Goal: Task Accomplishment & Management: Manage account settings

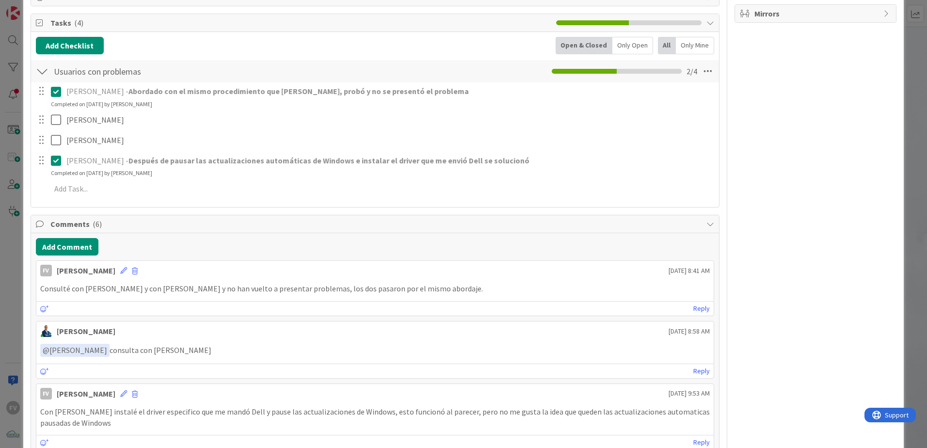
click at [17, 259] on div "ID 3506 OPERACIONES [PERSON_NAME] Title 73 / 128 Problemas de audio (con audifo…" at bounding box center [463, 224] width 927 height 448
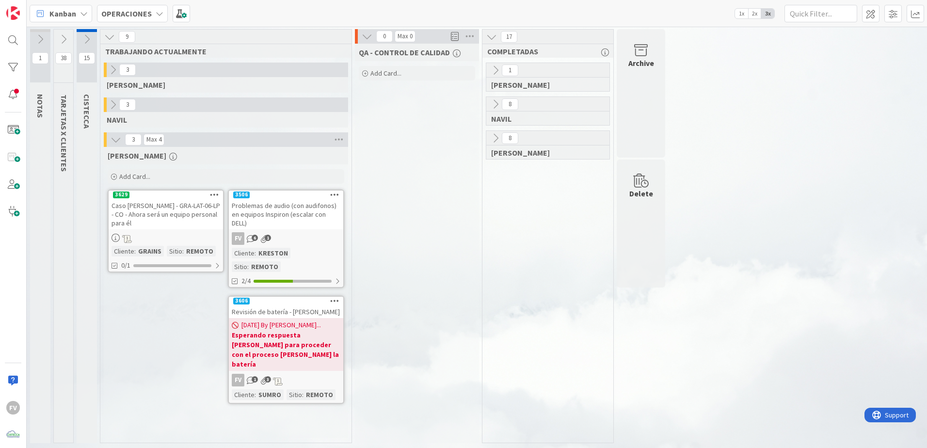
click at [68, 35] on icon at bounding box center [63, 39] width 11 height 11
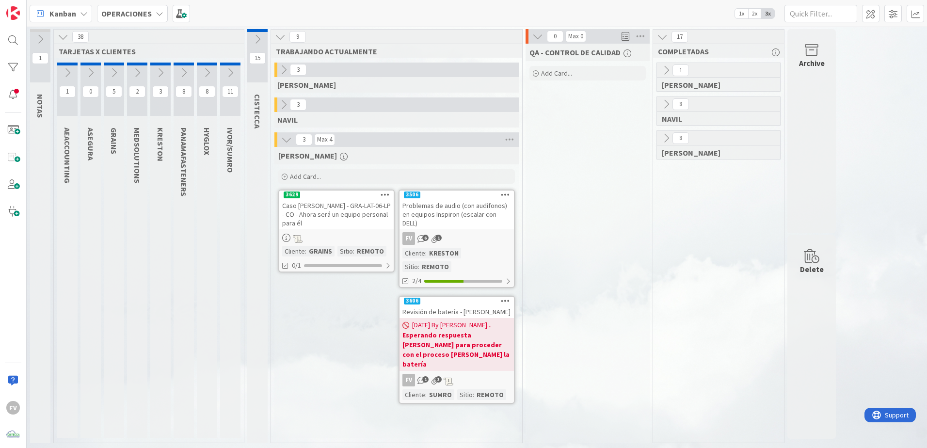
click at [207, 69] on icon at bounding box center [207, 72] width 11 height 11
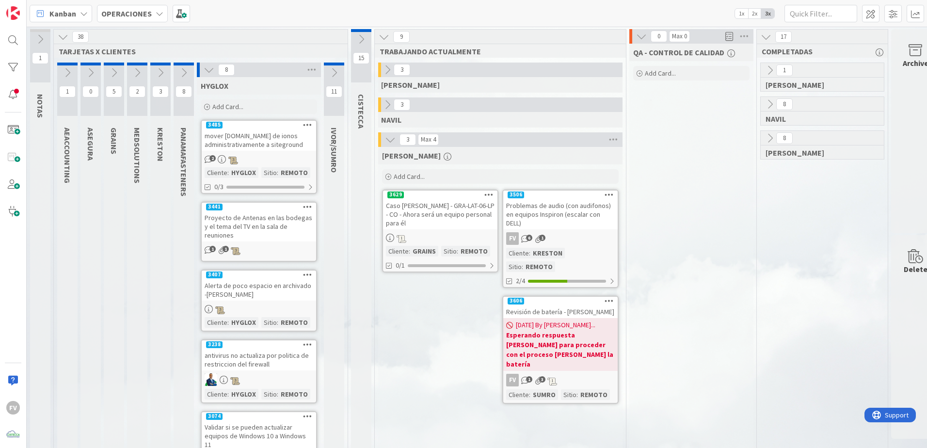
click at [253, 112] on div "Add Card..." at bounding box center [259, 106] width 116 height 15
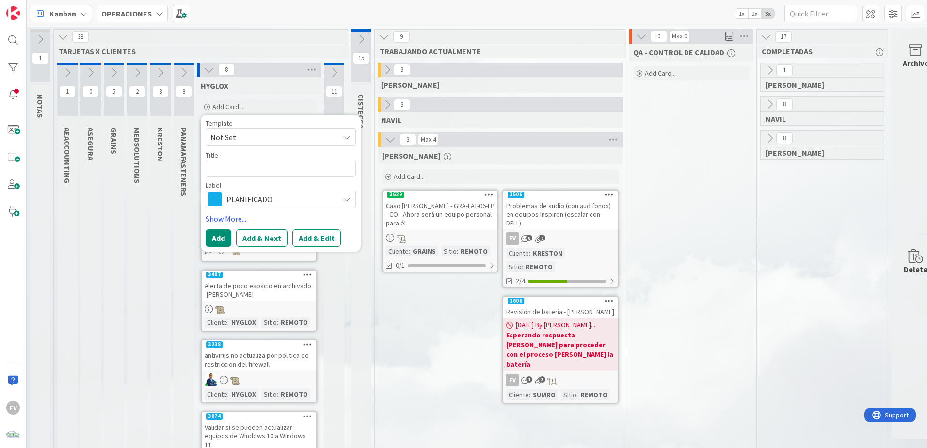
type textarea "x"
type textarea "P"
type textarea "x"
type textarea "Pr"
type textarea "x"
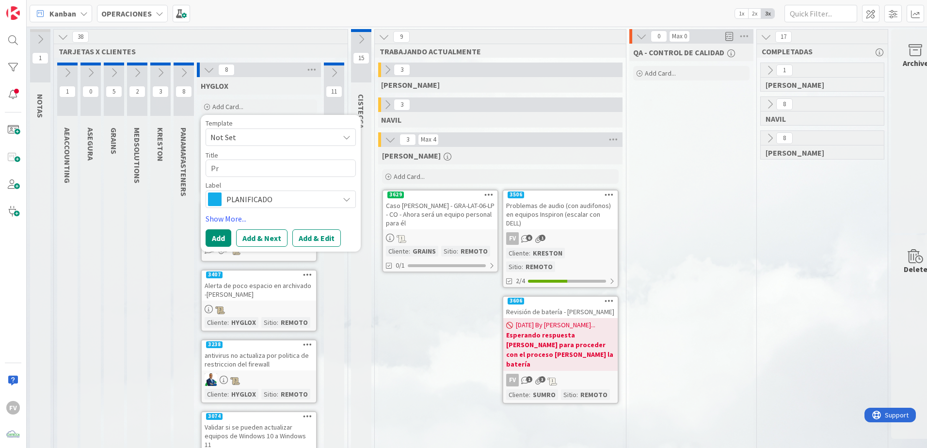
type textarea "Pro"
type textarea "x"
type textarea "Prob"
type textarea "x"
type textarea "Probl"
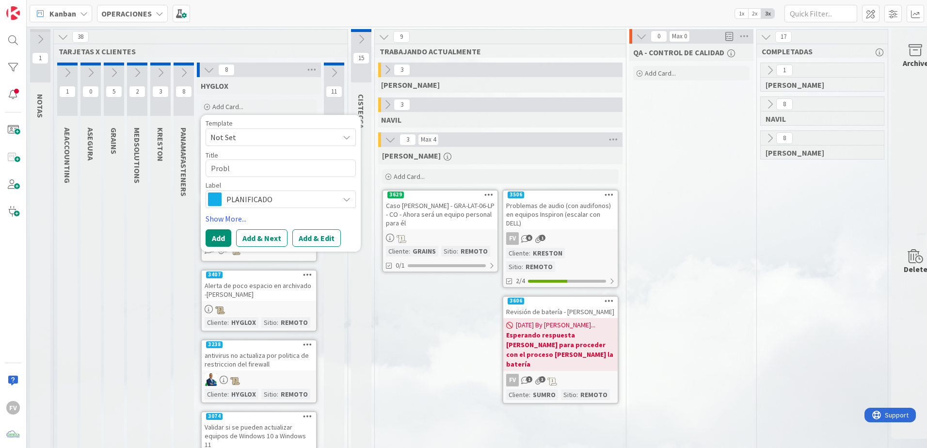
type textarea "x"
type textarea "Proble"
type textarea "x"
type textarea "Problem"
type textarea "x"
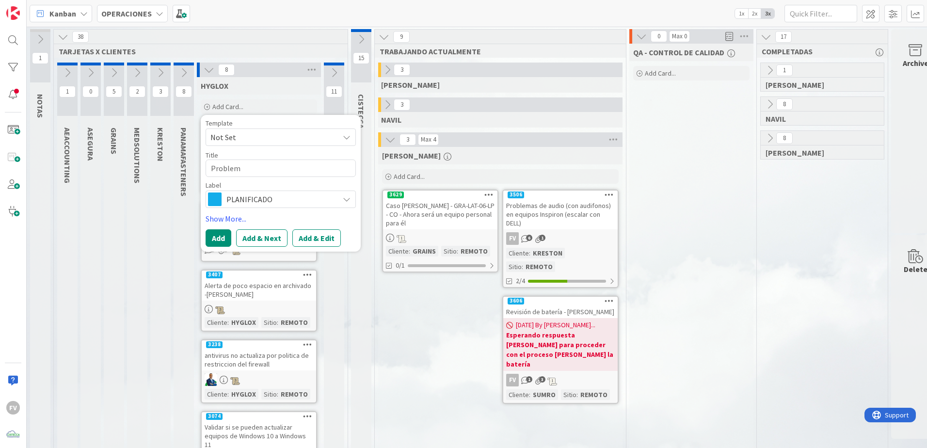
type textarea "Problema"
type textarea "x"
type textarea "Problemas"
type textarea "x"
type textarea "Problemas"
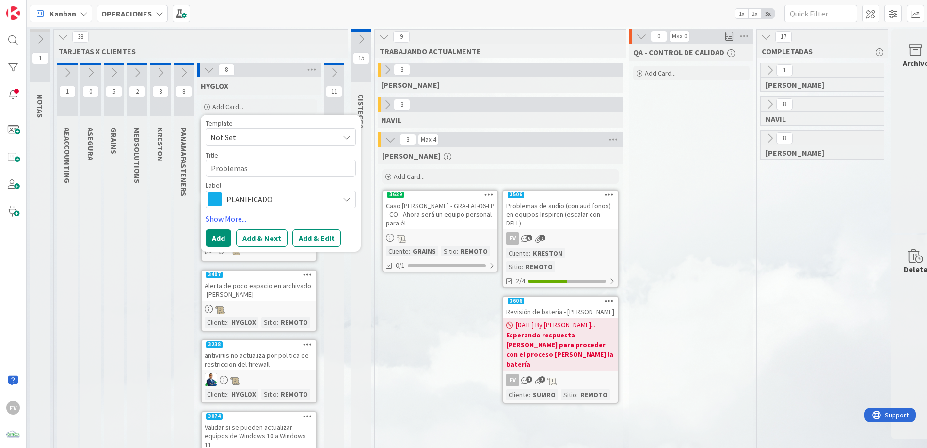
type textarea "x"
type textarea "Problemas d"
type textarea "x"
type textarea "Problemas de"
type textarea "x"
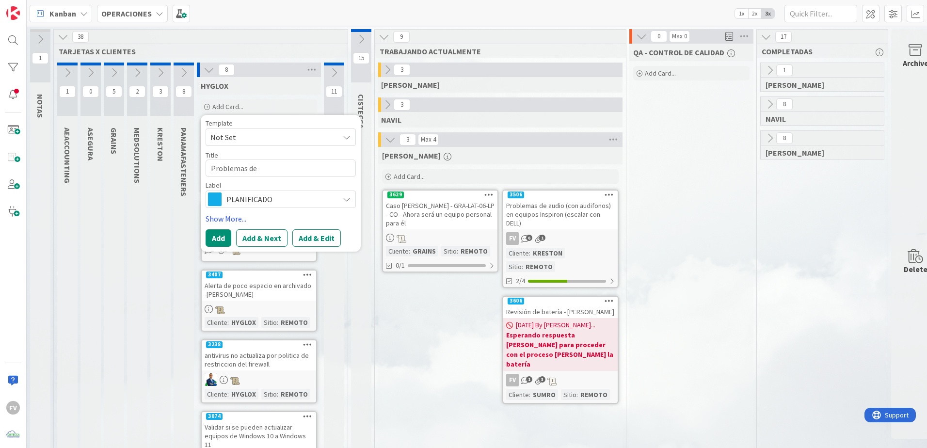
type textarea "Problemas de p"
type textarea "x"
type textarea "Problemas de pan"
type textarea "x"
type textarea "Problemas de pant"
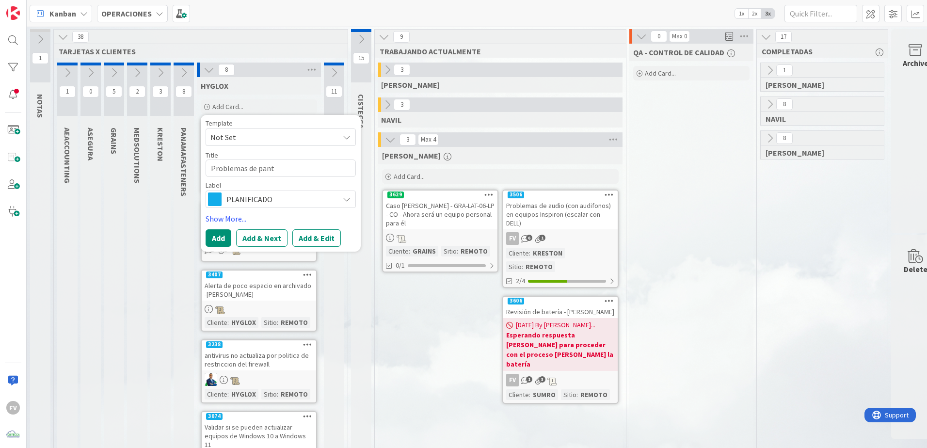
type textarea "x"
type textarea "Problemas [PERSON_NAME]"
type textarea "x"
type textarea "Problemas de pantal"
type textarea "x"
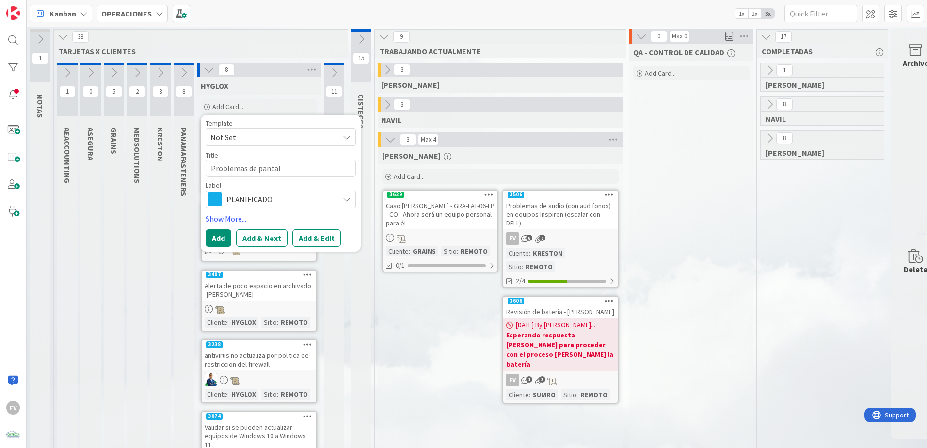
type textarea "Problemas [PERSON_NAME]"
type textarea "x"
type textarea "Problemas de pantalla"
type textarea "x"
type textarea "Problemas de pantalla"
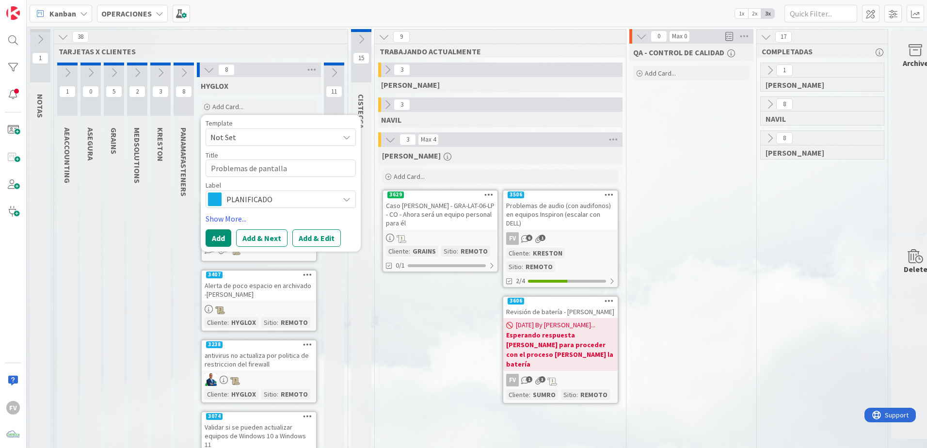
type textarea "x"
type textarea "Problemas de pantalla -"
type textarea "x"
type textarea "Problemas de pantalla - D"
type textarea "x"
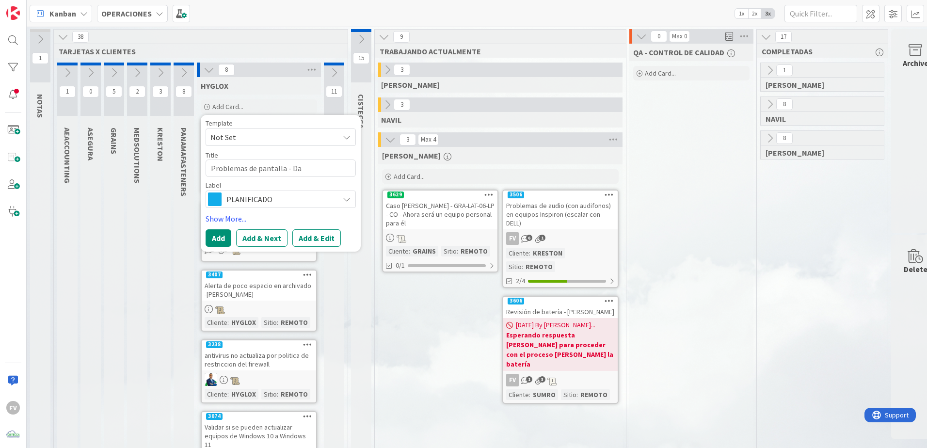
type textarea "Problemas de pantalla - Dap"
type textarea "x"
type textarea "Problemas de pantalla - [PERSON_NAME]"
type textarea "x"
type textarea "Problemas de pantalla - Daphn"
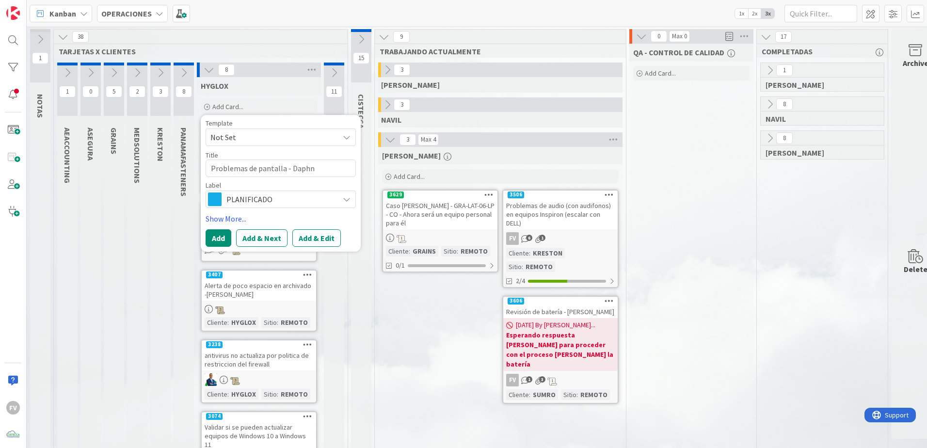
type textarea "x"
type textarea "Problemas de pantalla - [PERSON_NAME]"
type textarea "x"
type textarea "Problemas de pantalla - [PERSON_NAME]"
type textarea "x"
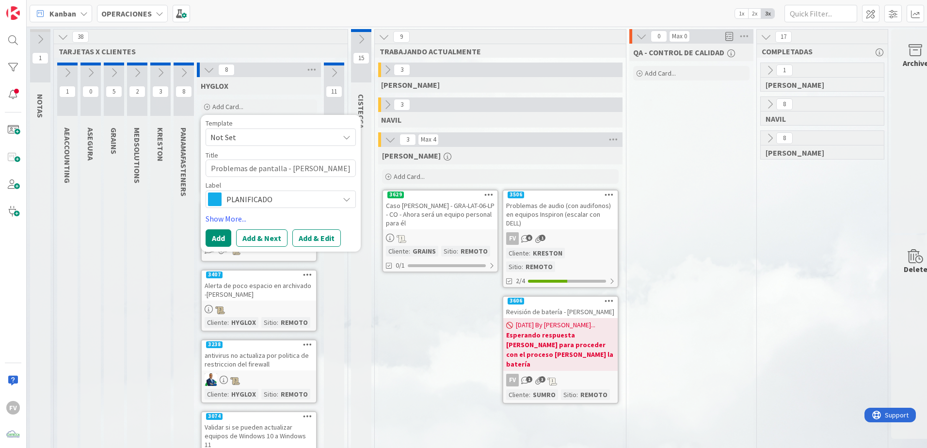
type textarea "Problemas de pantalla - [PERSON_NAME]"
type textarea "x"
type textarea "Problemas de pantalla - [PERSON_NAME]"
type textarea "x"
type textarea "Problemas de pantalla - [PERSON_NAME]"
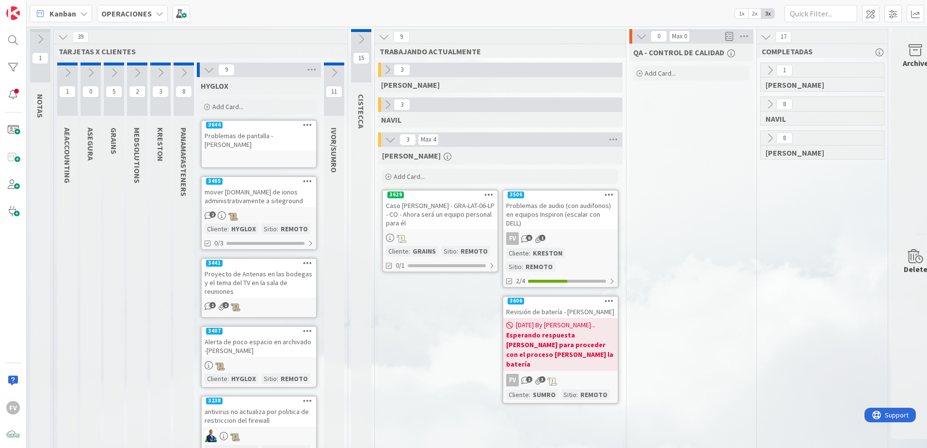
click at [228, 129] on div "3644" at bounding box center [259, 125] width 114 height 9
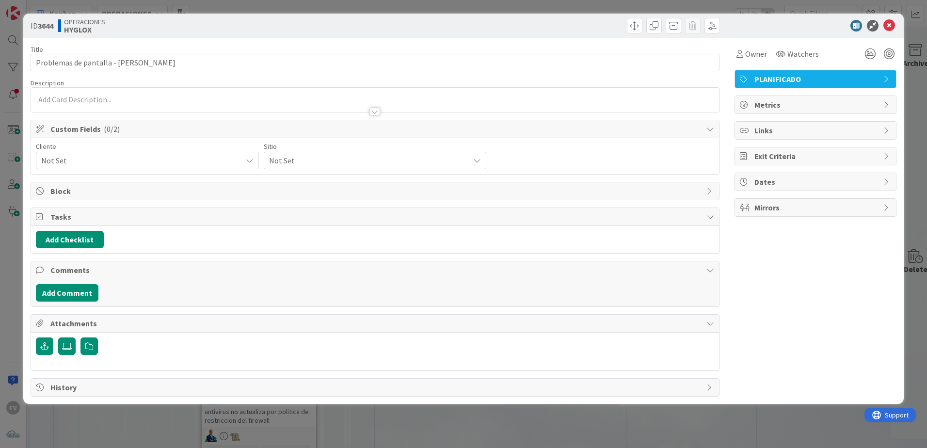
click at [116, 100] on p at bounding box center [375, 99] width 678 height 11
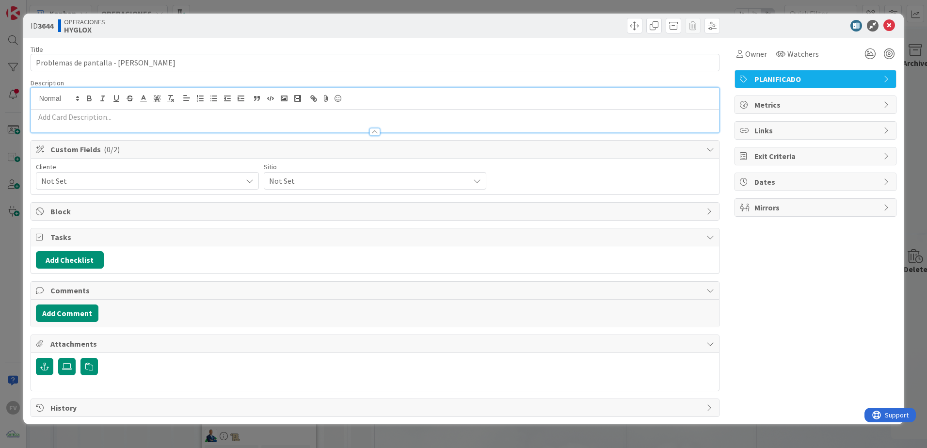
click at [125, 113] on p at bounding box center [375, 116] width 678 height 11
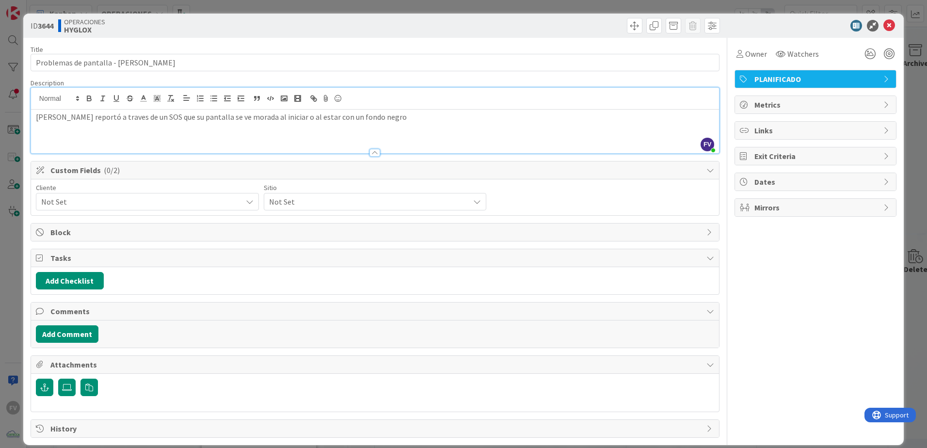
click at [751, 239] on div "Owner Watchers PLANIFICADO Metrics Links Exit Criteria Dates Mirrors" at bounding box center [815, 238] width 162 height 400
click at [65, 205] on span "Not Set" at bounding box center [139, 202] width 196 height 14
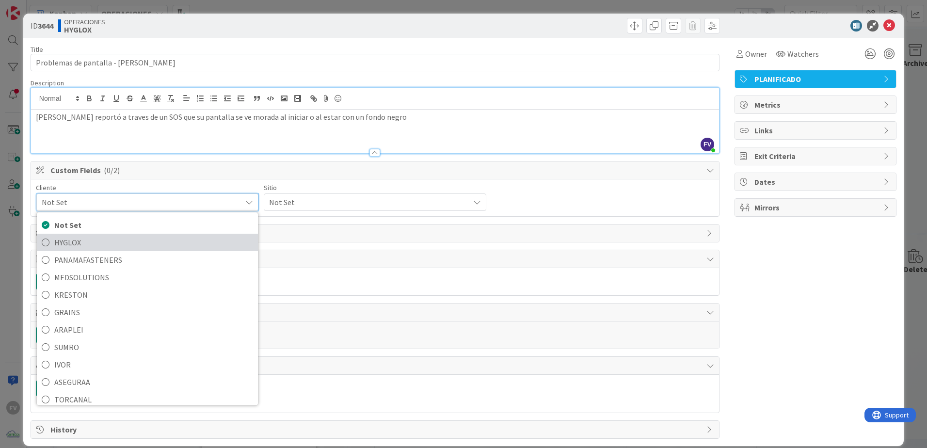
click at [130, 248] on span "HYGLOX" at bounding box center [153, 242] width 199 height 15
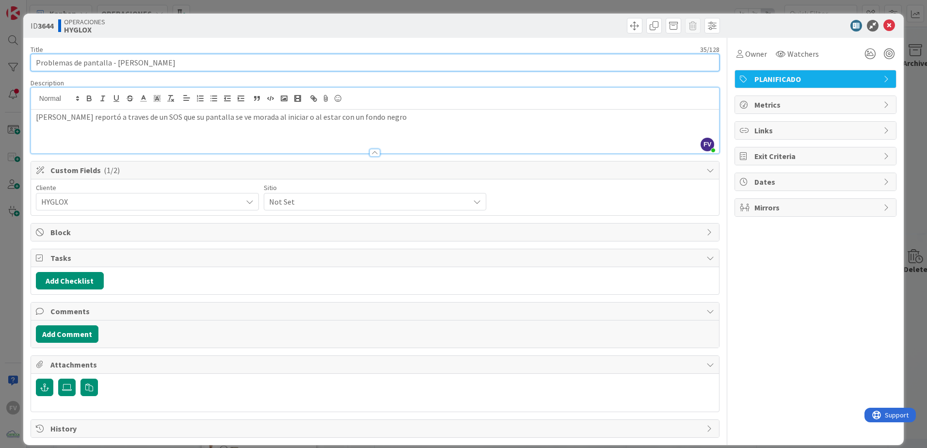
click at [33, 63] on input "Problemas de pantalla - [PERSON_NAME]" at bounding box center [375, 62] width 689 height 17
type input "Revision fisica de equipo + problemas de pantalla - [PERSON_NAME]"
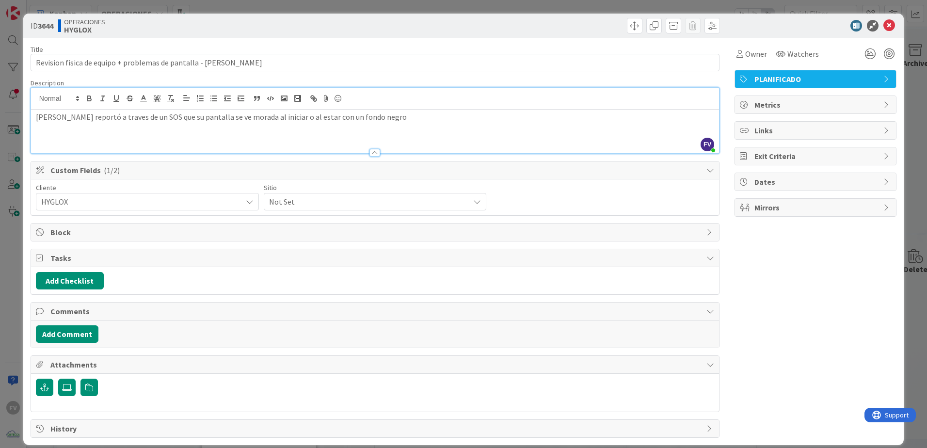
click at [237, 199] on span "Not Set" at bounding box center [139, 202] width 196 height 14
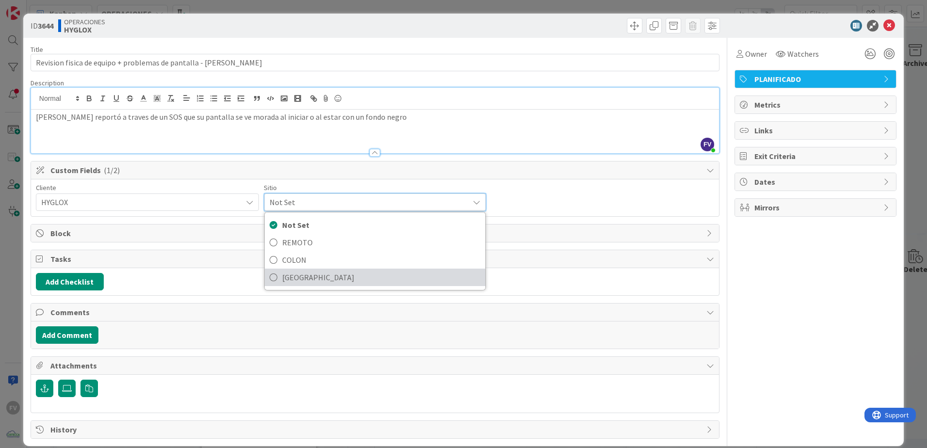
click at [307, 277] on span "[GEOGRAPHIC_DATA]" at bounding box center [381, 277] width 199 height 15
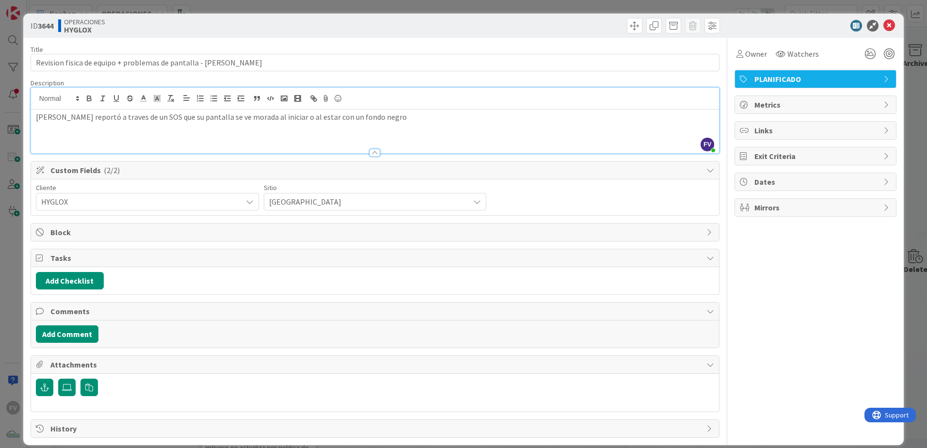
click at [134, 261] on span "Tasks" at bounding box center [375, 258] width 651 height 12
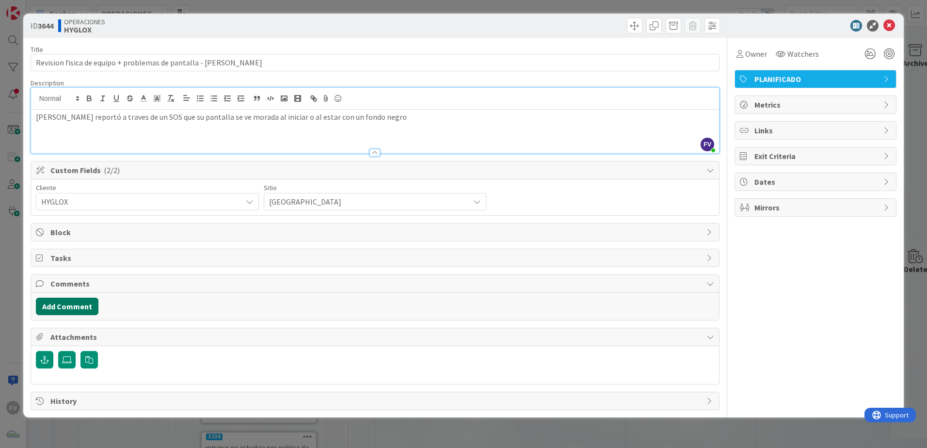
click at [81, 300] on button "Add Comment" at bounding box center [67, 306] width 63 height 17
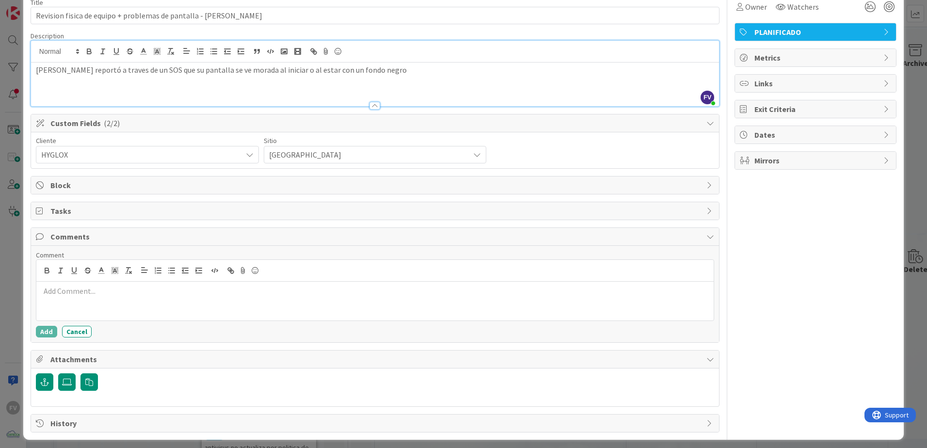
scroll to position [48, 0]
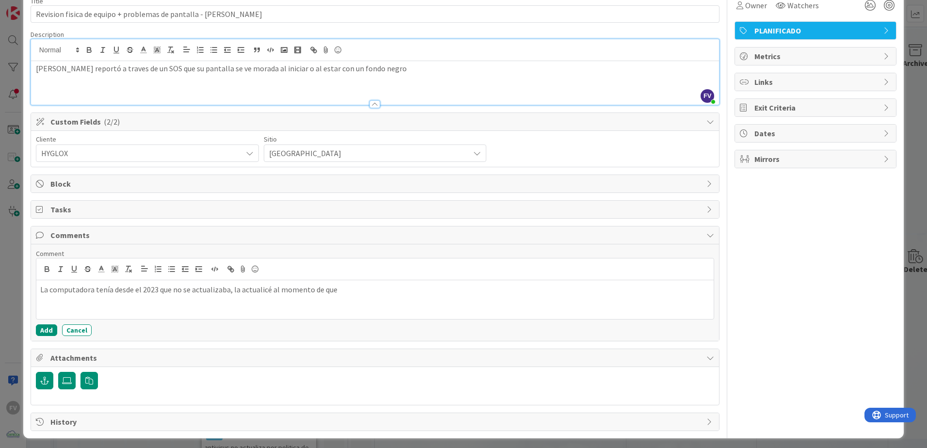
click at [353, 292] on p "La computadora tenía desde el 2023 que no se actualizaba, la actualicé al momen…" at bounding box center [374, 289] width 669 height 11
click at [51, 334] on button "Add" at bounding box center [46, 330] width 21 height 12
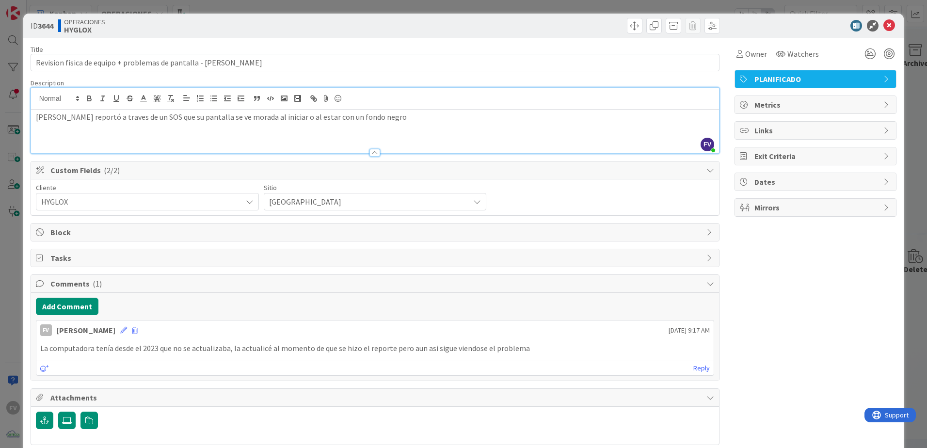
scroll to position [44, 0]
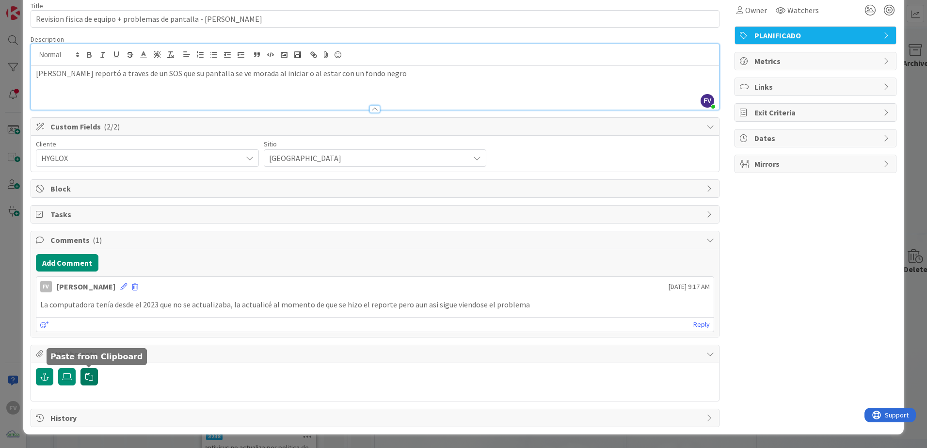
click at [86, 371] on button "button" at bounding box center [88, 376] width 17 height 17
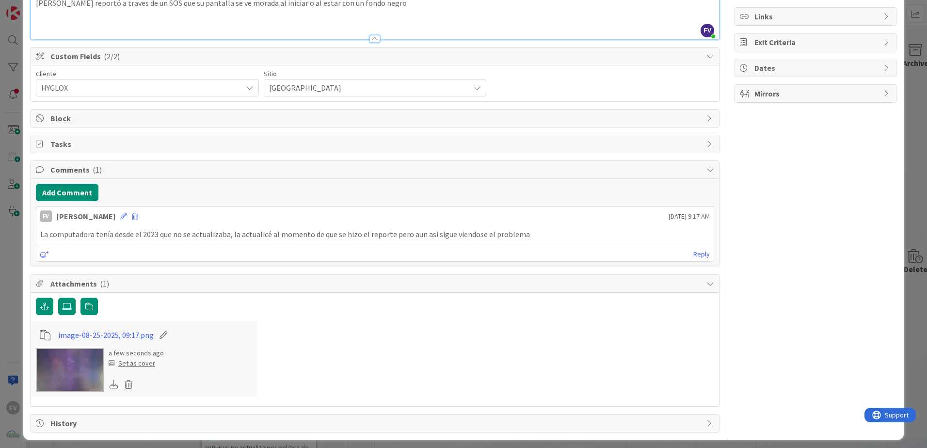
scroll to position [119, 0]
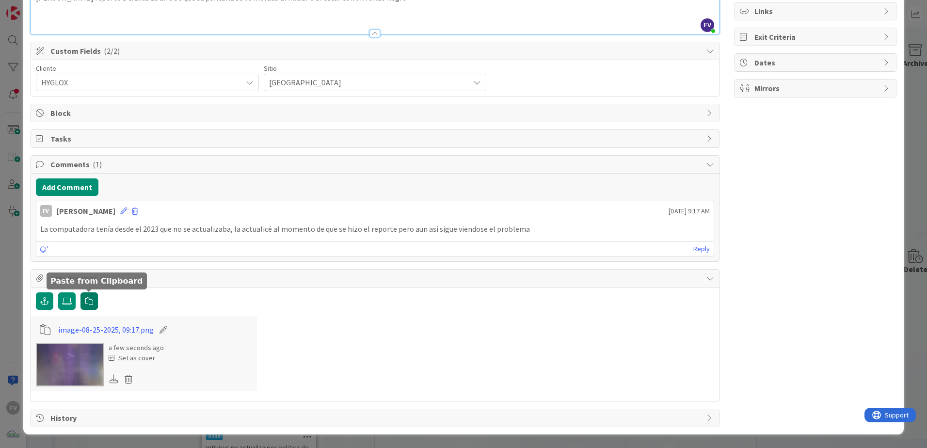
click at [89, 300] on icon "button" at bounding box center [89, 301] width 8 height 8
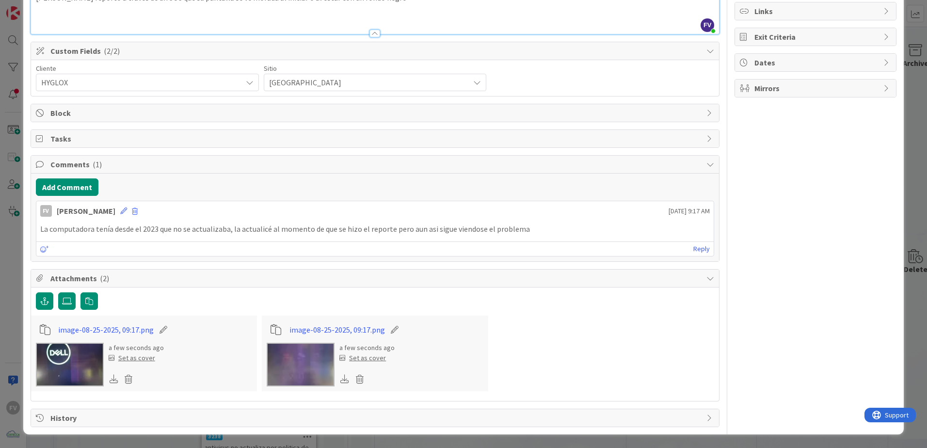
click at [913, 194] on div "ID 3644 OPERACIONES HYGLOX Title 63 / 128 Revision fisica de equipo + problemas…" at bounding box center [463, 224] width 927 height 448
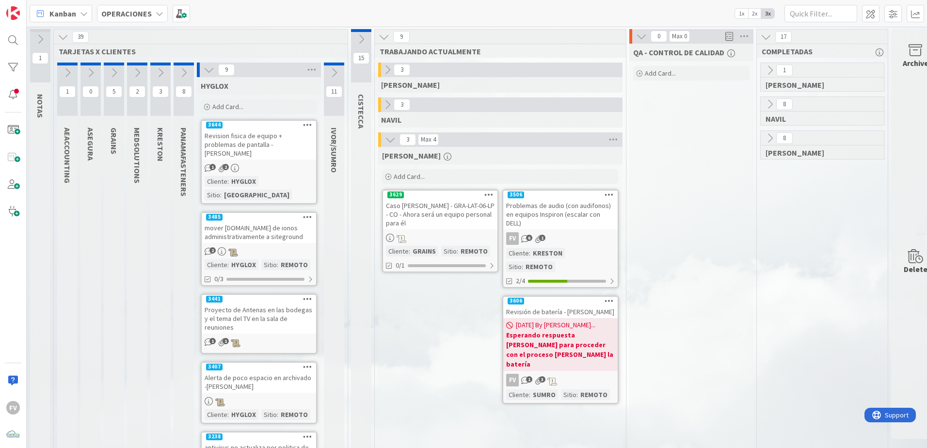
click at [208, 73] on icon at bounding box center [209, 69] width 11 height 11
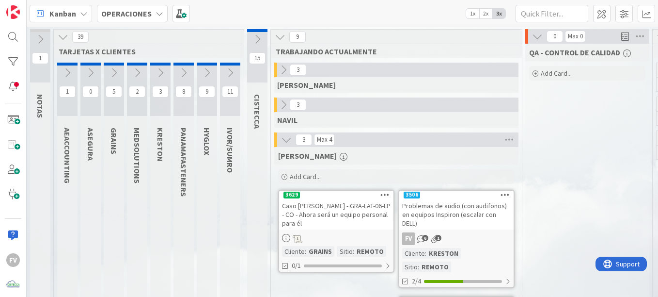
click at [230, 70] on icon at bounding box center [230, 72] width 11 height 11
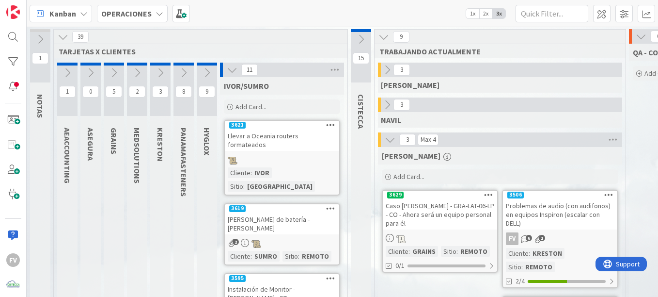
click at [231, 67] on icon at bounding box center [232, 69] width 11 height 11
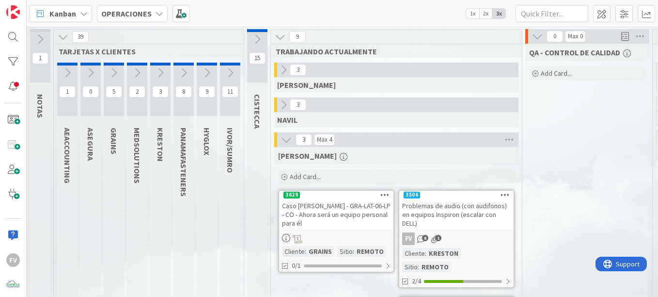
click at [60, 38] on icon at bounding box center [63, 37] width 11 height 11
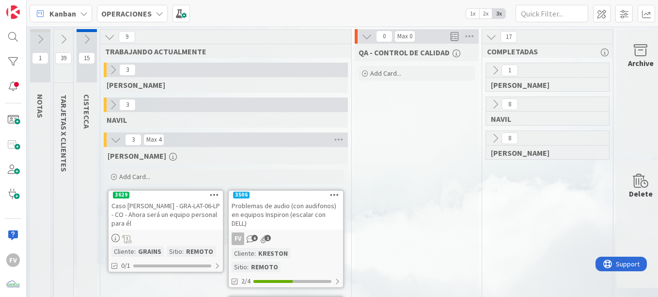
click at [642, 59] on div "Archive" at bounding box center [641, 63] width 26 height 12
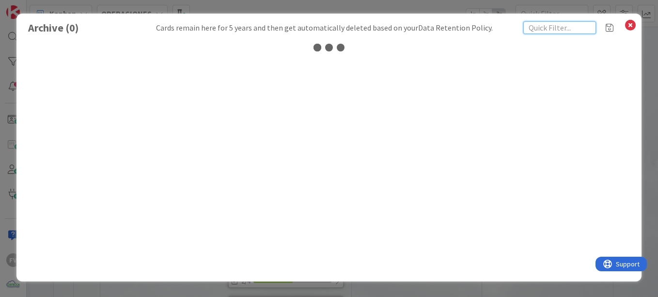
click at [548, 30] on input "text" at bounding box center [560, 27] width 73 height 13
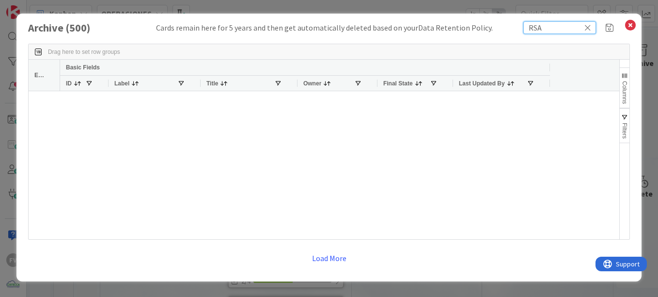
drag, startPoint x: 548, startPoint y: 30, endPoint x: 481, endPoint y: 29, distance: 67.4
click at [483, 30] on div "Archive ( 500 ) Cards remain here for 5 years and then get automatically delete…" at bounding box center [329, 27] width 602 height 13
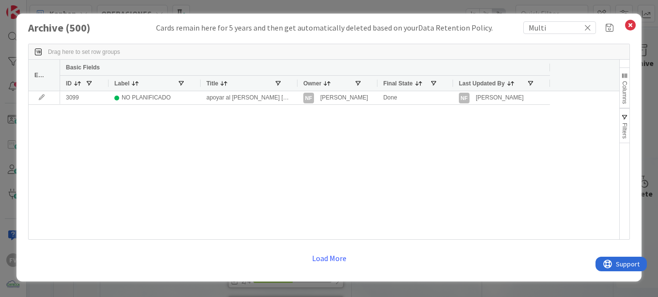
click at [294, 84] on div "Title" at bounding box center [249, 83] width 97 height 16
click at [299, 85] on div "Owner" at bounding box center [338, 83] width 80 height 16
click at [297, 84] on div at bounding box center [297, 83] width 4 height 15
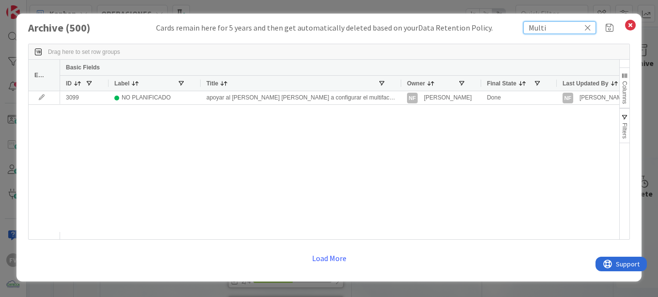
drag, startPoint x: 532, startPoint y: 31, endPoint x: 497, endPoint y: 27, distance: 34.7
click at [503, 30] on div "Archive ( 500 ) Cards remain here for 5 years and then get automatically delete…" at bounding box center [329, 27] width 602 height 13
type input "a"
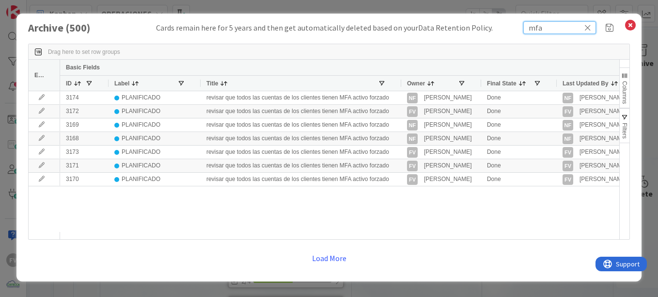
type input "mfa"
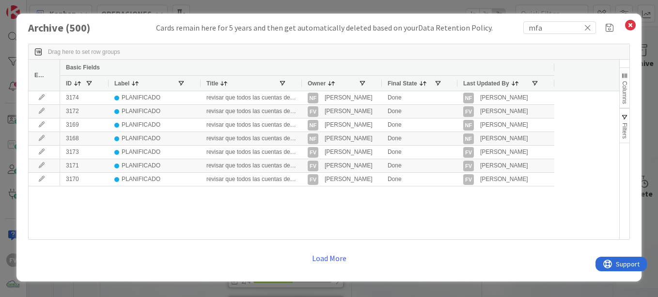
drag, startPoint x: 400, startPoint y: 84, endPoint x: 257, endPoint y: 87, distance: 143.5
click at [257, 87] on div "Title" at bounding box center [251, 83] width 101 height 16
click at [622, 111] on button "Filters" at bounding box center [625, 125] width 10 height 35
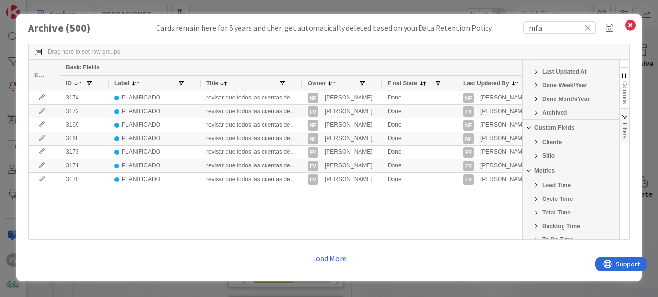
scroll to position [191, 0]
click at [539, 144] on span "Filter List 25 Filters" at bounding box center [537, 143] width 8 height 8
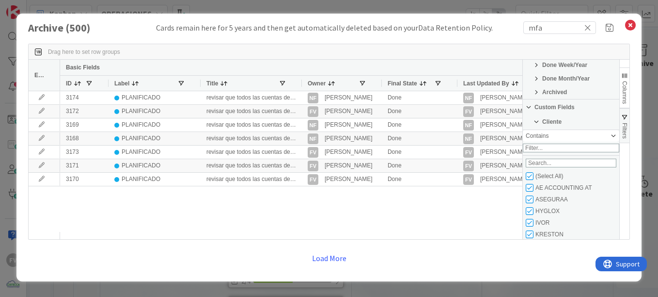
scroll to position [239, 0]
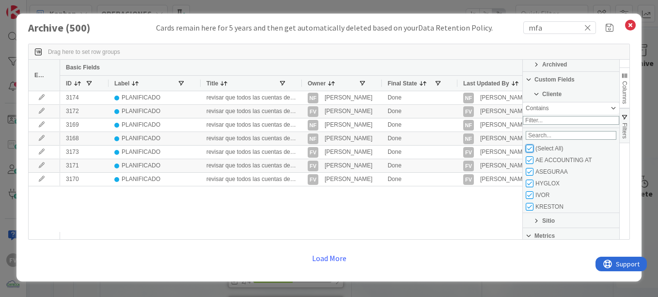
click at [528, 152] on input "Filter List" at bounding box center [530, 148] width 8 height 8
checkbox input "false"
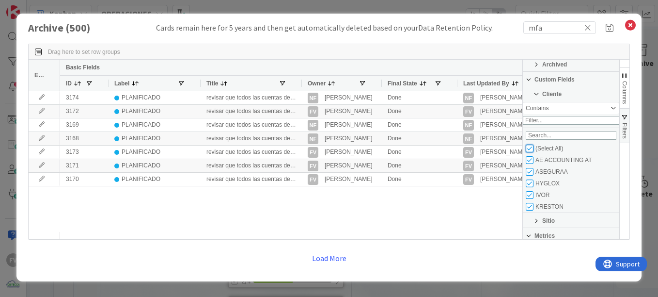
checkbox input "false"
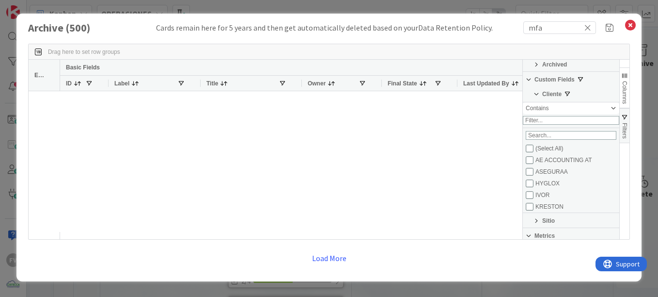
scroll to position [23, 0]
click at [530, 164] on input "Filter List" at bounding box center [530, 160] width 8 height 8
checkbox input "true"
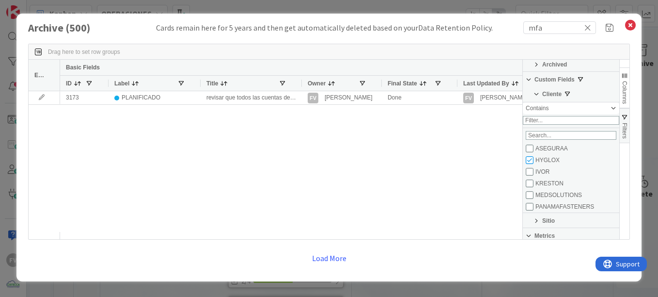
drag, startPoint x: 436, startPoint y: 181, endPoint x: 414, endPoint y: 173, distance: 23.8
click at [435, 181] on div "3173 PLANIFICADO revisar que todos las cuentas de los clientes tienen MFA activ…" at bounding box center [291, 161] width 462 height 141
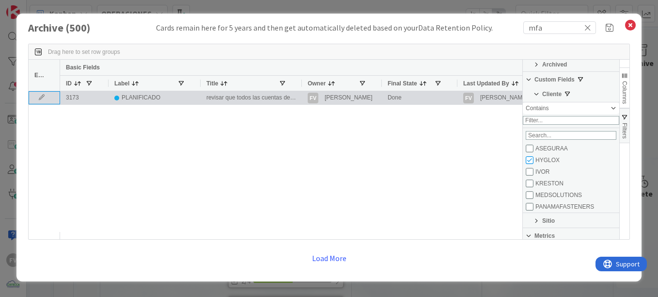
click at [39, 98] on icon at bounding box center [41, 98] width 15 height 6
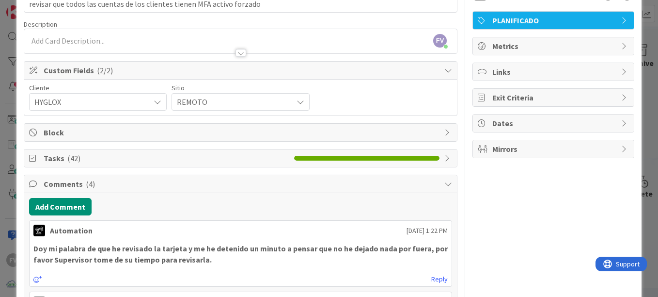
scroll to position [48, 0]
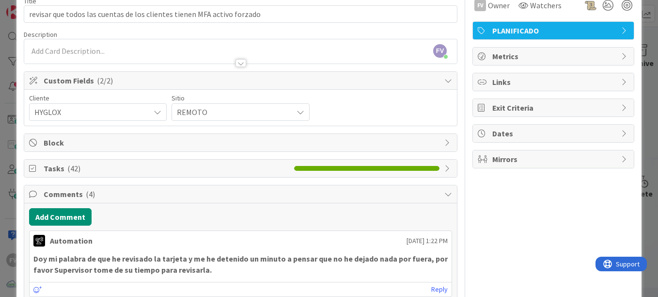
click at [115, 171] on span "Tasks ( 42 )" at bounding box center [167, 168] width 246 height 12
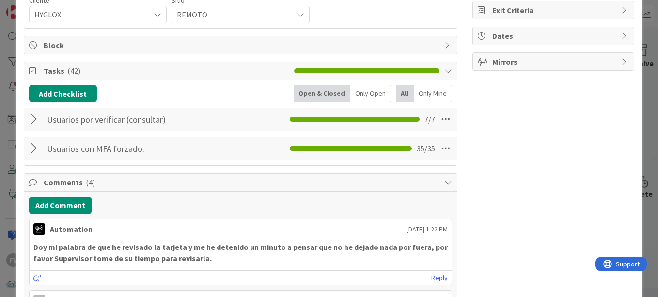
scroll to position [194, 0]
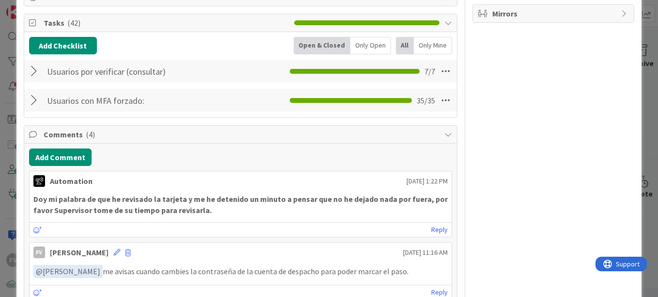
click at [40, 98] on div at bounding box center [35, 100] width 13 height 17
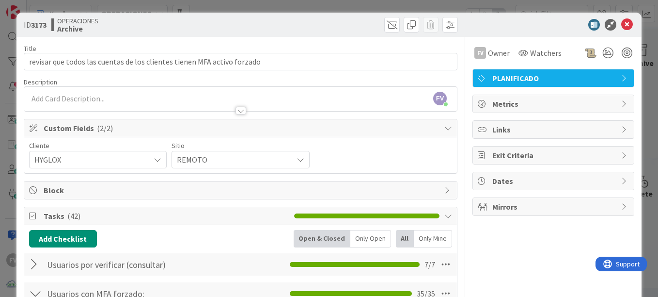
scroll to position [0, 0]
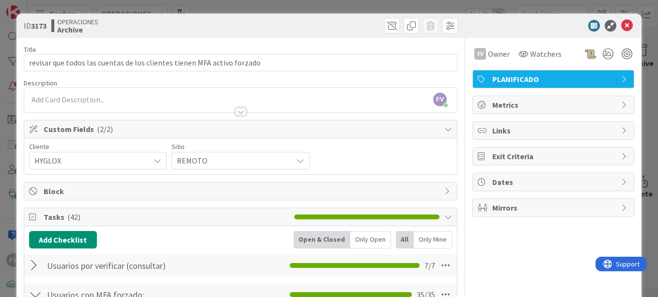
click at [632, 11] on div "ID 3173 OPERACIONES Archive Title 71 / 128 revisar que todos las cuentas de los…" at bounding box center [329, 148] width 658 height 297
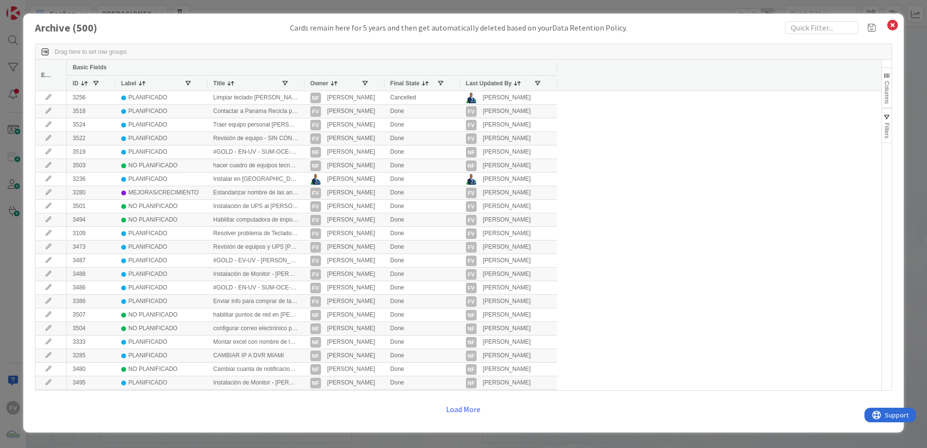
click at [81, 9] on div "Archive ( 500 ) Cards remain here for 5 years and then get automatically delete…" at bounding box center [463, 224] width 927 height 448
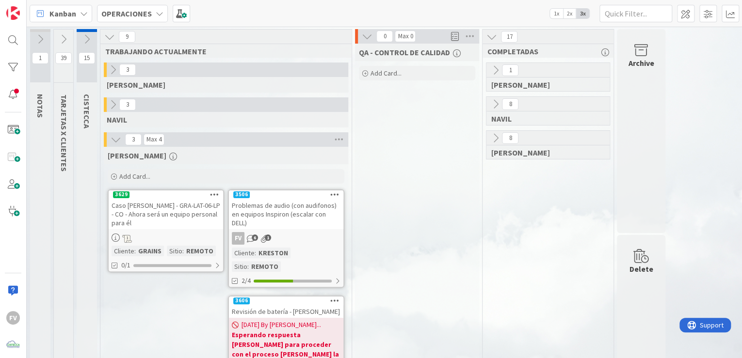
click at [64, 39] on icon at bounding box center [63, 39] width 11 height 11
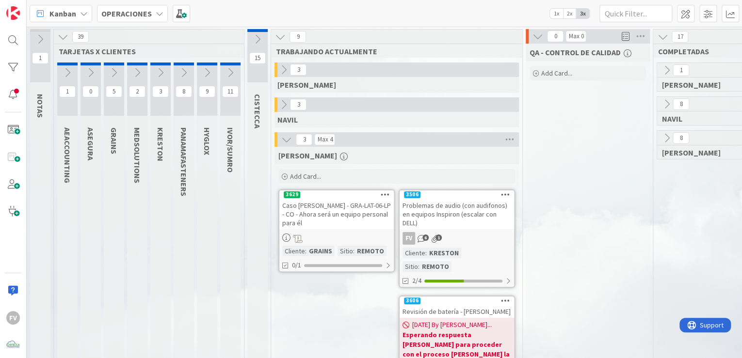
click at [69, 71] on icon at bounding box center [67, 72] width 11 height 11
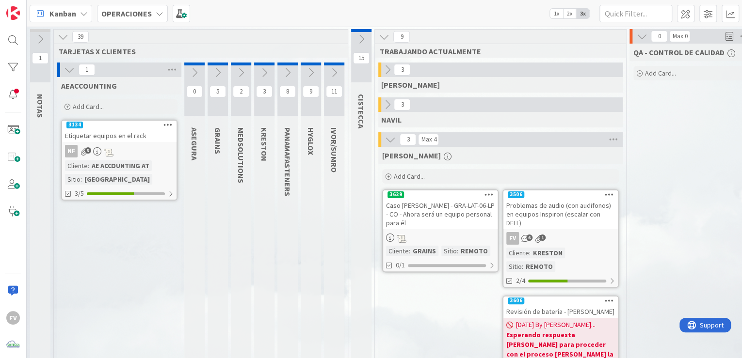
click at [196, 74] on icon at bounding box center [194, 72] width 11 height 11
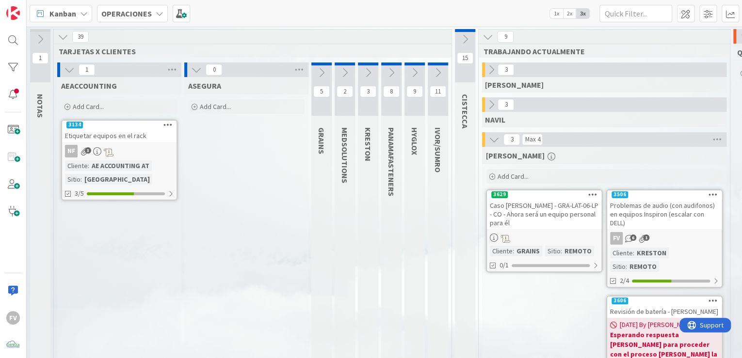
click at [440, 74] on icon at bounding box center [437, 72] width 11 height 11
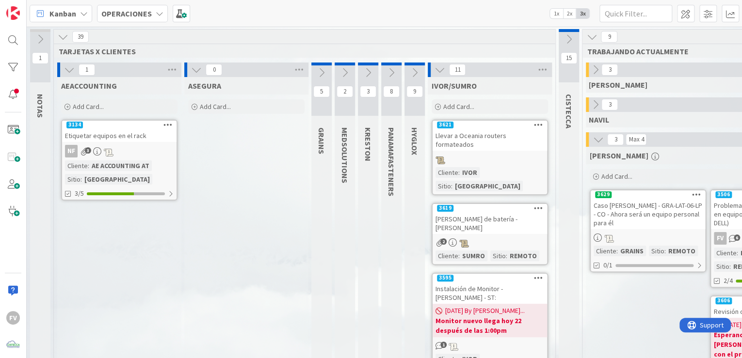
click at [418, 71] on icon at bounding box center [414, 72] width 11 height 11
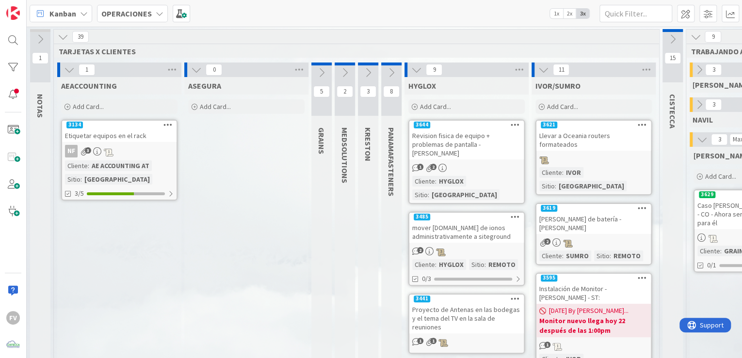
click at [392, 71] on icon at bounding box center [391, 72] width 11 height 11
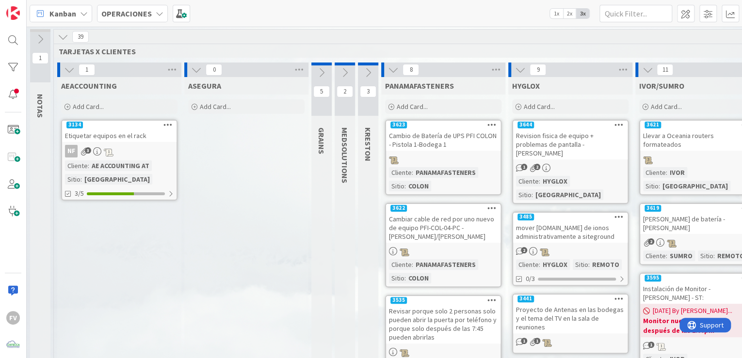
click at [364, 72] on icon at bounding box center [368, 72] width 11 height 11
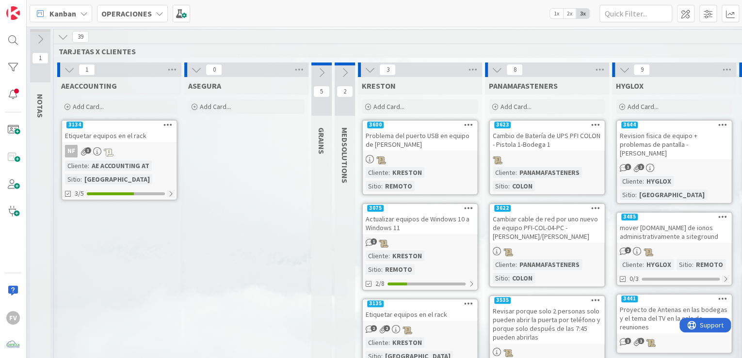
click at [343, 72] on icon at bounding box center [344, 72] width 11 height 11
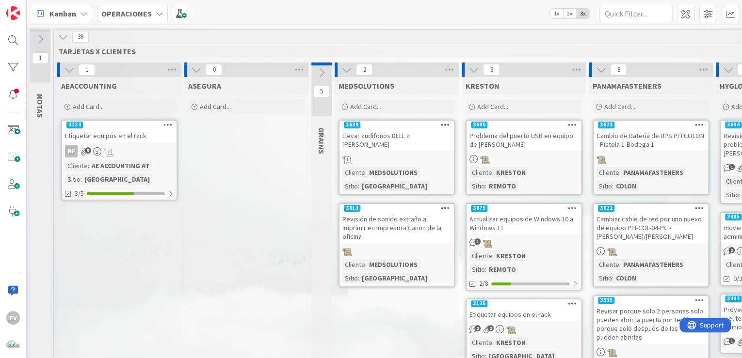
click at [322, 72] on icon at bounding box center [321, 72] width 11 height 11
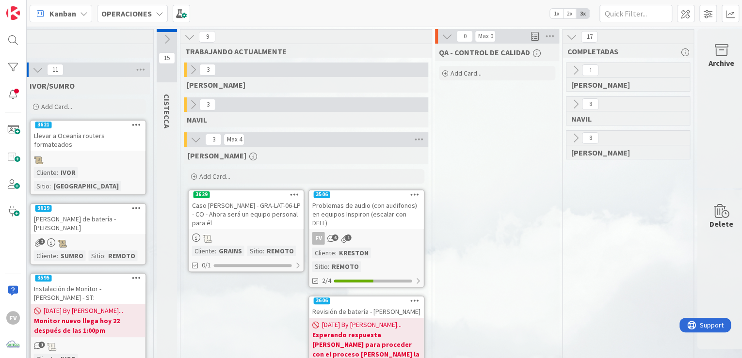
scroll to position [0, 933]
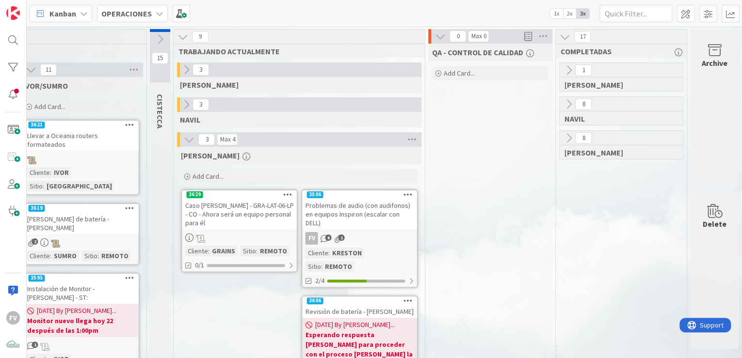
click at [186, 136] on icon at bounding box center [189, 139] width 11 height 11
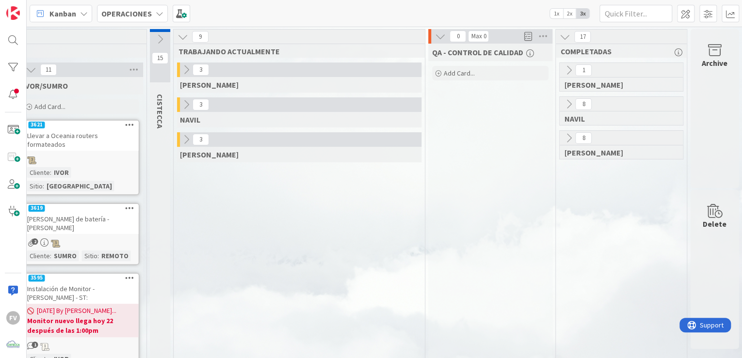
click at [183, 65] on icon at bounding box center [186, 69] width 11 height 11
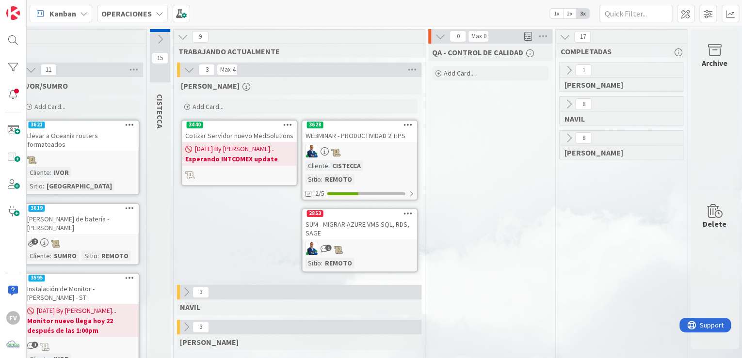
scroll to position [39, 933]
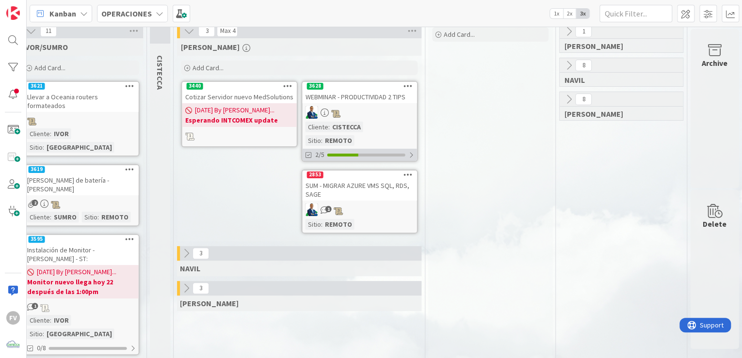
click at [399, 149] on div "2/5" at bounding box center [359, 155] width 114 height 12
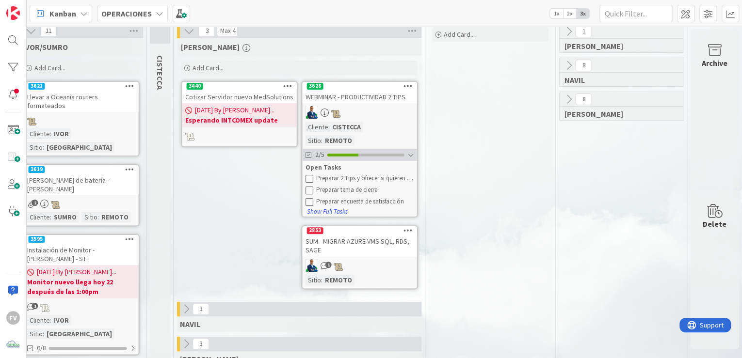
click at [395, 149] on div "2/5" at bounding box center [359, 155] width 114 height 12
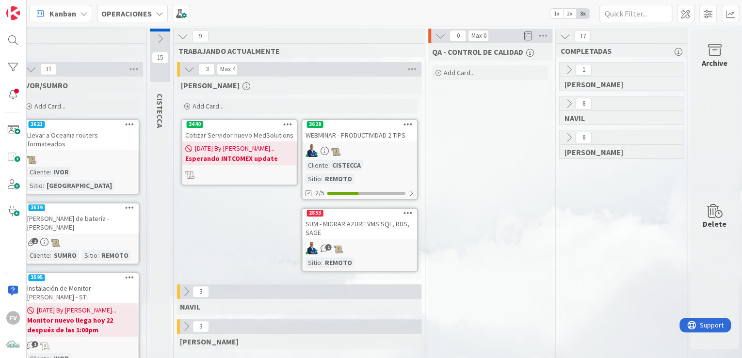
scroll to position [0, 933]
click at [184, 68] on icon at bounding box center [189, 69] width 11 height 11
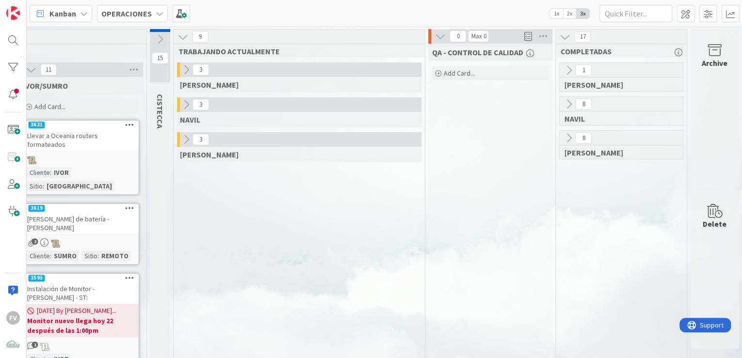
click at [181, 106] on icon at bounding box center [186, 104] width 11 height 11
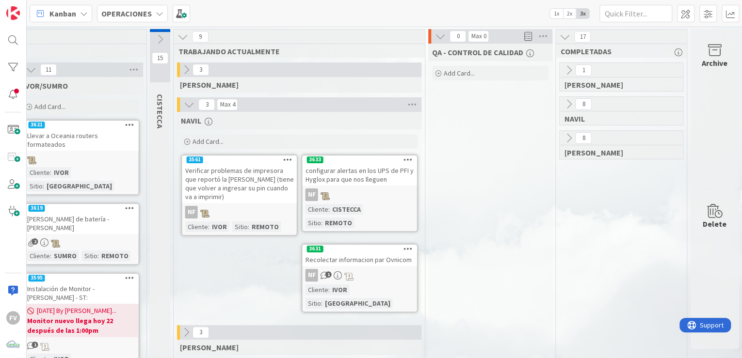
scroll to position [39, 933]
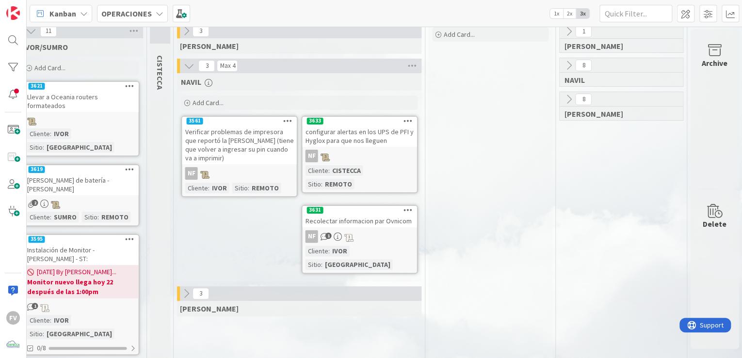
click at [394, 147] on link "3633 configurar alertas en los UPS de PFI y Hyglox para que nos lleguen NF Clie…" at bounding box center [359, 155] width 116 height 78
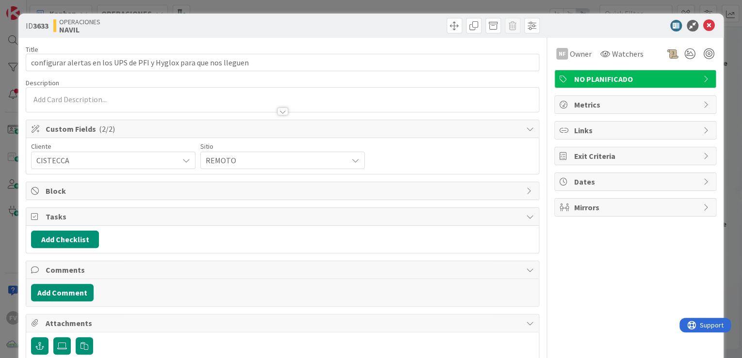
click at [104, 190] on span "Block" at bounding box center [284, 191] width 476 height 12
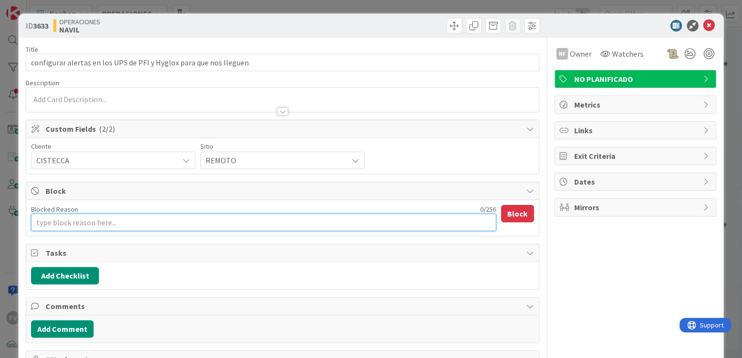
click at [97, 221] on textarea "Blocked Reason" at bounding box center [263, 222] width 465 height 17
type textarea "x"
type textarea "A"
type textarea "x"
type textarea "Ag"
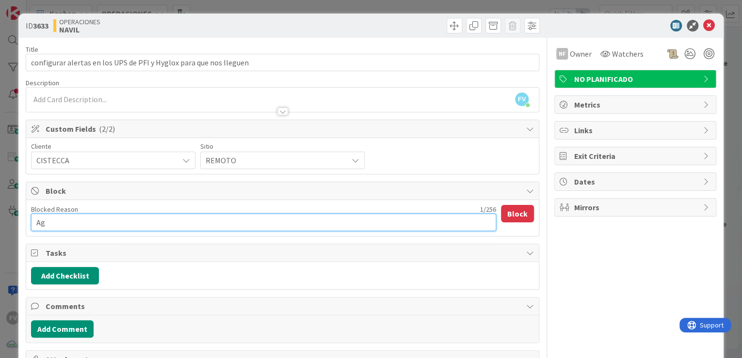
type textarea "x"
type textarea "Age"
type textarea "x"
type textarea "Agen"
type textarea "x"
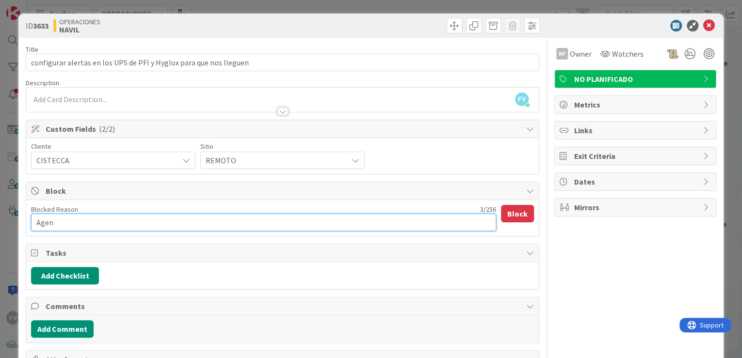
type textarea "Agend"
type textarea "x"
type textarea "Agendar"
type textarea "x"
type textarea "Agendar a"
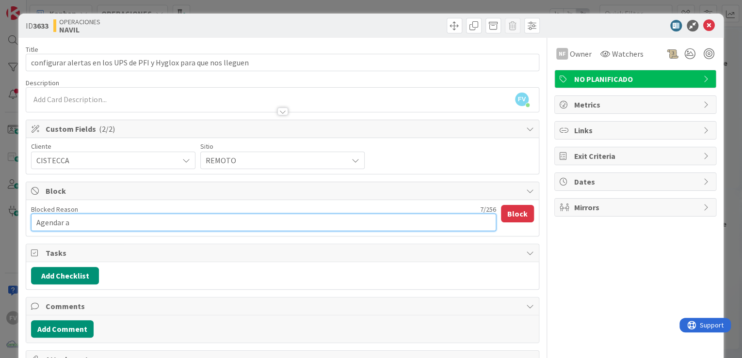
type textarea "x"
type textarea "Agendar a"
type textarea "x"
type textarea "Agendar a G"
type textarea "x"
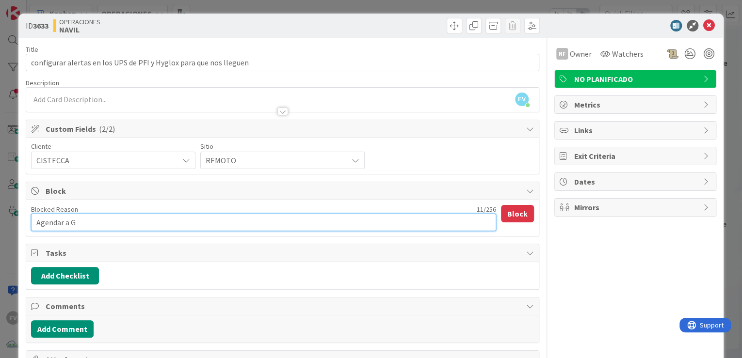
type textarea "Agendar a [GEOGRAPHIC_DATA]"
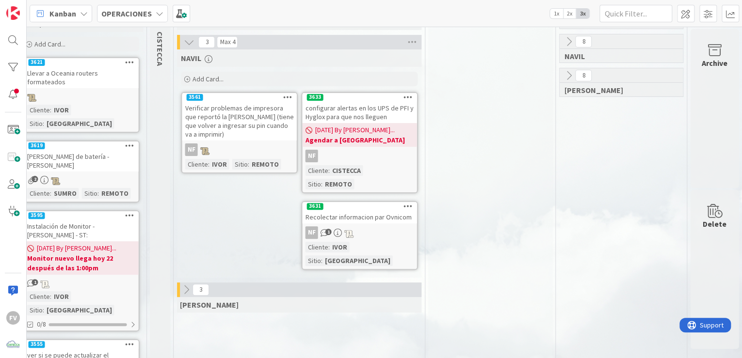
scroll to position [78, 933]
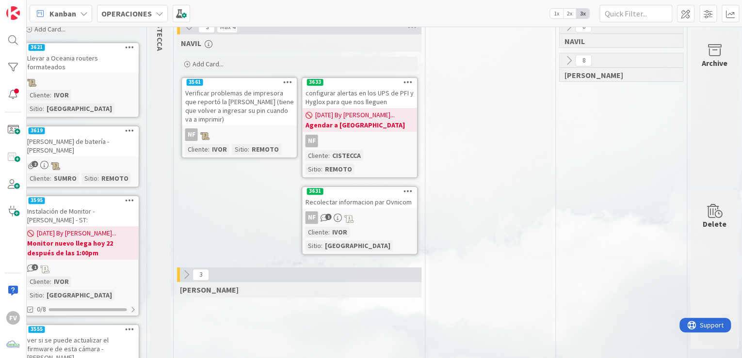
click at [397, 211] on div "NF 1" at bounding box center [359, 217] width 114 height 13
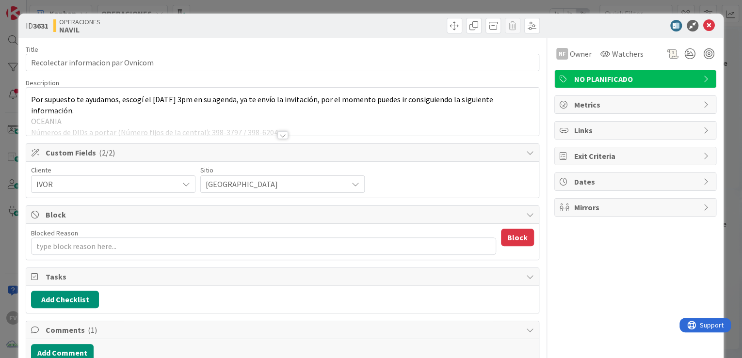
type textarea "x"
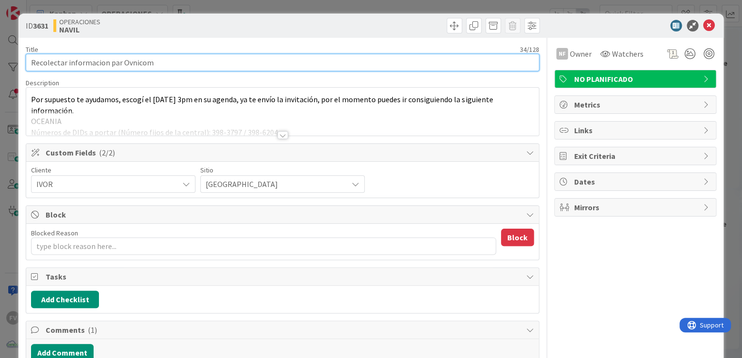
click at [118, 62] on input "Recolectar informacion par Ovnicom" at bounding box center [282, 62] width 513 height 17
type input "Recolectar informacion para Ovnicom"
type textarea "x"
type input "Recolectar informacion para Ovnicom"
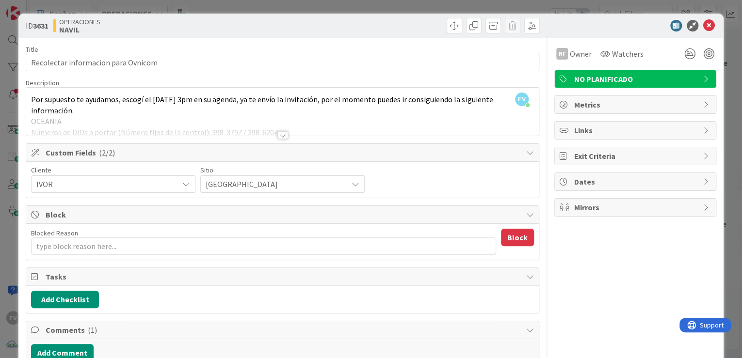
click at [727, 80] on div "ID 3631 OPERACIONES [PERSON_NAME] Title 35 / 128 Recolectar informacion para Ov…" at bounding box center [371, 179] width 742 height 358
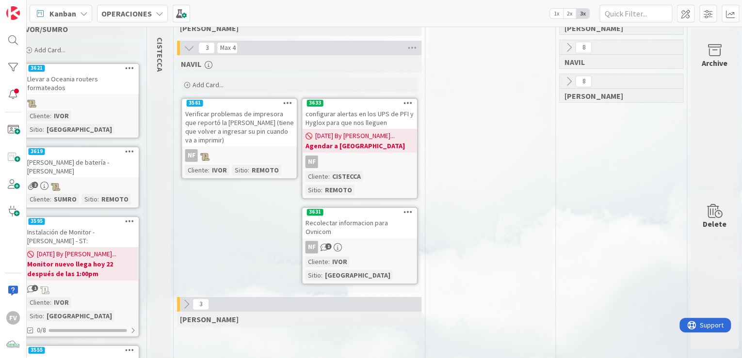
scroll to position [39, 933]
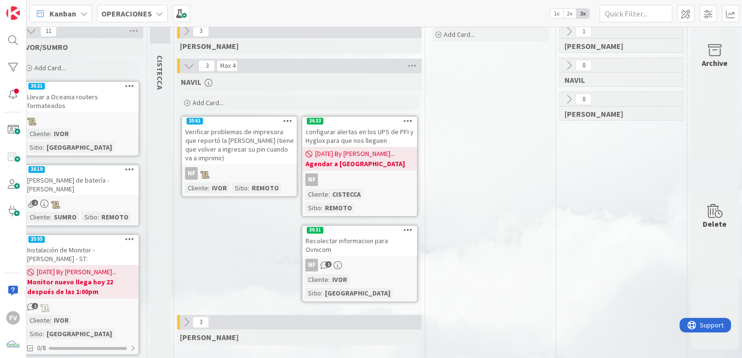
drag, startPoint x: 466, startPoint y: 235, endPoint x: 442, endPoint y: 292, distance: 62.1
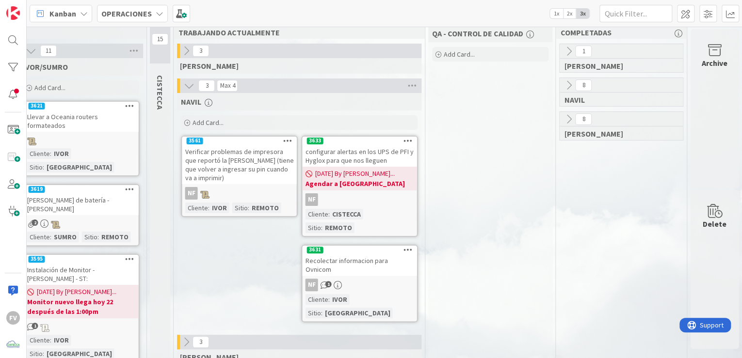
scroll to position [0, 933]
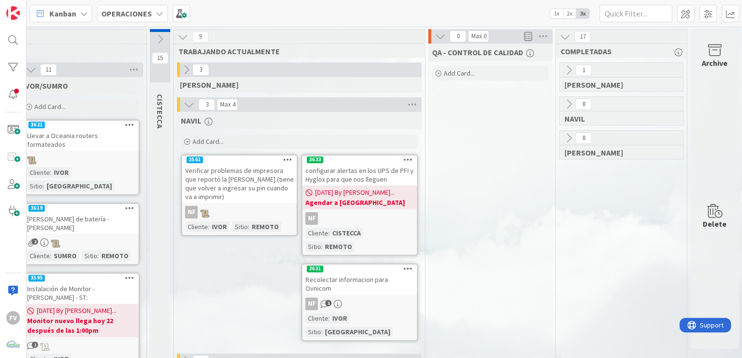
click at [184, 104] on icon at bounding box center [189, 104] width 11 height 11
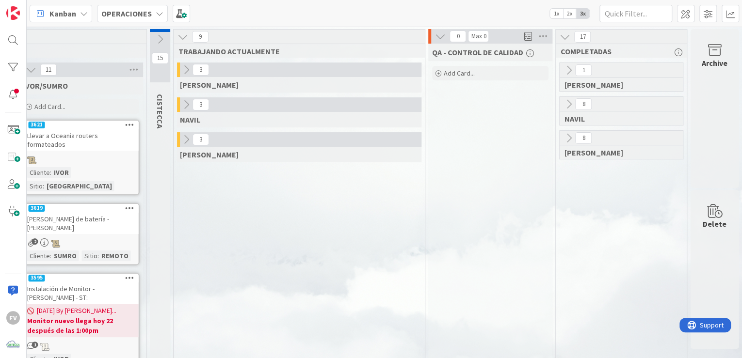
click at [183, 138] on icon at bounding box center [186, 139] width 11 height 11
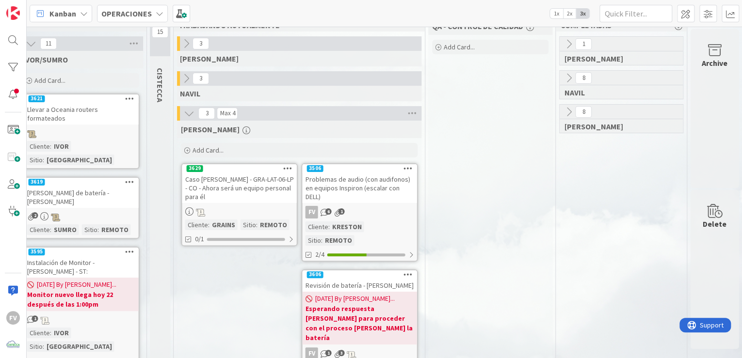
scroll to position [39, 933]
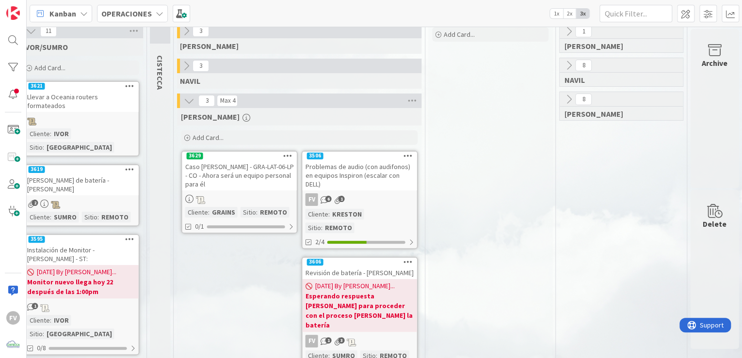
click at [213, 174] on div "Caso [PERSON_NAME] - GRA-LAT-06-LP - CO - Ahora será un equipo personal para él" at bounding box center [239, 175] width 114 height 30
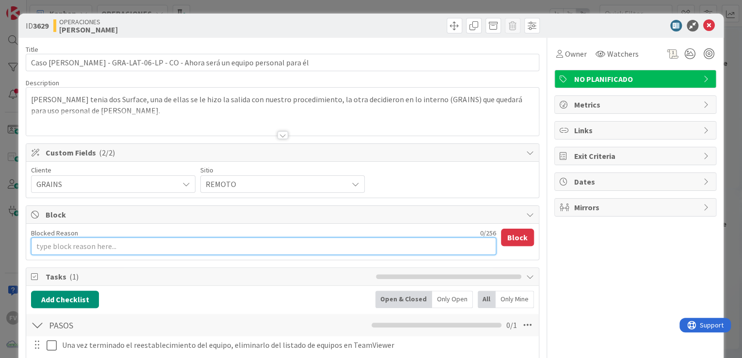
click at [205, 244] on textarea "Blocked Reason" at bounding box center [263, 246] width 465 height 17
type textarea "x"
type textarea "H"
type textarea "x"
type textarea "Ha"
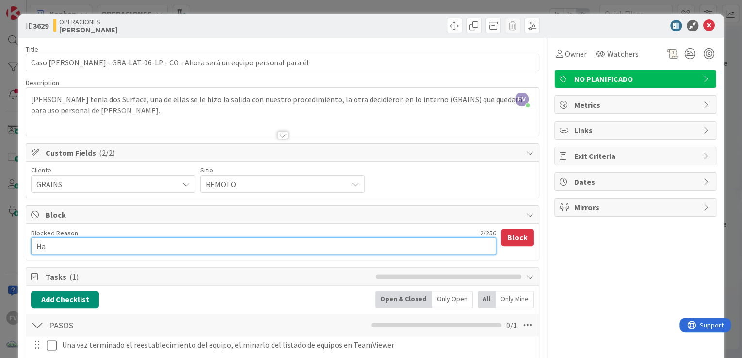
type textarea "x"
type textarea "Har"
type textarea "x"
type textarea "Hare"
type textarea "x"
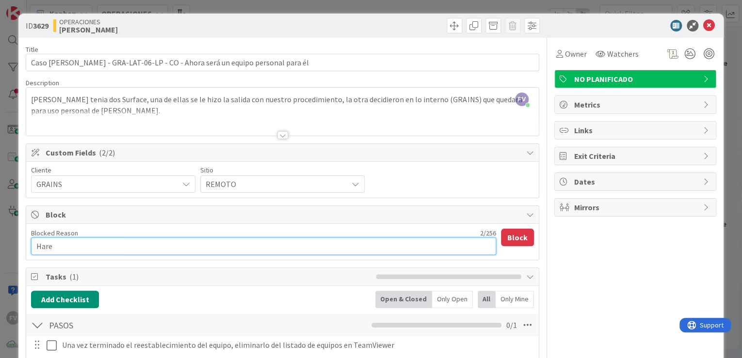
type textarea "Hare"
type textarea "x"
type textarea "Hare s"
type textarea "x"
type textarea "Hare se"
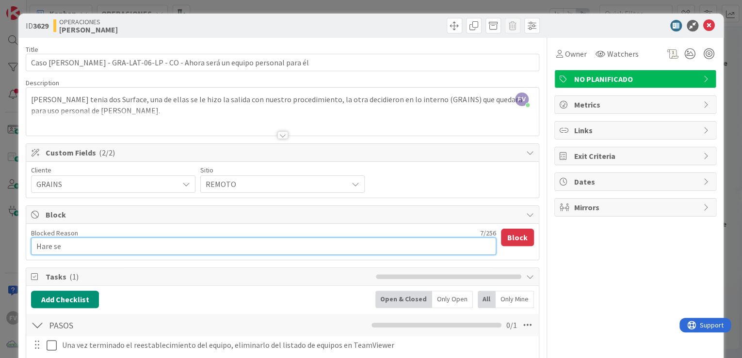
type textarea "x"
type textarea "Hare seg"
type textarea "x"
type textarea "Hare segu"
type textarea "x"
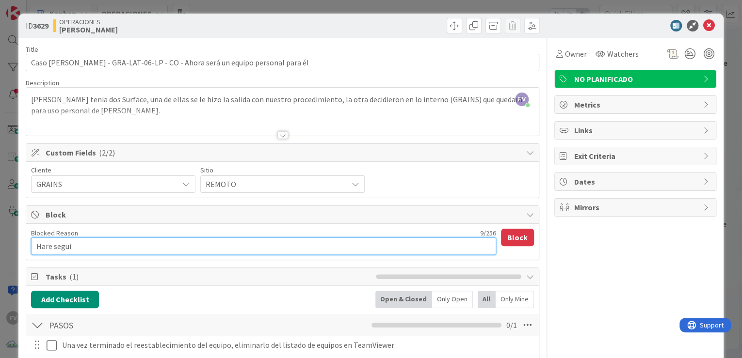
type textarea "Hare seguim"
type textarea "x"
type textarea "Hare seguimi"
type textarea "x"
type textarea "Hare seguimie"
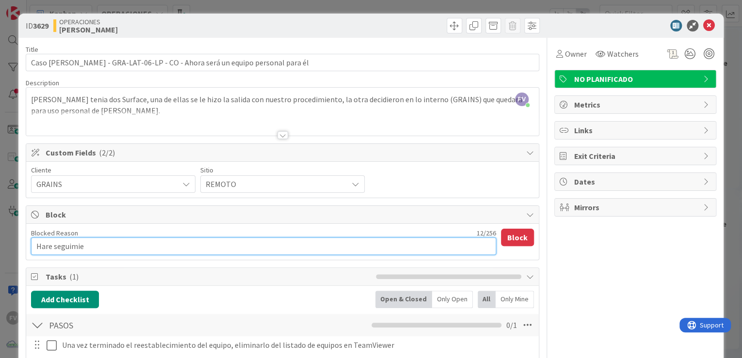
type textarea "x"
type textarea "Hare seguimien"
type textarea "x"
type textarea "Hare seguimienbo"
type textarea "x"
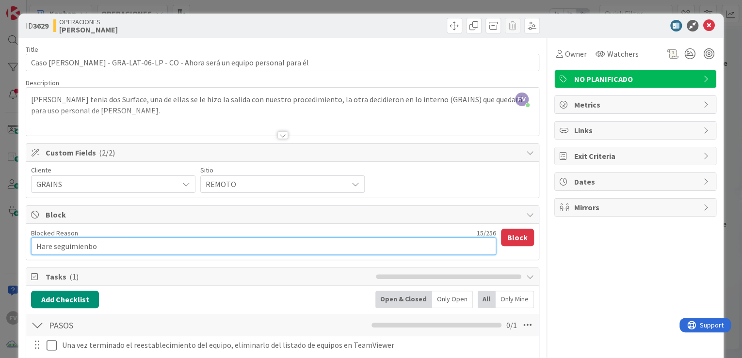
type textarea "Hare seguimienbot"
type textarea "x"
type textarea "Hare seguimienbo"
type textarea "x"
type textarea "Hare seguimienb"
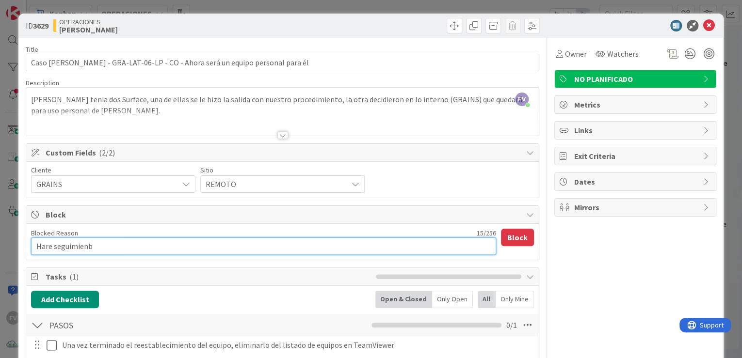
type textarea "x"
type textarea "Hare seguimien"
type textarea "x"
type textarea "Hare seguimient"
type textarea "x"
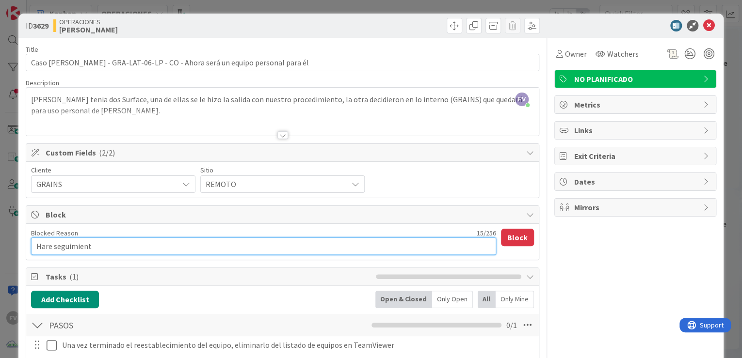
type textarea "Hare seguimiento"
type textarea "x"
type textarea "Hare seguimientoe"
type textarea "x"
type textarea "Hare seguimientoe"
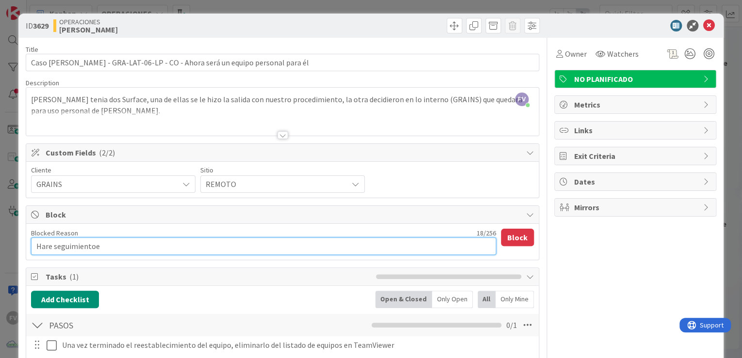
type textarea "x"
type textarea "Hare seguimientoe l"
type textarea "x"
type textarea "Hare seguimientoe"
type textarea "x"
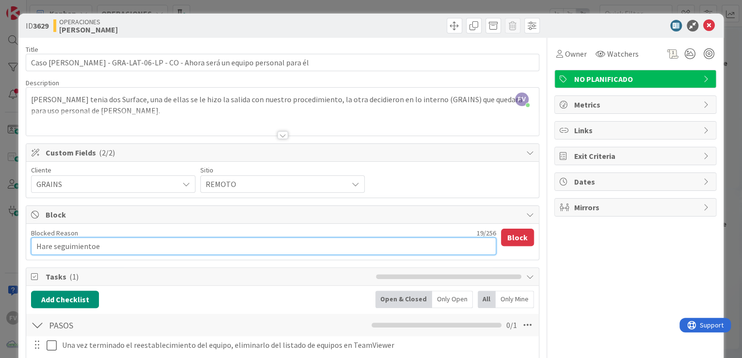
type textarea "Hare seguimientoe"
type textarea "x"
type textarea "Hare seguimiento"
type textarea "x"
type textarea "Hare seguimiento"
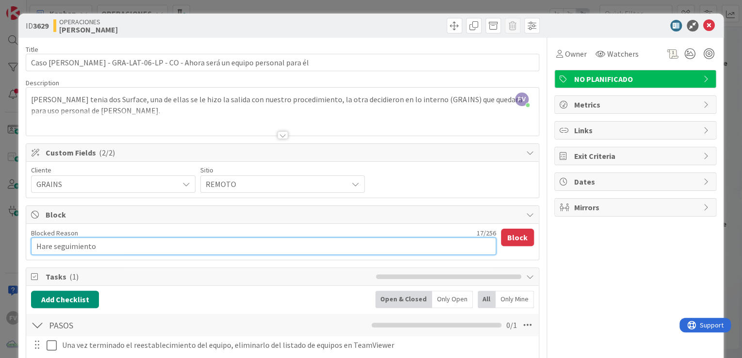
type textarea "x"
type textarea "Hare seguimiento el"
type textarea "x"
type textarea "Hare seguimiento el m"
type textarea "x"
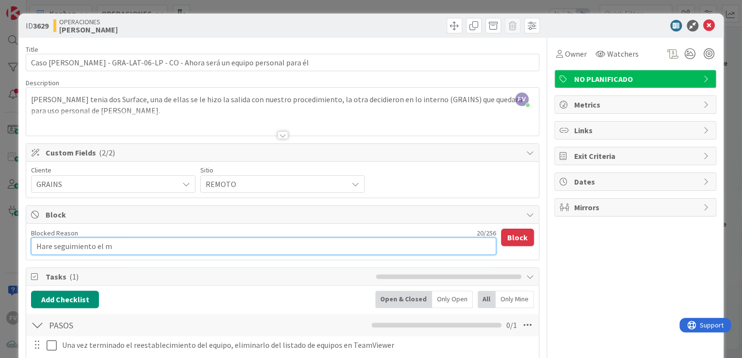
type textarea "Hare seguimiento el mi"
type textarea "x"
type textarea "Hare seguimiento el mie"
type textarea "x"
type textarea "Hare seguimiento el miero"
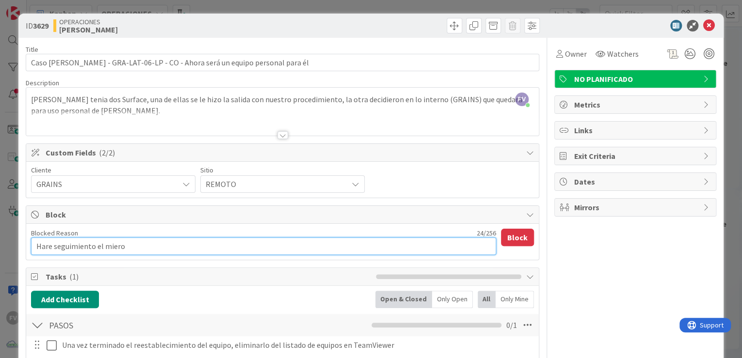
type textarea "x"
type textarea "Hare seguimiento el mieroc"
type textarea "x"
type textarea "Hare seguimiento el mierocl"
type textarea "x"
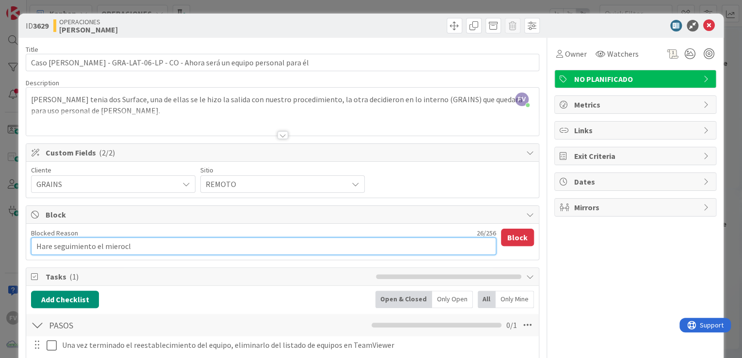
type textarea "Hare seguimiento el mierocle"
type textarea "x"
type textarea "Hare seguimiento el mierocl"
type textarea "x"
type textarea "Hare seguimiento el mieroc"
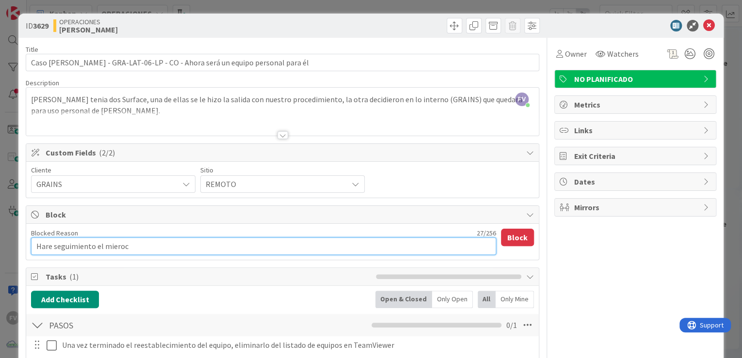
type textarea "x"
type textarea "Hare seguimiento el miero"
type textarea "x"
type textarea "Hare seguimiento el [PERSON_NAME]"
type textarea "x"
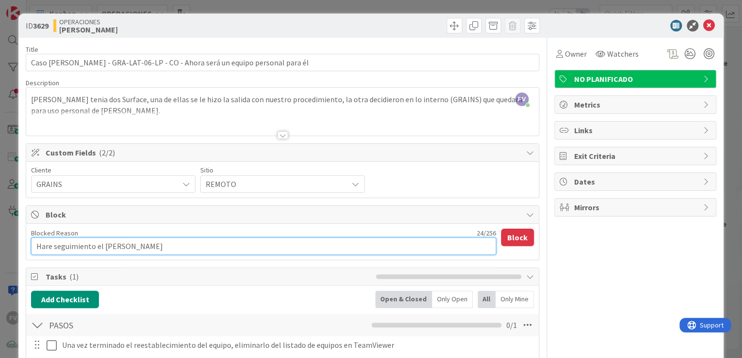
type textarea "Hare seguimiento el mierc"
type textarea "x"
type textarea "Hare seguimiento el mierco"
type textarea "x"
type textarea "Hare seguimiento el miercole"
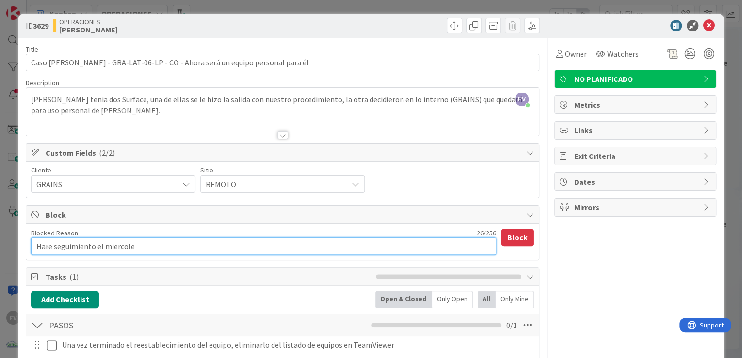
type textarea "x"
type textarea "Hare seguimiento el [DATE]"
type textarea "x"
type textarea "Hare seguimiento el [DATE] 2"
type textarea "x"
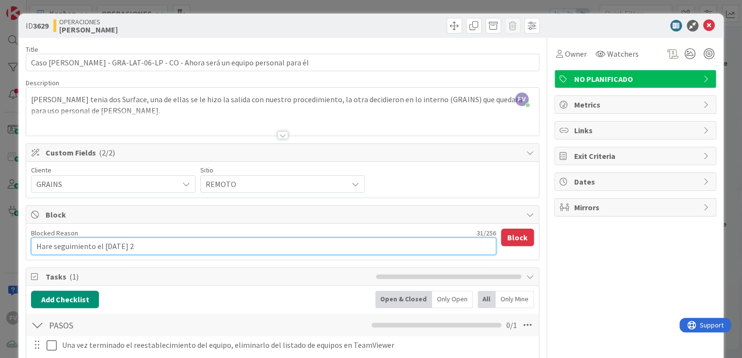
type textarea "Hare seguimiento el [DATE] 27"
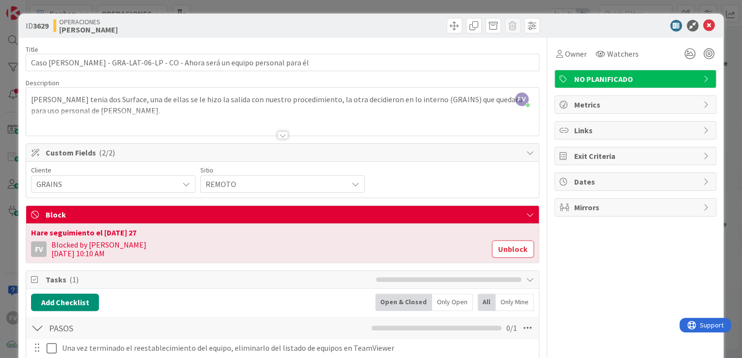
click at [725, 168] on div "ID 3629 OPERACIONES [PERSON_NAME] Title 75 / 128 Caso [PERSON_NAME] - GRA-LAT-0…" at bounding box center [371, 179] width 742 height 358
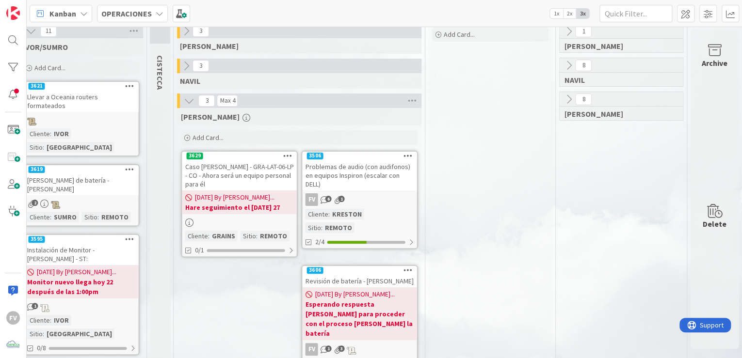
scroll to position [78, 933]
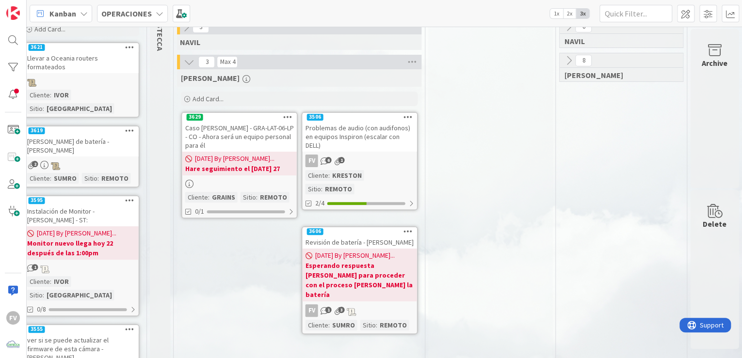
click at [345, 145] on div "Problemas de audio (con audifonos) en equipos Inspiron (escalar con DELL)" at bounding box center [359, 137] width 114 height 30
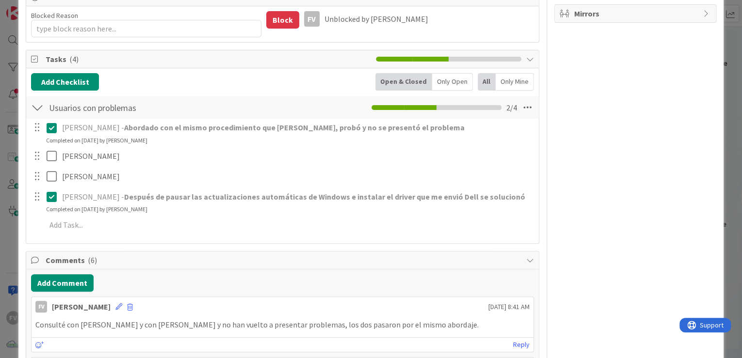
scroll to position [78, 0]
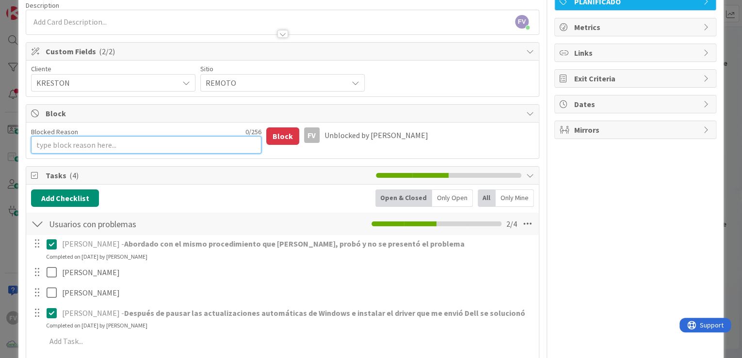
click at [118, 143] on textarea "Blocked Reason" at bounding box center [146, 144] width 230 height 17
type textarea "x"
type textarea "H"
type textarea "x"
type textarea "Ha"
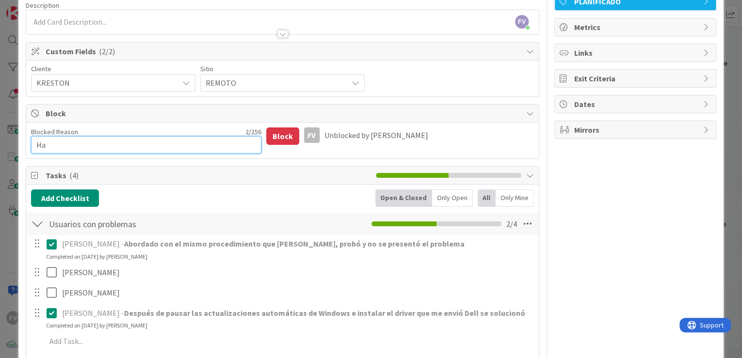
type textarea "x"
type textarea "Hace"
type textarea "x"
type textarea "Hacer"
type textarea "x"
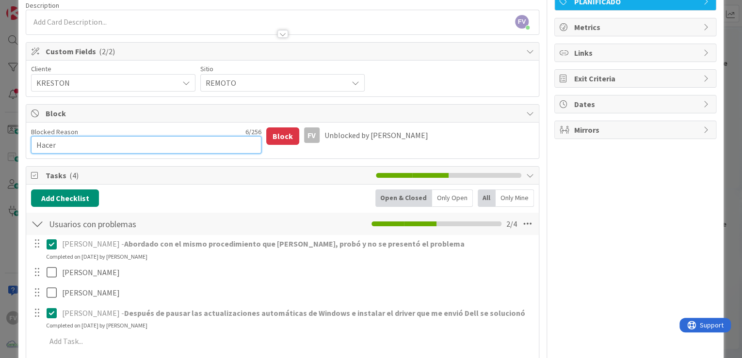
type textarea "Hacer s"
type textarea "x"
type textarea "Hacer se"
type textarea "x"
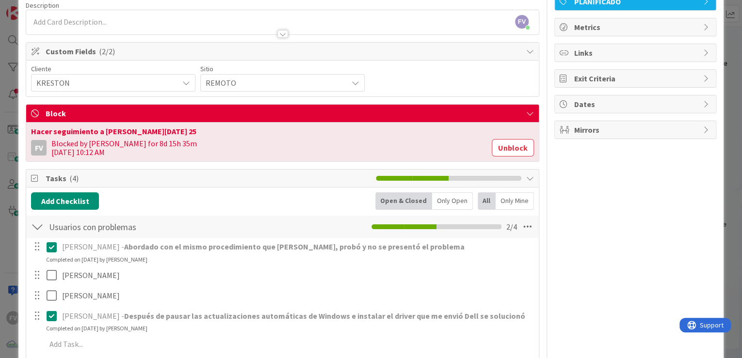
click at [725, 144] on div "ID 3506 OPERACIONES [PERSON_NAME] Title 73 / 128 Problemas de audio (con audifo…" at bounding box center [371, 179] width 742 height 358
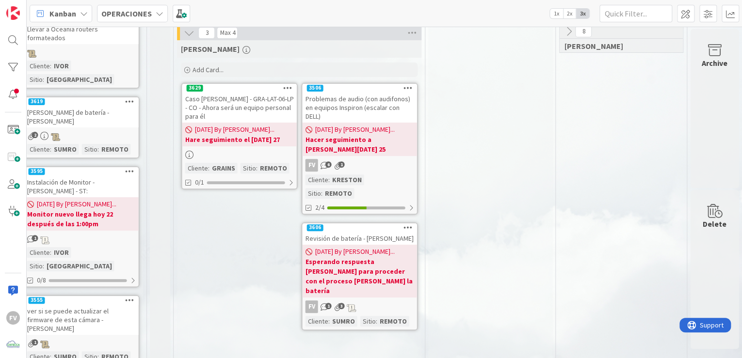
scroll to position [116, 933]
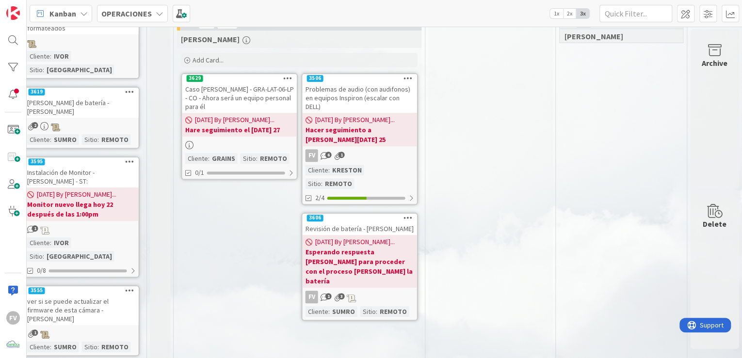
click at [388, 252] on b "Esperando respuesta [PERSON_NAME] para proceder con el proceso [PERSON_NAME] la…" at bounding box center [359, 266] width 109 height 39
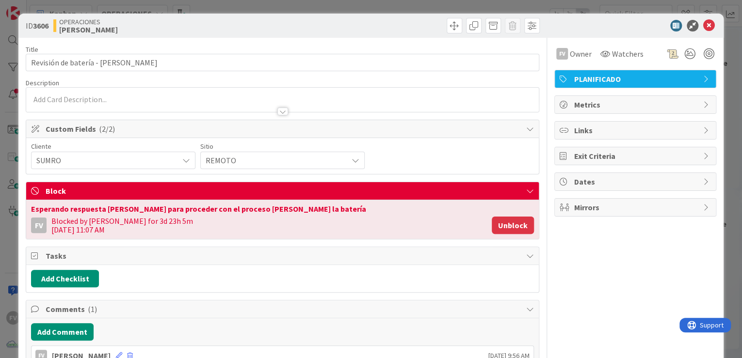
click at [517, 224] on button "Unblock" at bounding box center [513, 225] width 42 height 17
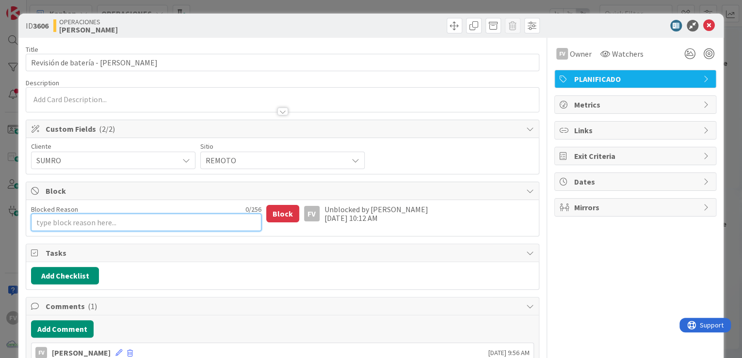
click at [200, 214] on textarea "Blocked Reason" at bounding box center [146, 222] width 230 height 17
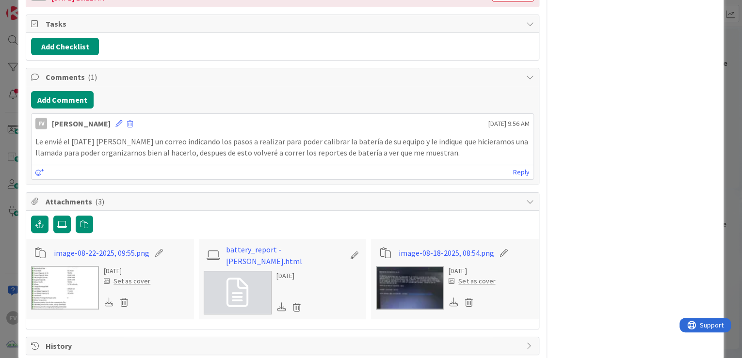
scroll to position [233, 0]
click at [226, 286] on icon at bounding box center [237, 292] width 22 height 29
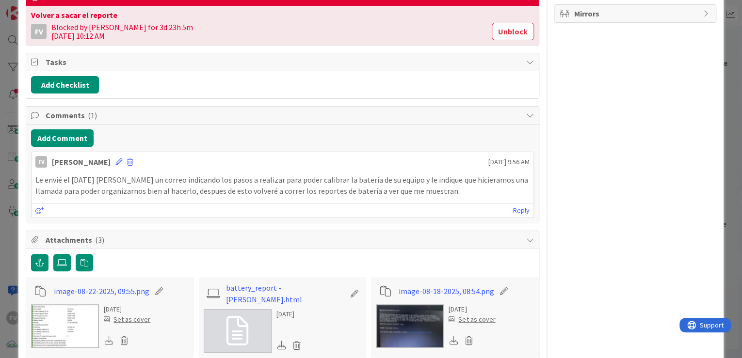
scroll to position [155, 0]
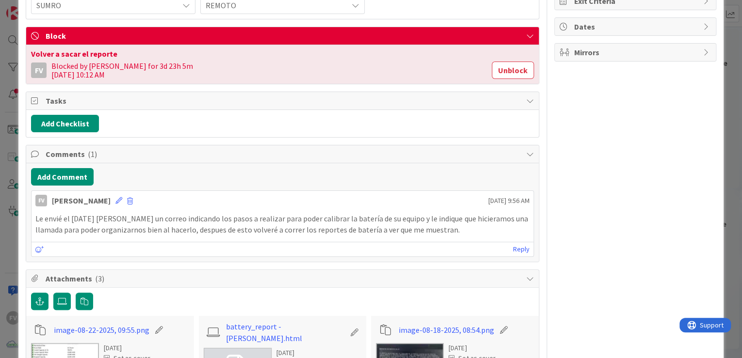
click at [724, 138] on div "ID 3606 OPERACIONES [PERSON_NAME] Title 33 / 128 Revisión de batería - [PERSON_…" at bounding box center [371, 179] width 742 height 358
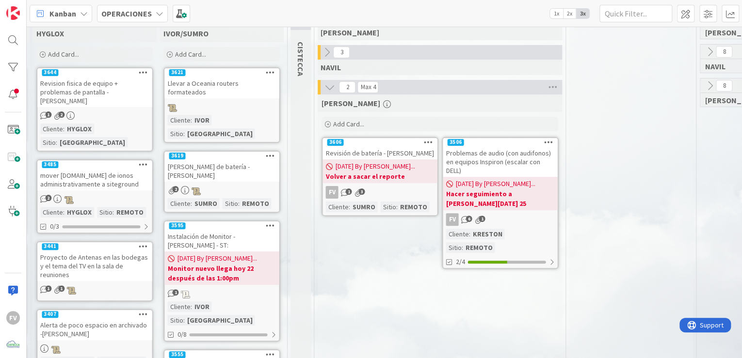
scroll to position [39, 787]
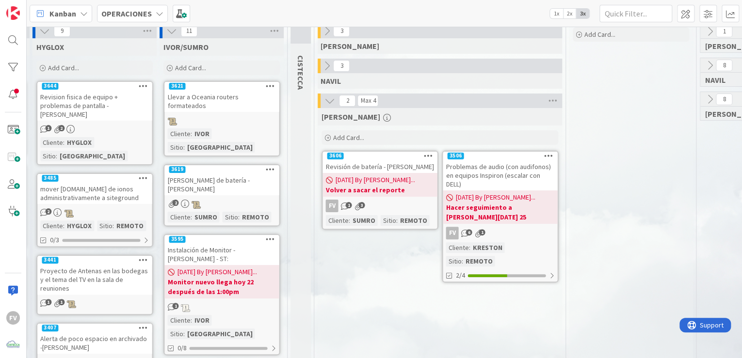
drag, startPoint x: 318, startPoint y: 291, endPoint x: 571, endPoint y: 310, distance: 253.2
click at [322, 66] on icon at bounding box center [326, 66] width 11 height 11
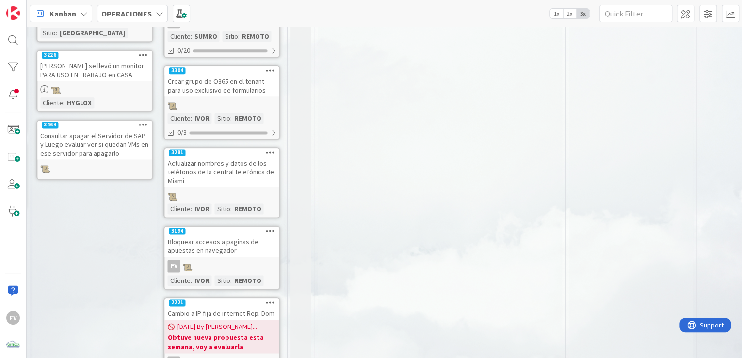
scroll to position [650, 787]
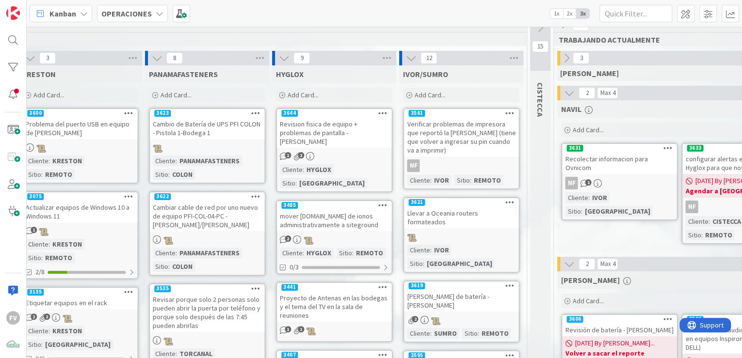
scroll to position [12, 550]
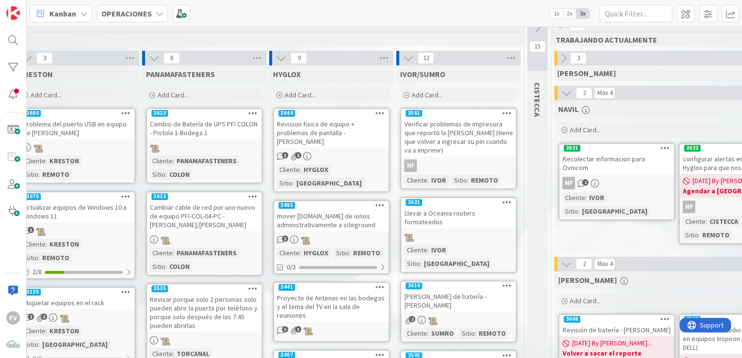
click at [361, 151] on div "1 2" at bounding box center [331, 156] width 114 height 11
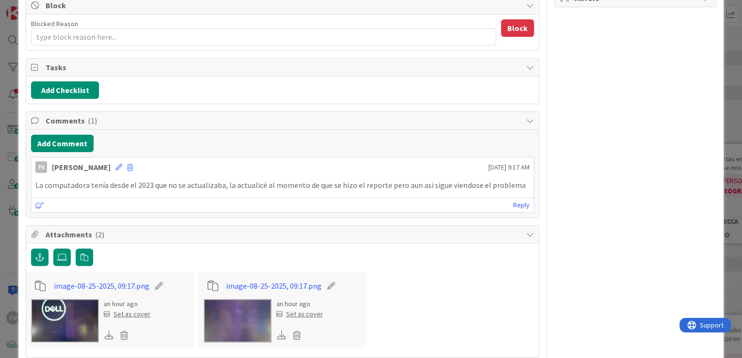
scroll to position [252, 0]
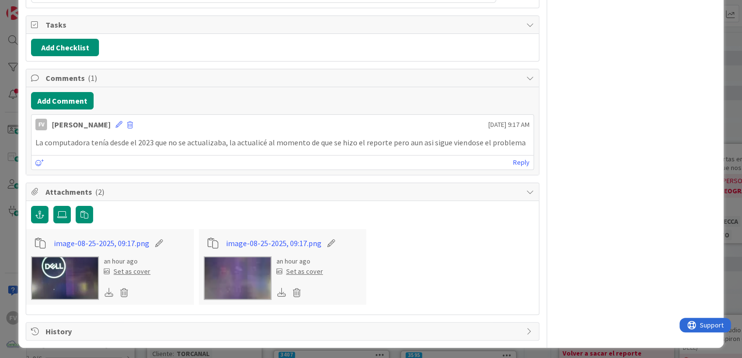
click at [62, 265] on img at bounding box center [65, 278] width 68 height 44
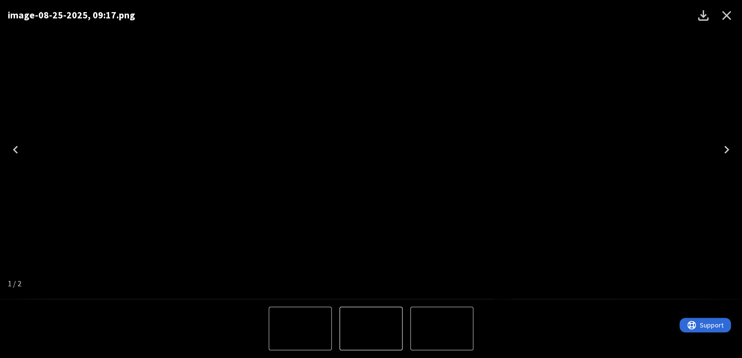
click at [724, 146] on icon "Next" at bounding box center [726, 150] width 5 height 8
click at [442, 329] on img "1 of 2" at bounding box center [442, 329] width 0 height 0
click at [723, 20] on icon "Close" at bounding box center [726, 16] width 16 height 16
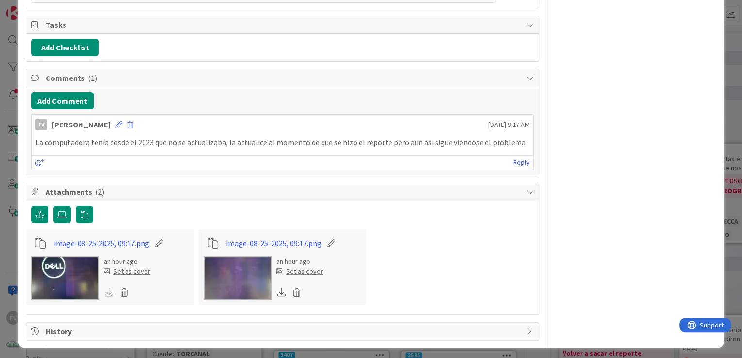
click at [721, 91] on div "ID 3644 OPERACIONES HYGLOX Title 63 / 128 Revision fisica de equipo + problemas…" at bounding box center [371, 179] width 742 height 358
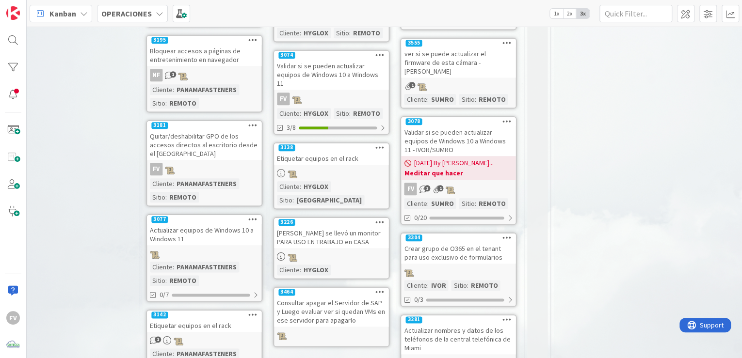
scroll to position [438, 550]
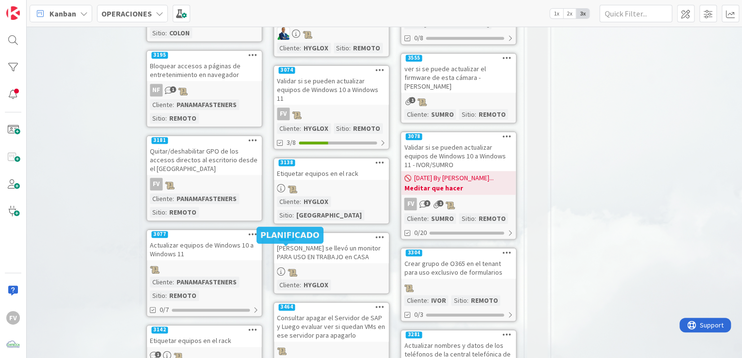
click at [315, 312] on div "Consultar apagar el Servidor de SAP y Luego evaluar ver si quedan VMs en ese se…" at bounding box center [331, 327] width 114 height 30
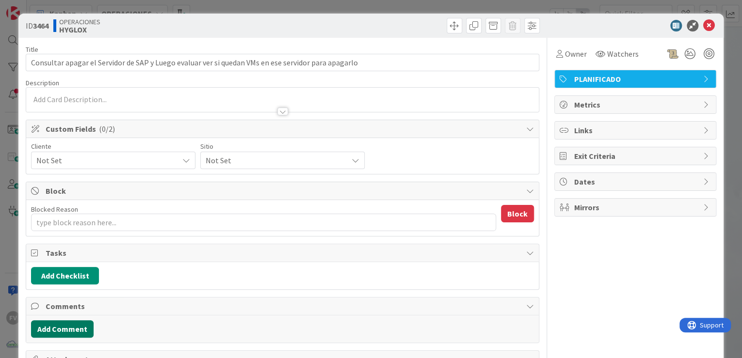
click at [69, 332] on button "Add Comment" at bounding box center [62, 328] width 63 height 17
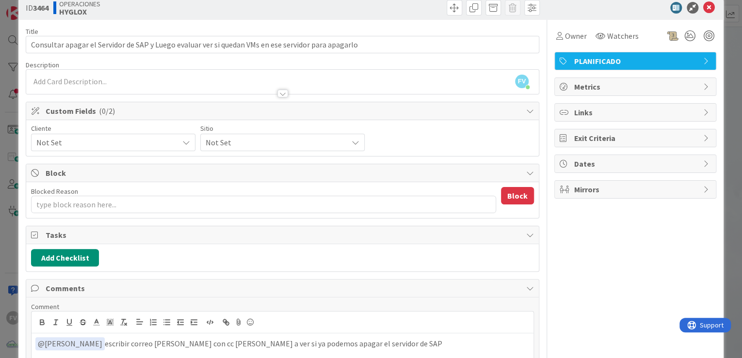
scroll to position [162, 0]
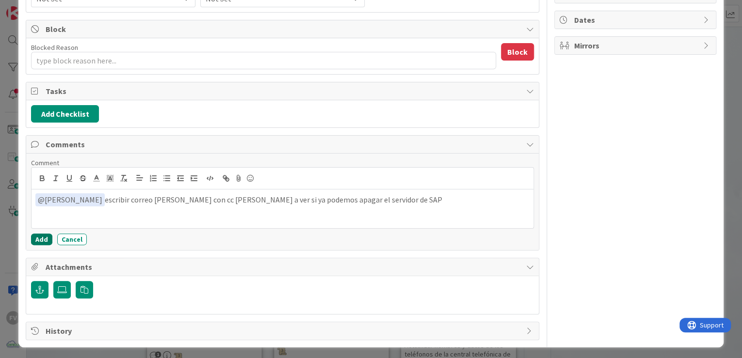
click at [47, 236] on button "Add" at bounding box center [41, 240] width 21 height 12
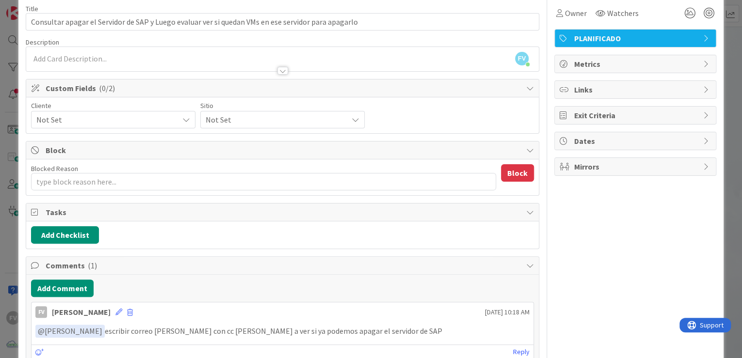
scroll to position [39, 0]
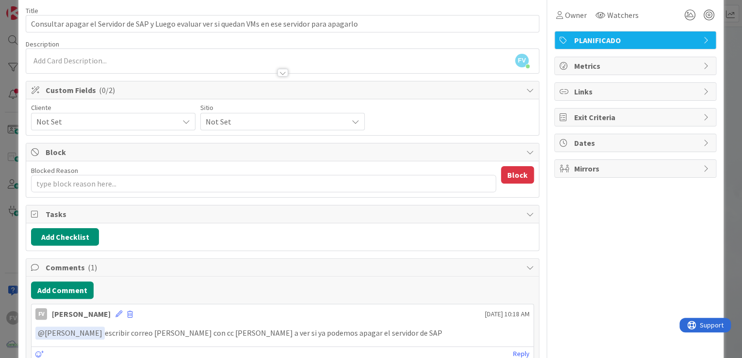
click at [56, 109] on div "Cliente" at bounding box center [113, 107] width 164 height 7
click at [57, 115] on span "Not Set" at bounding box center [104, 122] width 137 height 14
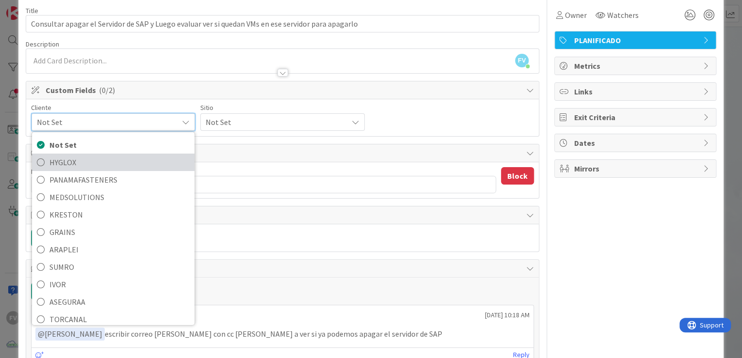
drag, startPoint x: 97, startPoint y: 159, endPoint x: 139, endPoint y: 160, distance: 41.2
click at [97, 159] on span "HYGLOX" at bounding box center [119, 162] width 140 height 15
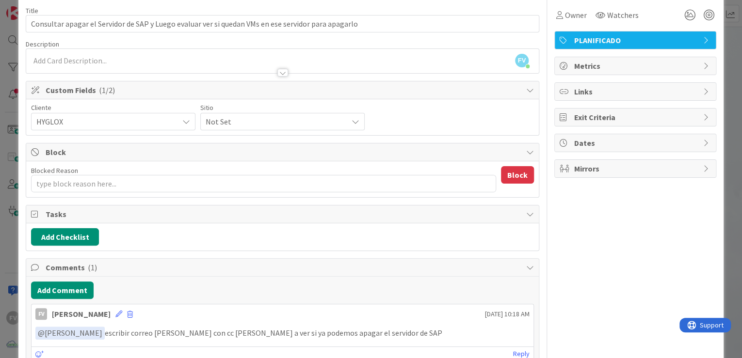
drag, startPoint x: 247, startPoint y: 115, endPoint x: 248, endPoint y: 126, distance: 10.2
click at [174, 115] on span "Not Set" at bounding box center [104, 122] width 137 height 14
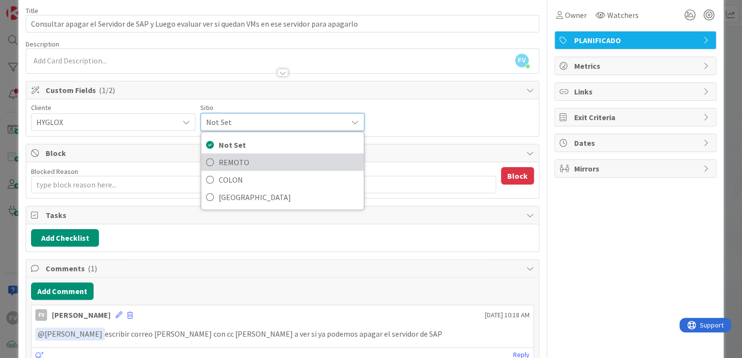
click at [242, 159] on span "REMOTO" at bounding box center [289, 162] width 140 height 15
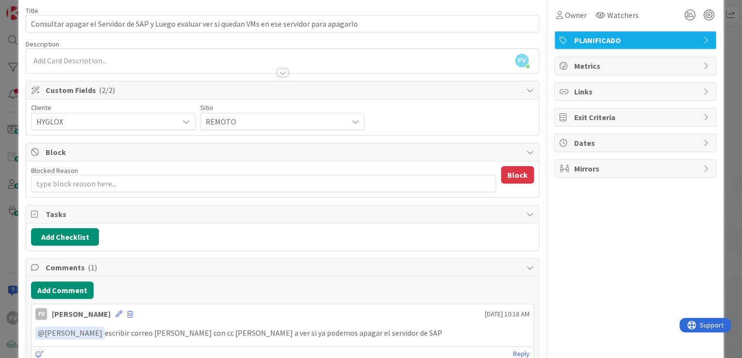
click at [10, 85] on div "ID 3464 OPERACIONES HYGLOX Title 99 / 128 Consultar apagar el Servidor de SAP y…" at bounding box center [371, 179] width 742 height 358
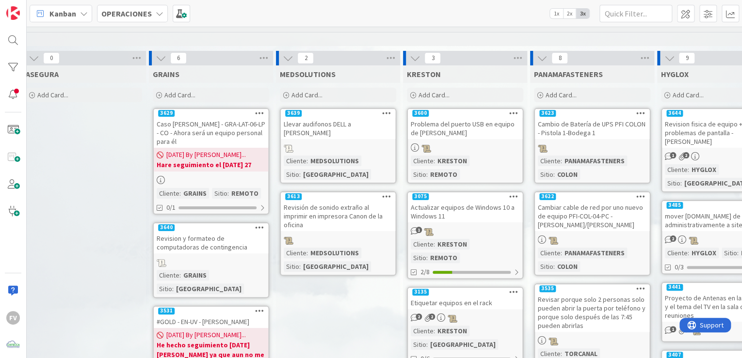
scroll to position [12, 184]
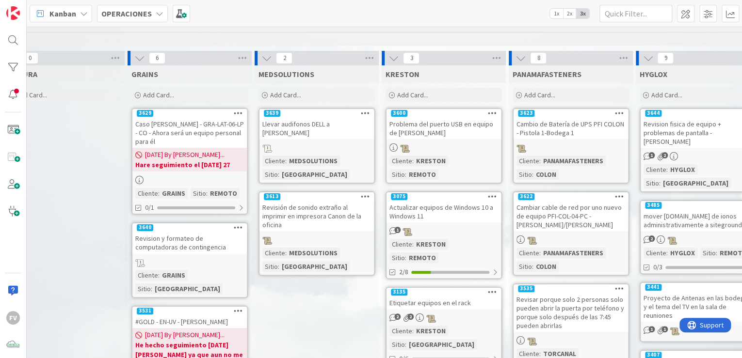
click at [325, 234] on div at bounding box center [316, 239] width 114 height 11
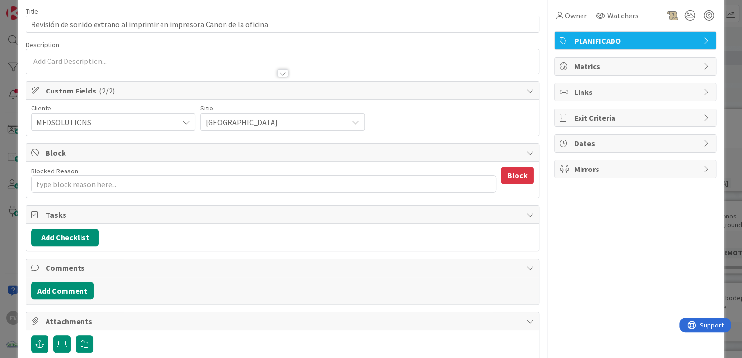
scroll to position [39, 0]
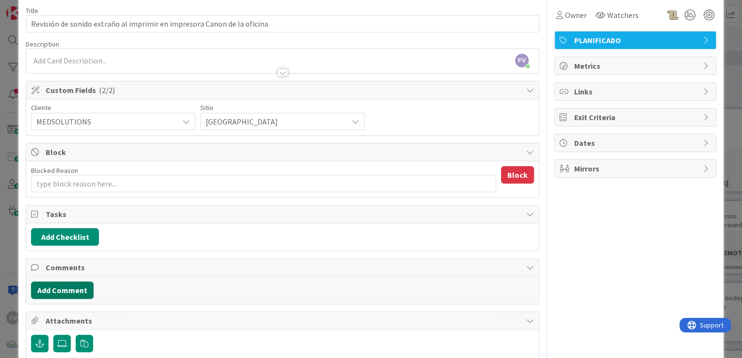
click at [58, 293] on button "Add Comment" at bounding box center [62, 290] width 63 height 17
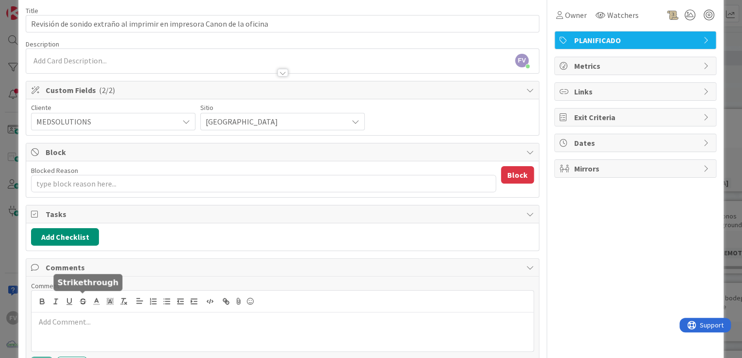
click at [83, 309] on div at bounding box center [283, 302] width 502 height 22
click at [82, 317] on p at bounding box center [282, 322] width 494 height 11
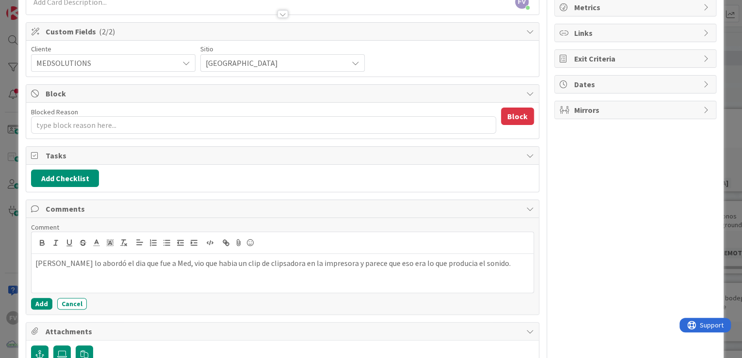
scroll to position [116, 0]
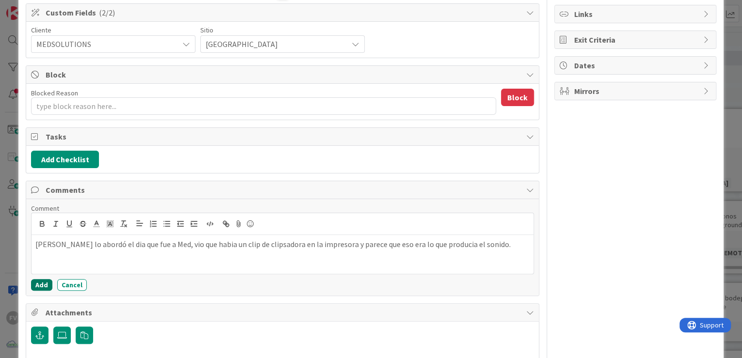
click at [45, 282] on button "Add" at bounding box center [41, 285] width 21 height 12
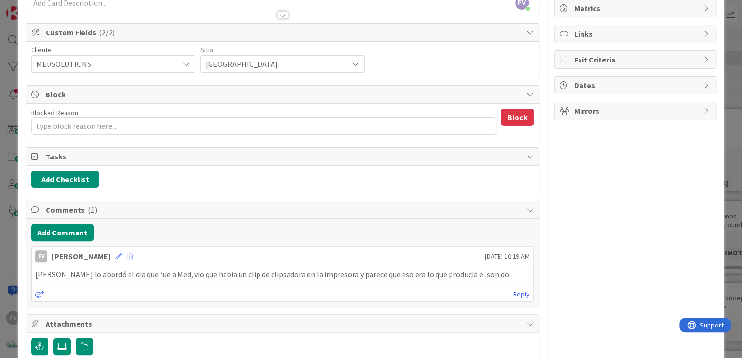
scroll to position [78, 0]
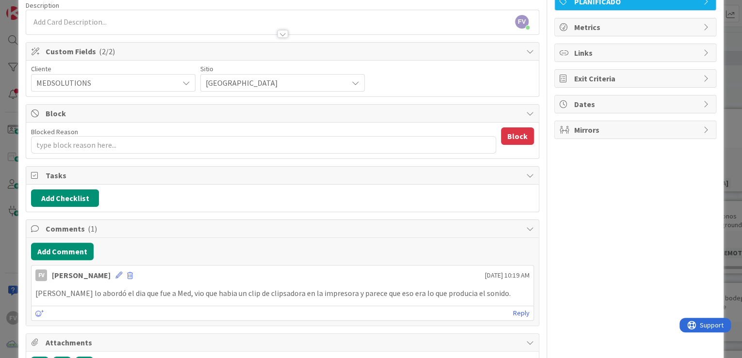
click at [15, 213] on div "ID 3613 OPERACIONES MEDSOLUTIONS Title 71 / 128 Revisión de sonido extraño al i…" at bounding box center [371, 179] width 742 height 358
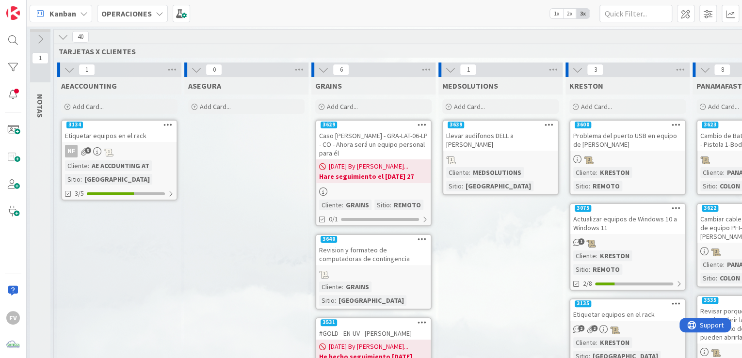
click at [158, 148] on div "NF 3" at bounding box center [119, 151] width 114 height 13
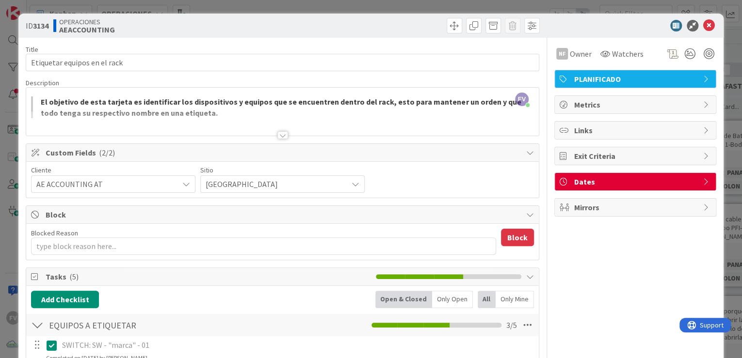
click at [726, 39] on div "ID 3134 OPERACIONES AEACCOUNTING Title 28 / 128 Etiquetar equipos en el rack De…" at bounding box center [371, 179] width 742 height 358
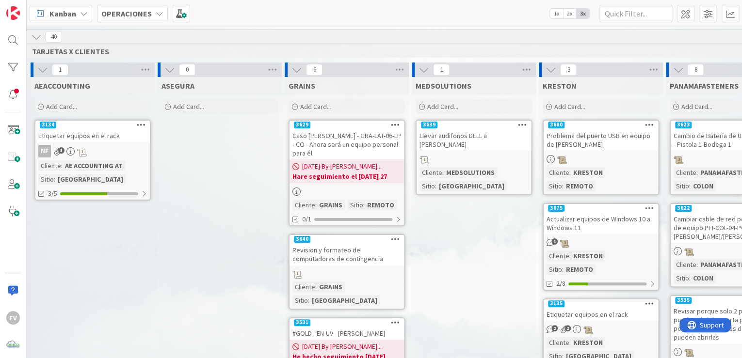
scroll to position [0, 27]
click at [450, 154] on div at bounding box center [473, 159] width 114 height 11
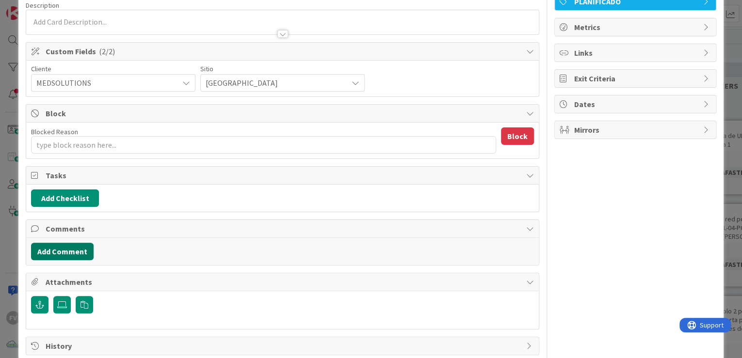
click at [64, 245] on button "Add Comment" at bounding box center [62, 251] width 63 height 17
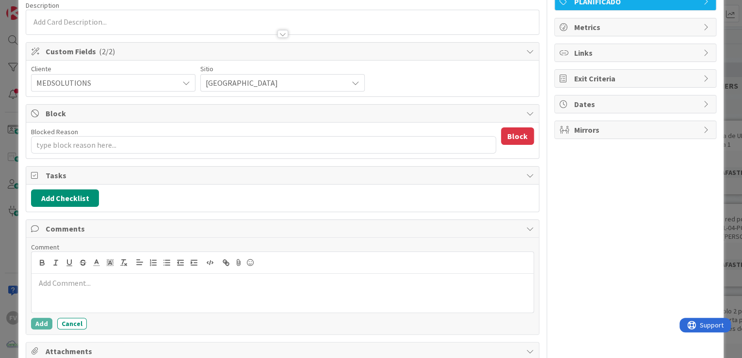
click at [90, 278] on p at bounding box center [282, 283] width 494 height 11
click at [44, 318] on button "Add" at bounding box center [41, 324] width 21 height 12
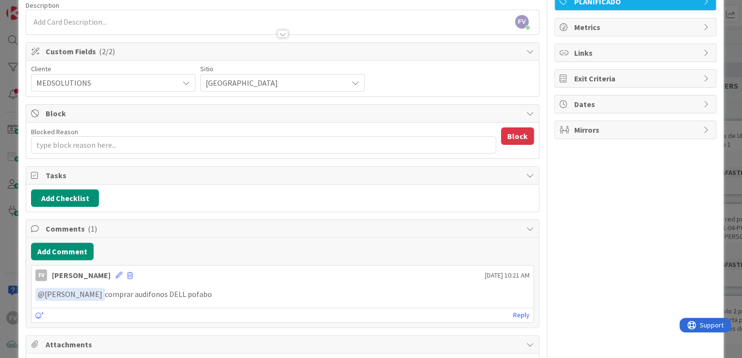
click at [11, 182] on div "ID 3639 OPERACIONES MEDSOLUTIONS Title 37 / 128 Llevar audifonos DELL a [PERSON…" at bounding box center [371, 179] width 742 height 358
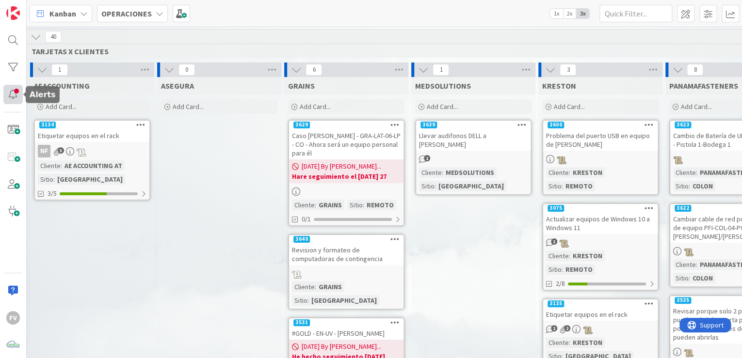
click at [16, 97] on div at bounding box center [12, 94] width 19 height 19
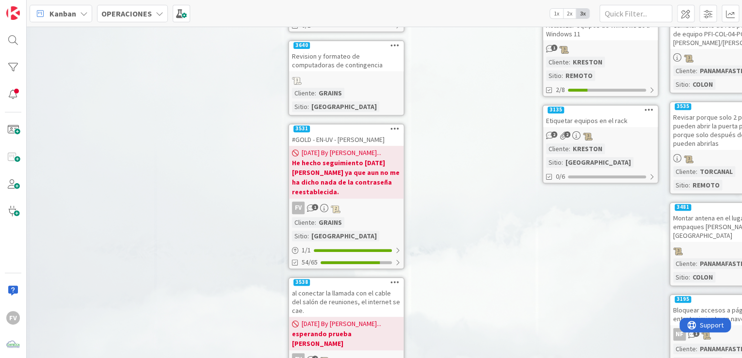
scroll to position [233, 27]
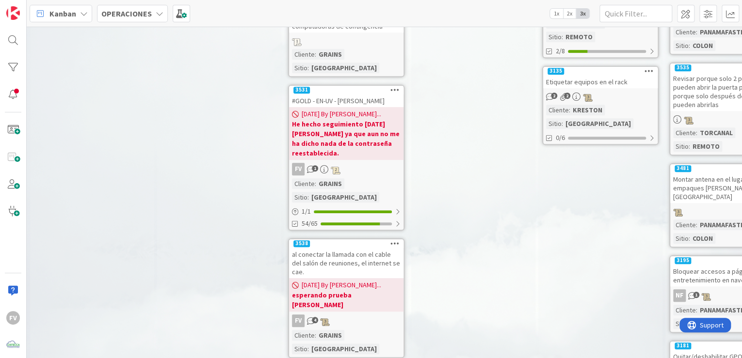
click at [363, 119] on b "He hecho seguimiento [DATE] [PERSON_NAME] ya que aun no me ha dicho nada de la …" at bounding box center [346, 138] width 109 height 39
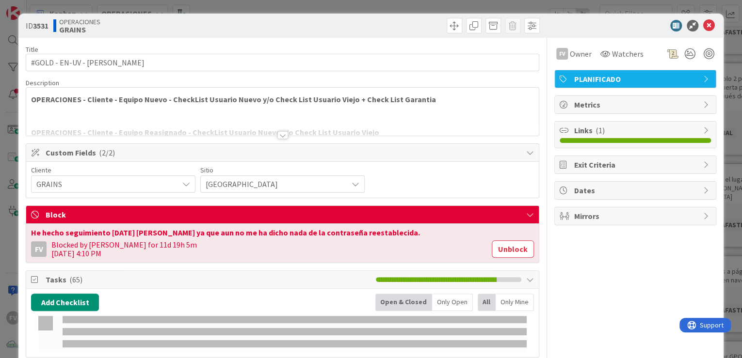
click at [512, 250] on button "Unblock" at bounding box center [513, 248] width 42 height 17
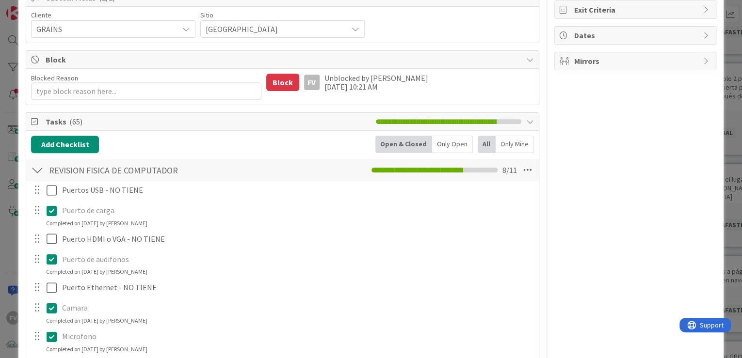
click at [37, 171] on div at bounding box center [37, 169] width 13 height 17
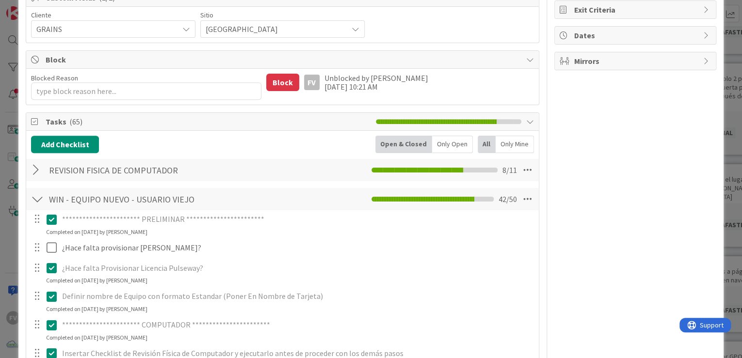
click at [37, 124] on icon at bounding box center [36, 122] width 10 height 8
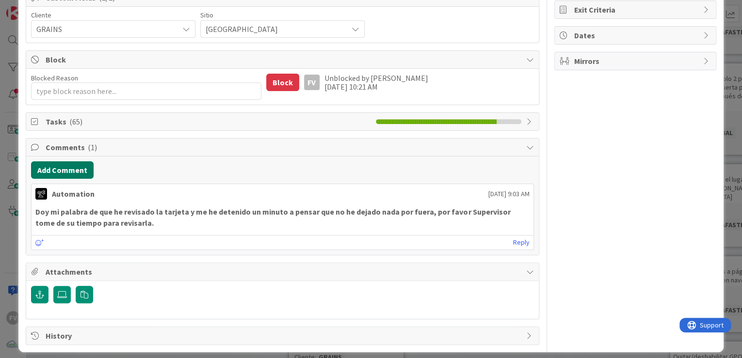
click at [64, 165] on button "Add Comment" at bounding box center [62, 169] width 63 height 17
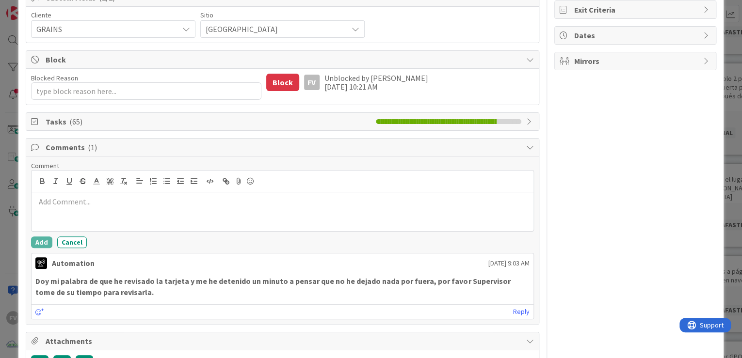
click at [96, 220] on div at bounding box center [283, 211] width 502 height 39
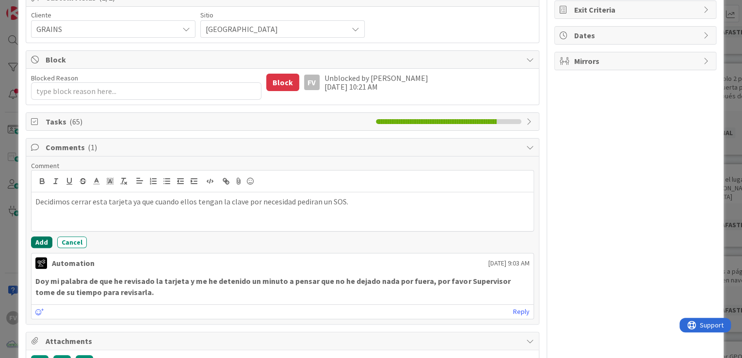
click at [49, 238] on button "Add" at bounding box center [41, 243] width 21 height 12
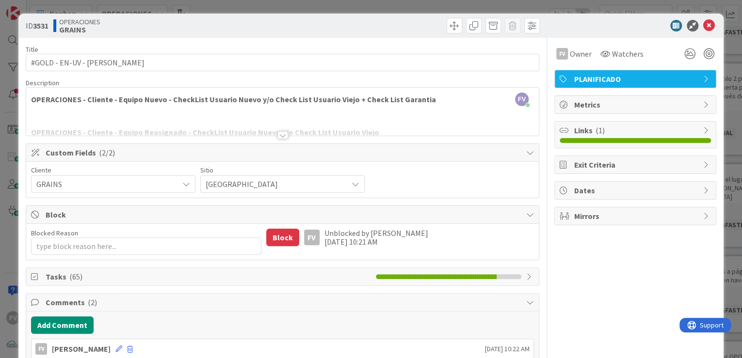
click at [722, 113] on div "ID 3531 OPERACIONES GRAINS Title 31 / 128 #GOLD - EN-UV - [PERSON_NAME] Descrip…" at bounding box center [371, 179] width 742 height 358
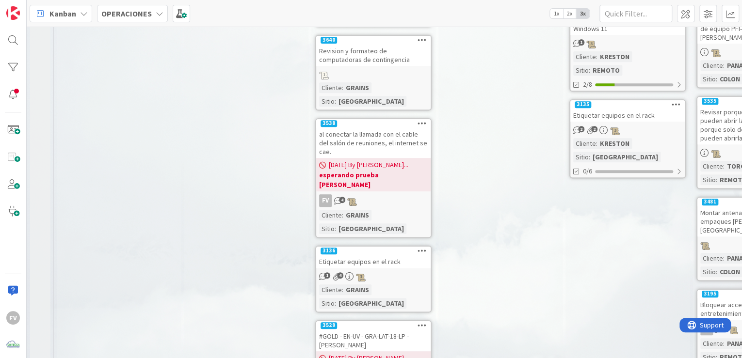
scroll to position [160, 0]
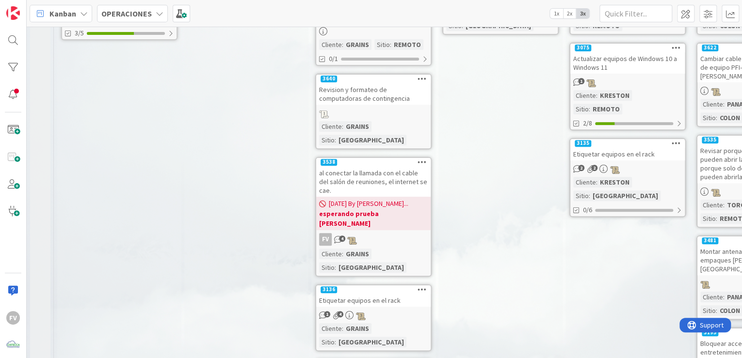
click at [417, 209] on b "esperando prueba [PERSON_NAME]" at bounding box center [373, 218] width 109 height 19
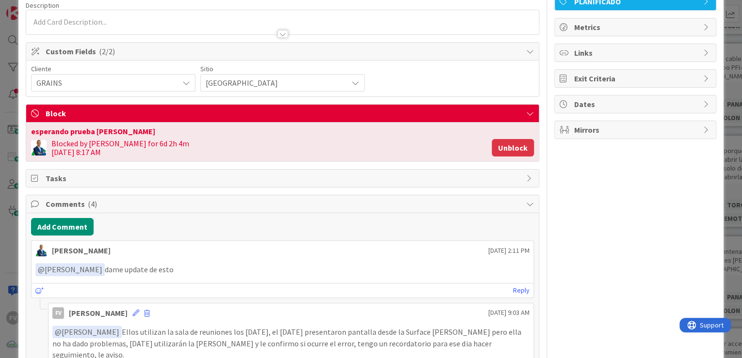
click at [507, 152] on button "Unblock" at bounding box center [513, 147] width 42 height 17
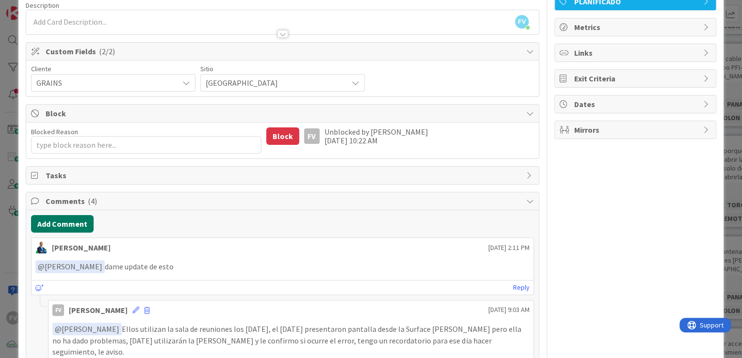
click at [74, 222] on button "Add Comment" at bounding box center [62, 223] width 63 height 17
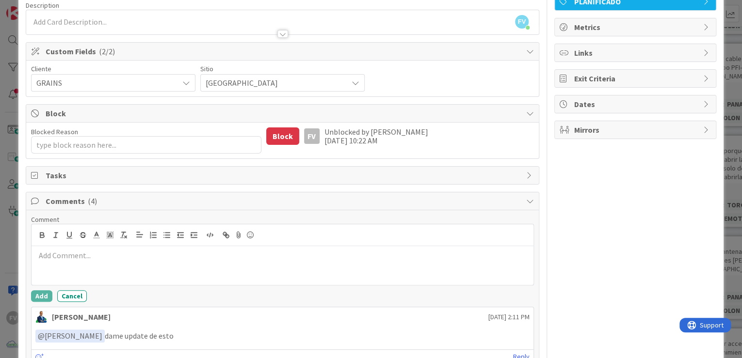
click at [96, 257] on p at bounding box center [282, 255] width 494 height 11
click at [46, 293] on button "Add" at bounding box center [41, 296] width 21 height 12
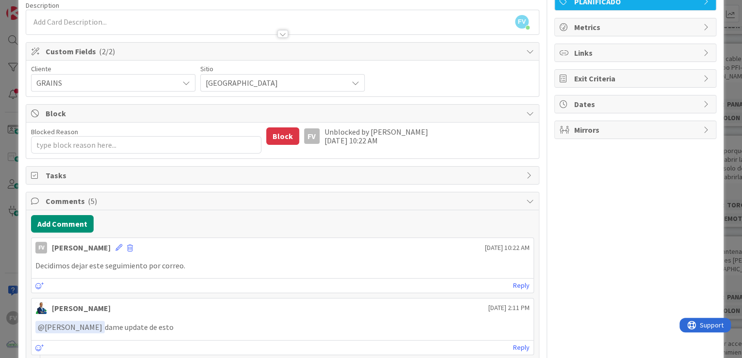
click at [203, 202] on span "Comments ( 5 )" at bounding box center [284, 201] width 476 height 12
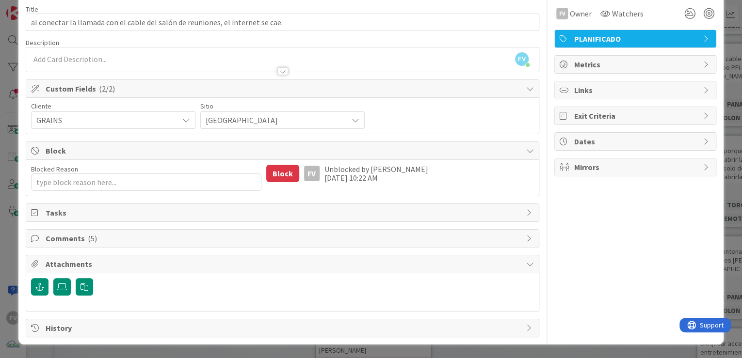
scroll to position [38, 0]
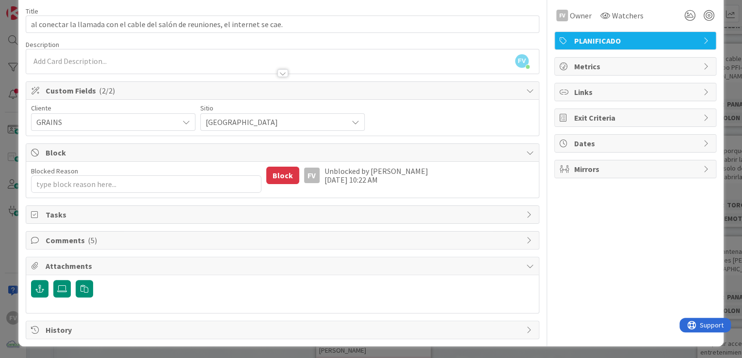
click at [224, 162] on div "Blocked Reason 0 / 256 Block FV Unblocked by [PERSON_NAME] [DATE] 10:22 AM" at bounding box center [282, 180] width 512 height 36
click at [222, 153] on span "Block" at bounding box center [284, 153] width 476 height 12
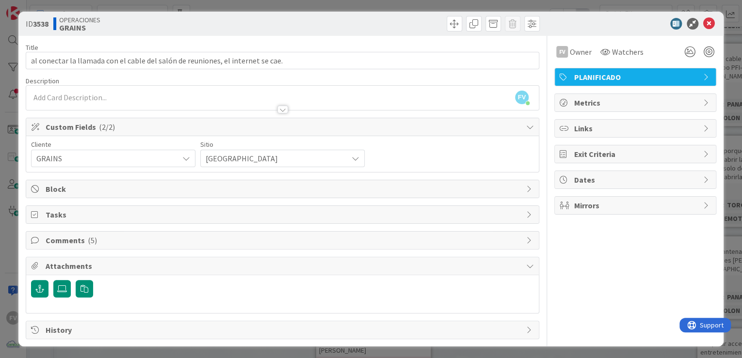
click at [139, 266] on span "Attachments" at bounding box center [284, 266] width 476 height 12
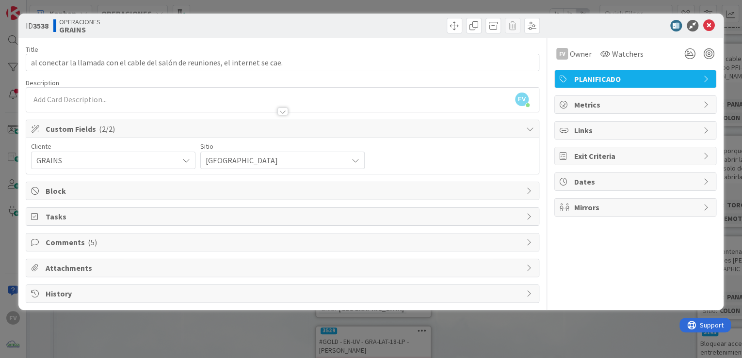
click at [7, 134] on div "ID 3538 OPERACIONES GRAINS Title 80 / 128 al conectar la llamada con el cable d…" at bounding box center [371, 179] width 742 height 358
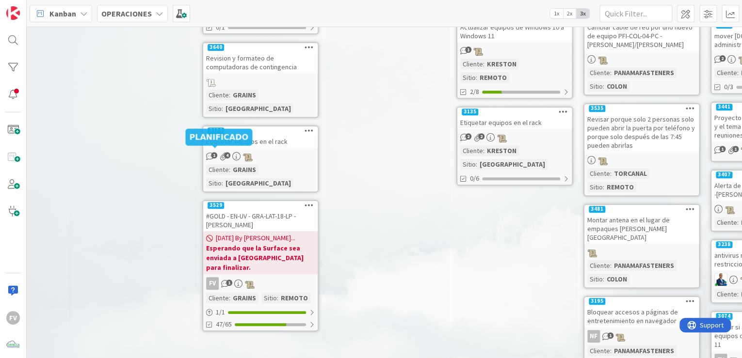
scroll to position [194, 113]
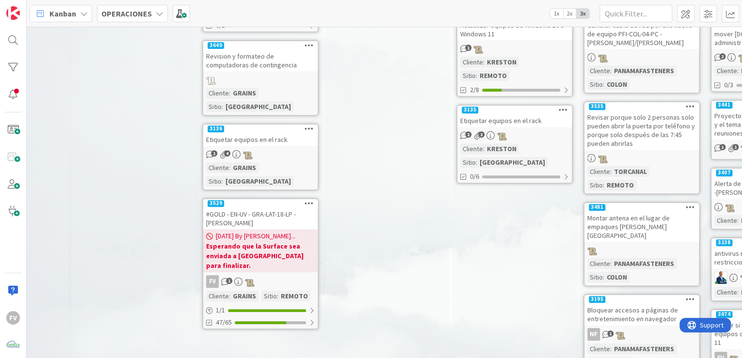
click at [276, 149] on div "1 4" at bounding box center [260, 154] width 114 height 11
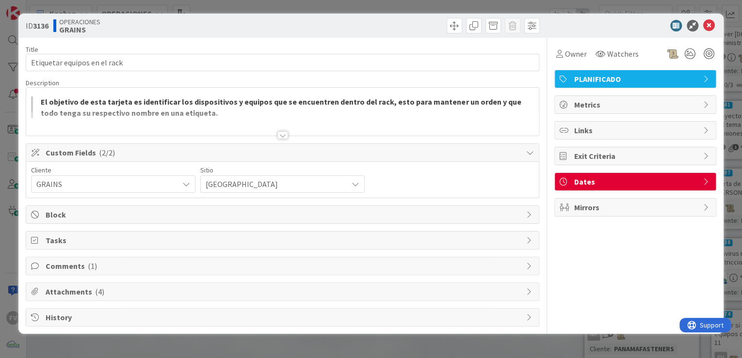
click at [114, 286] on span "Attachments ( 4 )" at bounding box center [284, 292] width 476 height 12
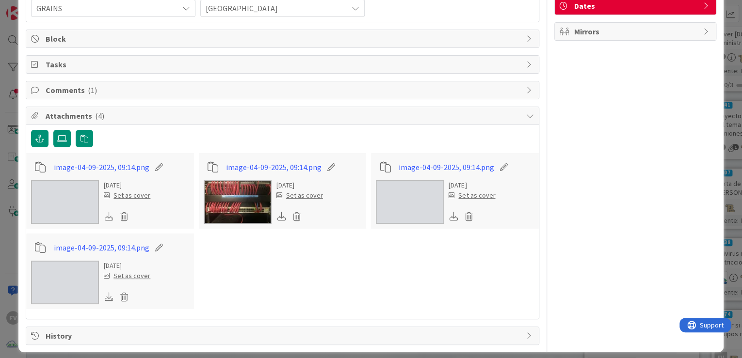
scroll to position [182, 0]
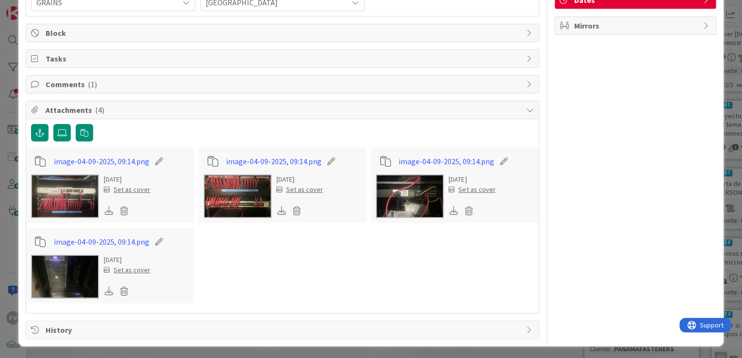
click at [64, 190] on img at bounding box center [65, 197] width 68 height 44
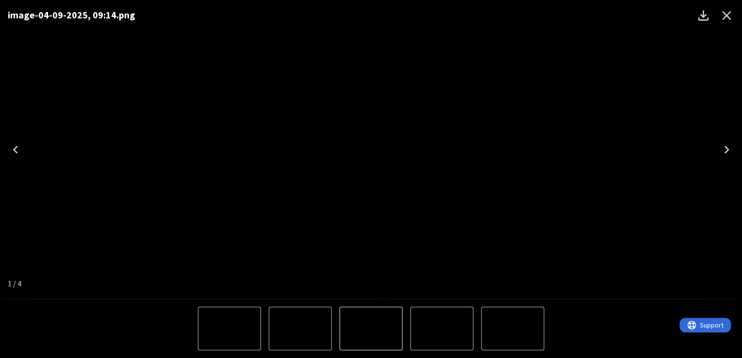
click at [727, 147] on icon "Next" at bounding box center [726, 150] width 16 height 16
click at [731, 150] on icon "Next" at bounding box center [726, 150] width 16 height 16
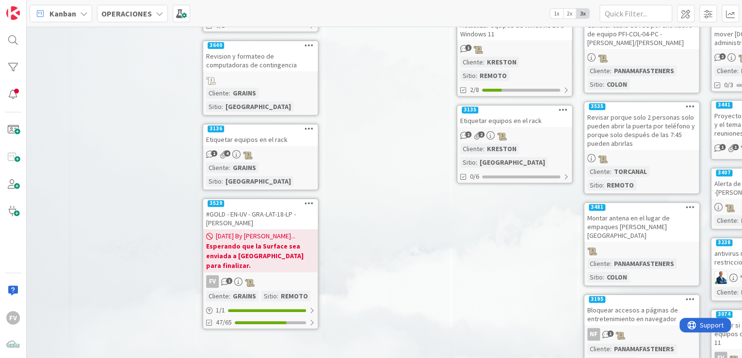
click at [289, 149] on div "1 4" at bounding box center [260, 154] width 114 height 11
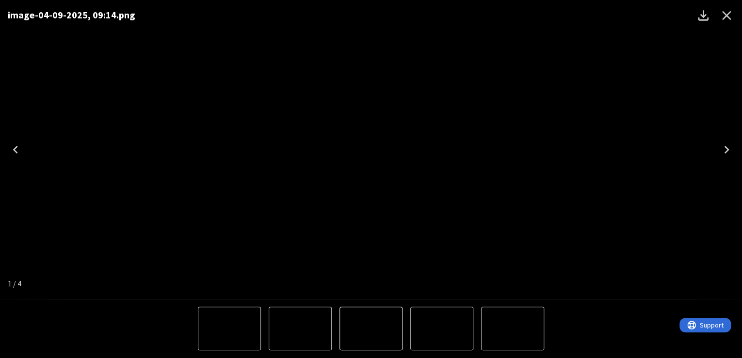
click at [512, 329] on img "3 of 4" at bounding box center [512, 329] width 0 height 0
click at [300, 329] on img "2 of 4" at bounding box center [300, 329] width 0 height 0
click at [300, 329] on img "1 of 4" at bounding box center [300, 329] width 0 height 0
click at [300, 329] on img "4 of 4" at bounding box center [300, 329] width 0 height 0
click at [719, 7] on button "Close" at bounding box center [726, 15] width 23 height 23
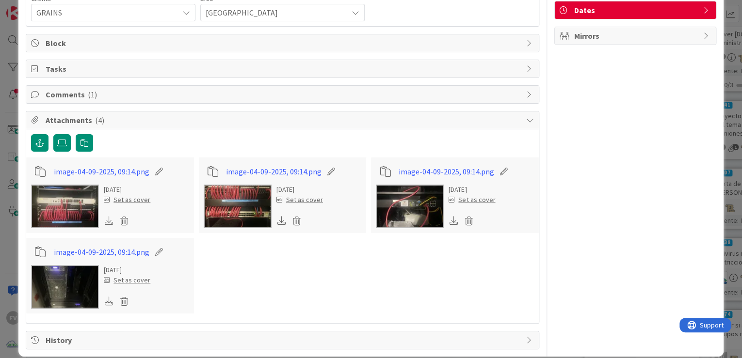
scroll to position [182, 0]
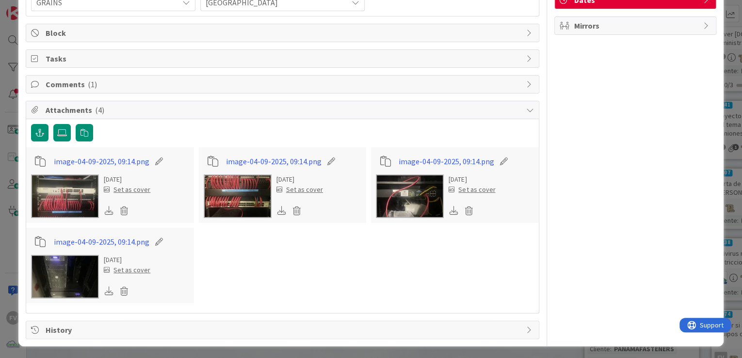
click at [423, 329] on span "History" at bounding box center [284, 330] width 476 height 12
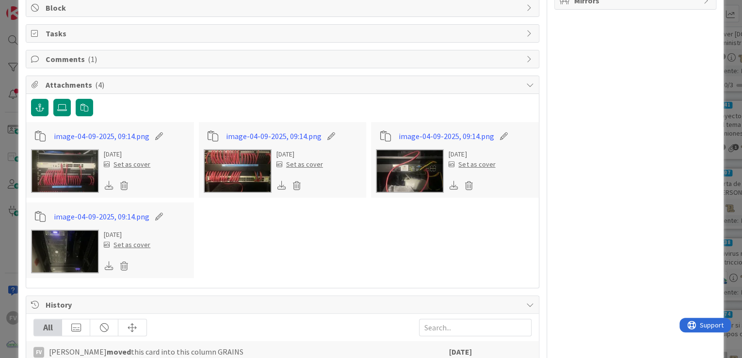
scroll to position [401, 0]
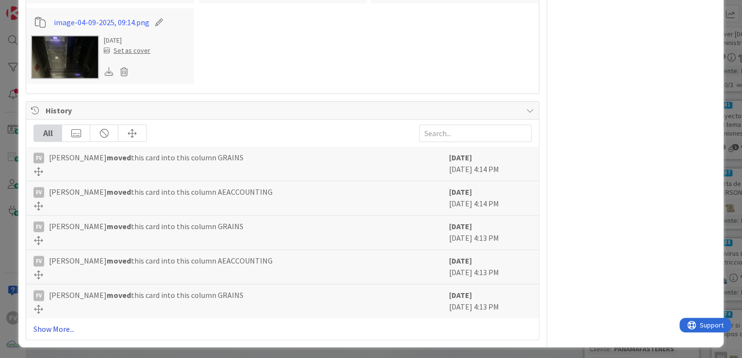
click at [70, 330] on link "Show More..." at bounding box center [282, 329] width 498 height 12
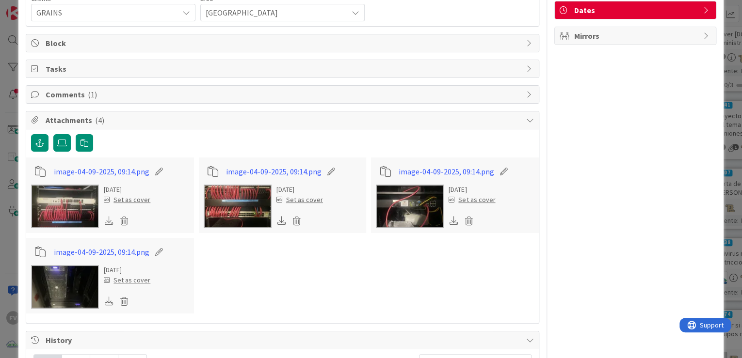
scroll to position [156, 0]
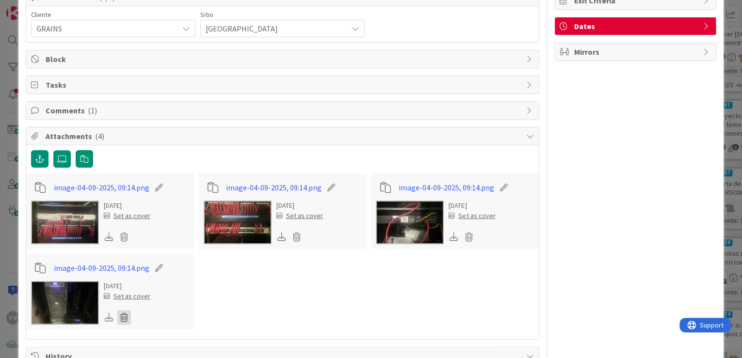
click at [124, 310] on icon at bounding box center [124, 317] width 14 height 15
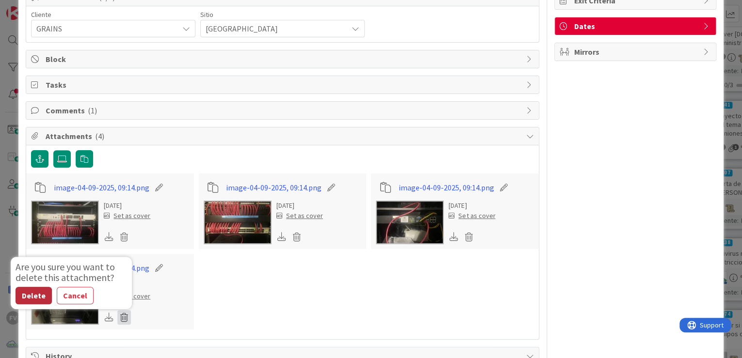
click at [36, 296] on button "Delete" at bounding box center [34, 295] width 36 height 17
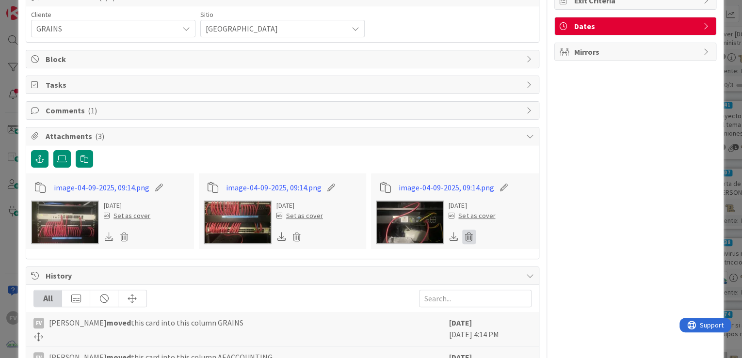
click at [463, 237] on icon at bounding box center [469, 237] width 14 height 15
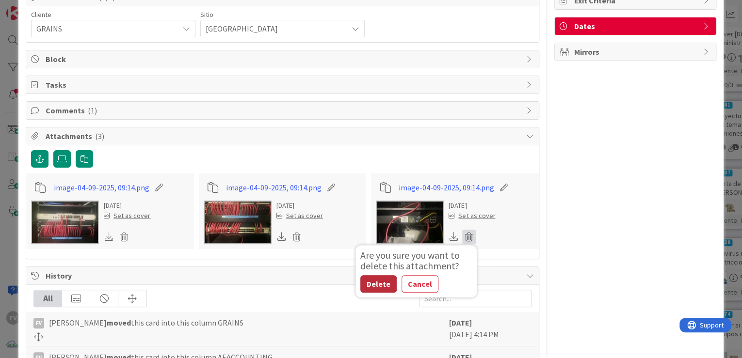
click at [370, 285] on button "Delete" at bounding box center [378, 283] width 36 height 17
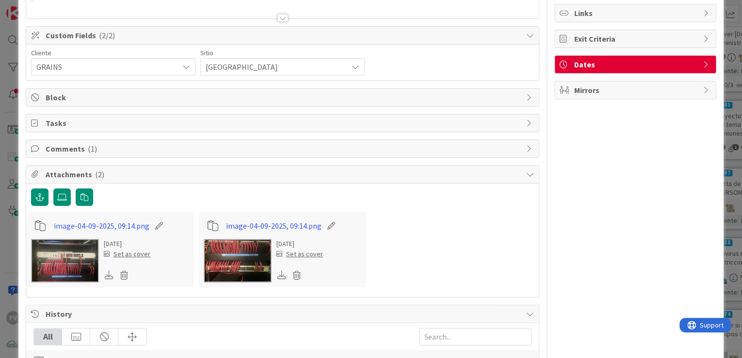
scroll to position [117, 0]
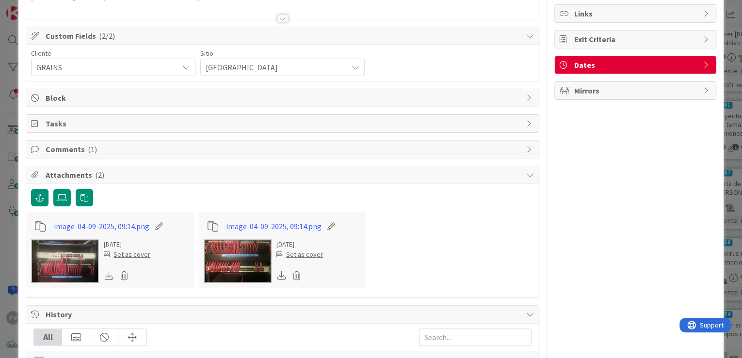
click at [243, 270] on img at bounding box center [238, 261] width 68 height 44
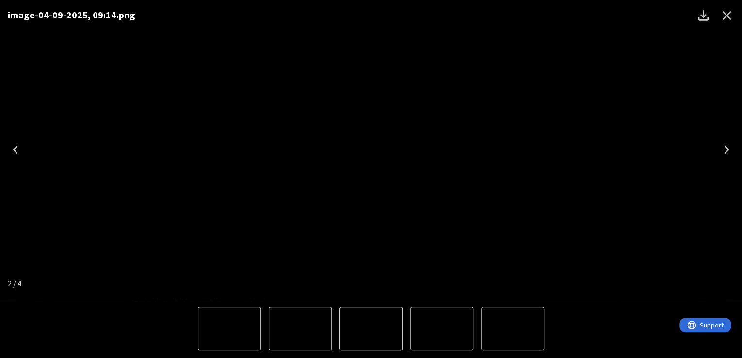
click at [12, 145] on icon "Previous" at bounding box center [16, 150] width 16 height 16
click at [13, 145] on icon "Previous" at bounding box center [16, 150] width 16 height 16
click at [15, 145] on icon "Previous" at bounding box center [16, 150] width 16 height 16
click at [729, 146] on icon "Next" at bounding box center [726, 150] width 16 height 16
click at [650, 157] on div "image-04-09-2025, 09:14.png" at bounding box center [371, 149] width 742 height 299
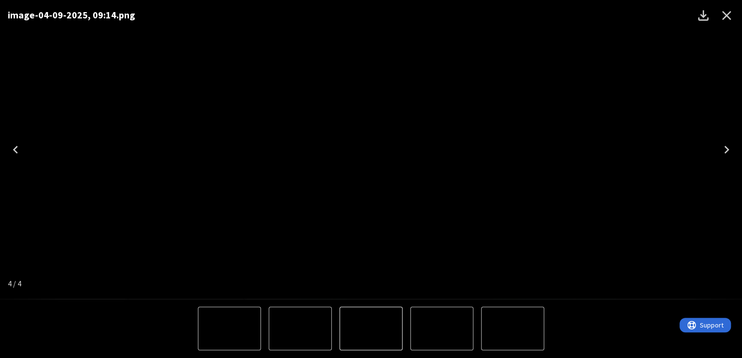
click at [725, 149] on icon "Next" at bounding box center [726, 150] width 16 height 16
click at [727, 151] on icon "Next" at bounding box center [726, 150] width 16 height 16
click at [732, 149] on icon "Next" at bounding box center [726, 150] width 16 height 16
click at [729, 12] on icon "Close" at bounding box center [726, 15] width 9 height 9
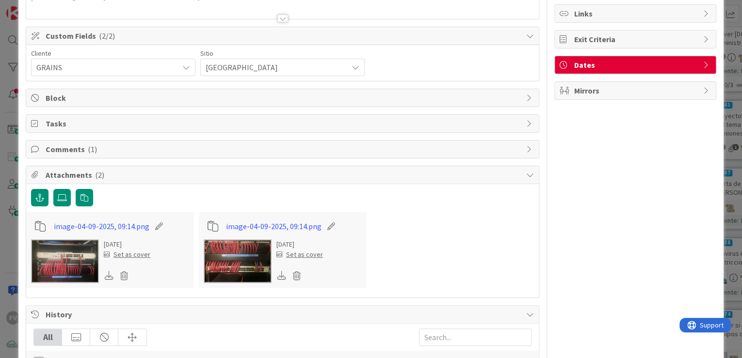
click at [721, 105] on div "ID 3136 OPERACIONES GRAINS Title 28 / 128 Etiquetar equipos en el rack Descript…" at bounding box center [371, 179] width 742 height 358
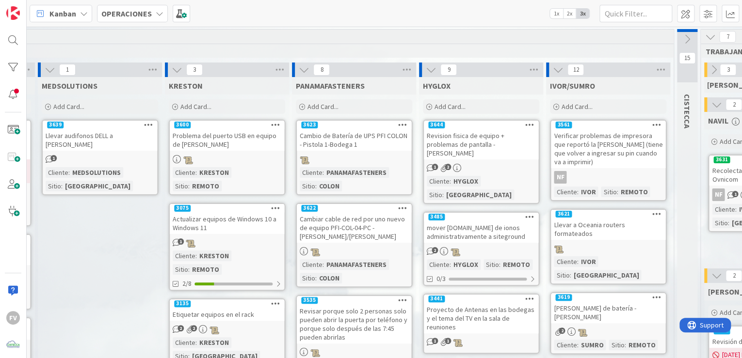
scroll to position [39, 400]
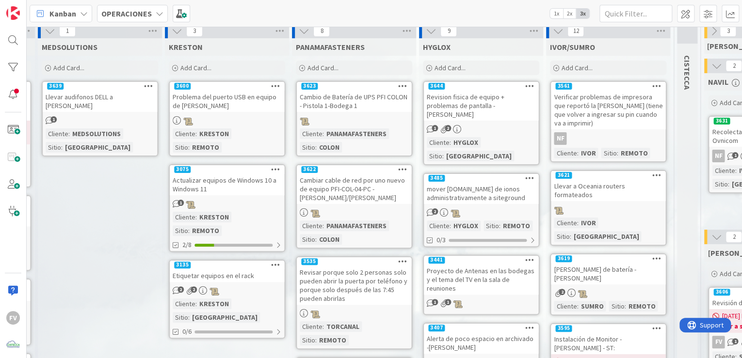
click at [238, 239] on div "2/8" at bounding box center [227, 245] width 114 height 12
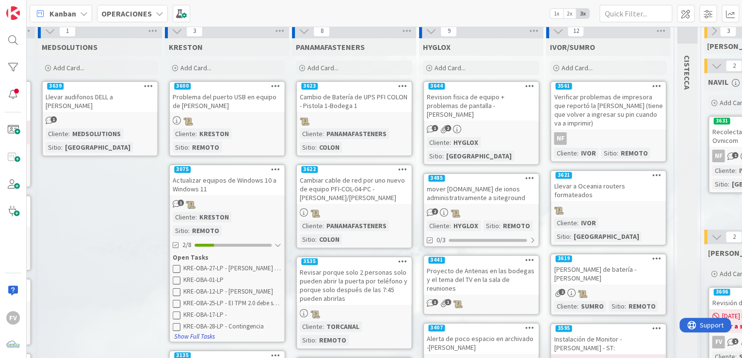
click at [207, 332] on button "Show Full Tasks" at bounding box center [195, 337] width 42 height 11
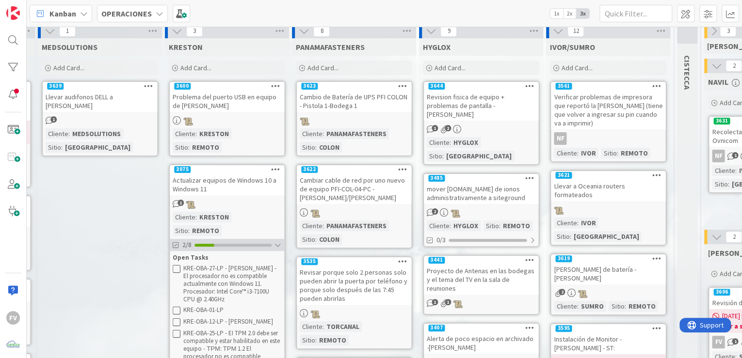
click at [248, 239] on div "2/8" at bounding box center [227, 245] width 114 height 12
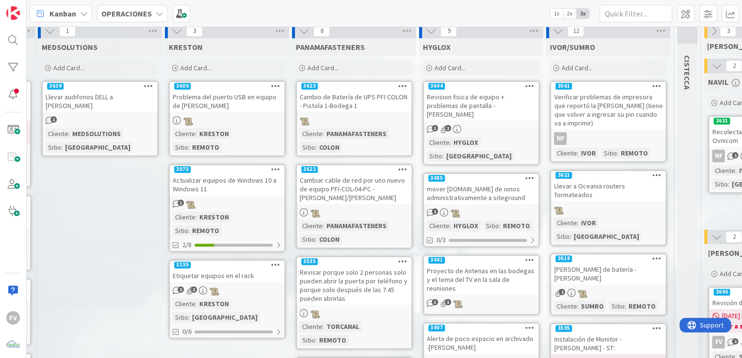
click at [240, 198] on div "1" at bounding box center [227, 203] width 114 height 11
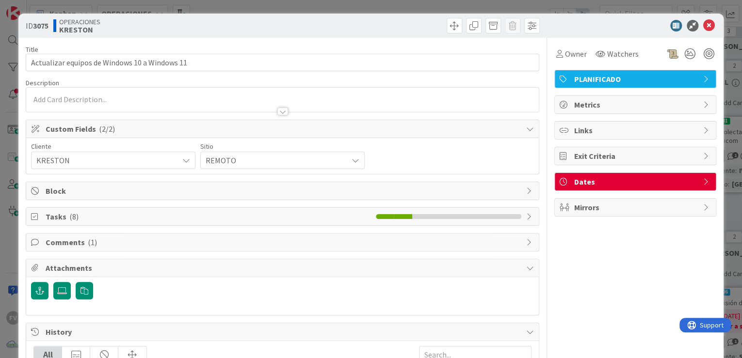
click at [98, 240] on span "Comments ( 1 )" at bounding box center [284, 243] width 476 height 12
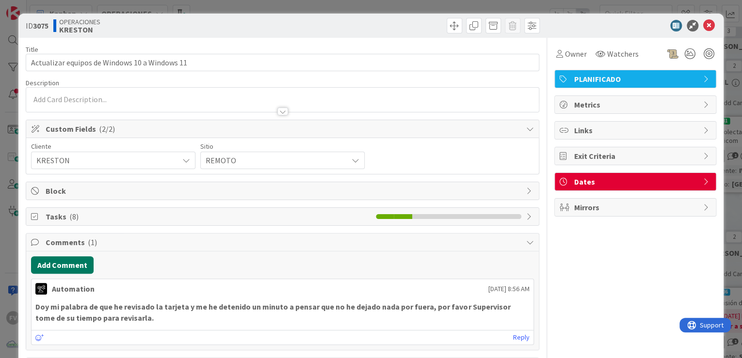
click at [75, 262] on button "Add Comment" at bounding box center [62, 264] width 63 height 17
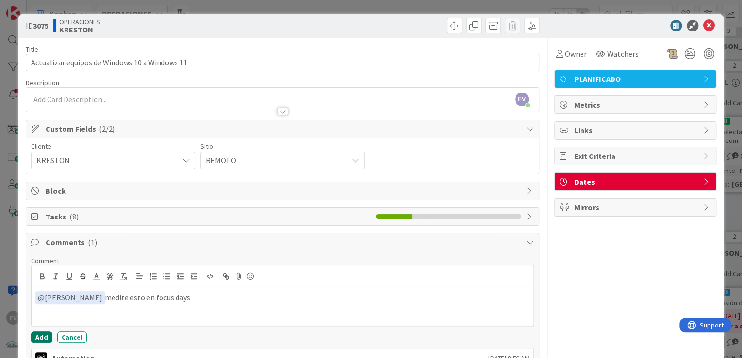
click at [48, 335] on button "Add" at bounding box center [41, 338] width 21 height 12
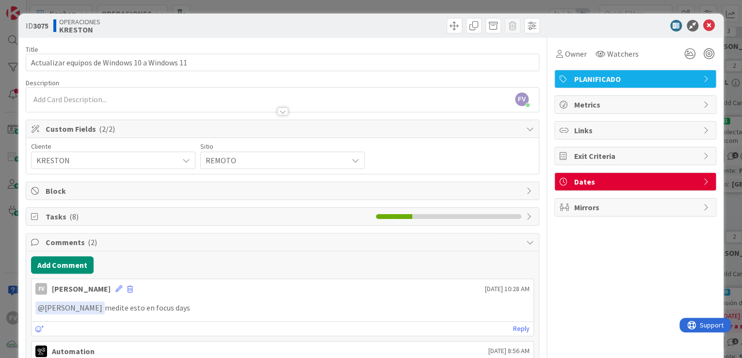
click at [725, 163] on div "ID 3075 OPERACIONES [PERSON_NAME] Title 45 / 128 Actualizar equipos de Windows …" at bounding box center [371, 179] width 742 height 358
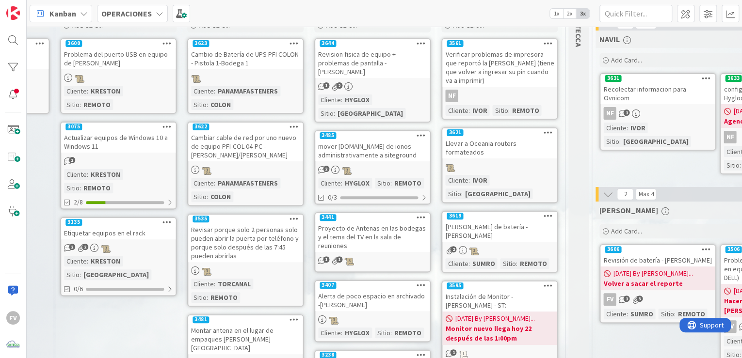
scroll to position [78, 509]
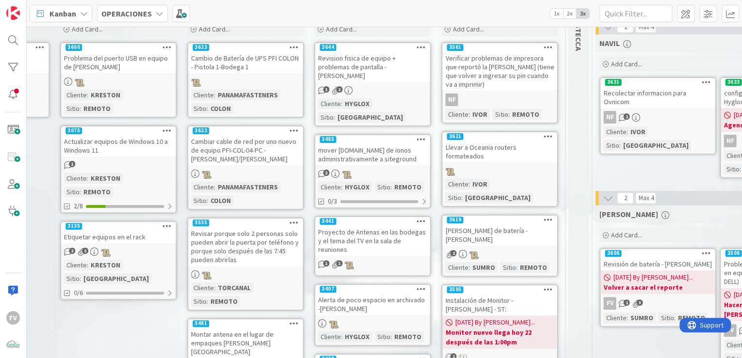
click at [249, 71] on div "Cambio de Batería de UPS PFI COLON - Pistola 1-Bodega 1" at bounding box center [245, 62] width 114 height 21
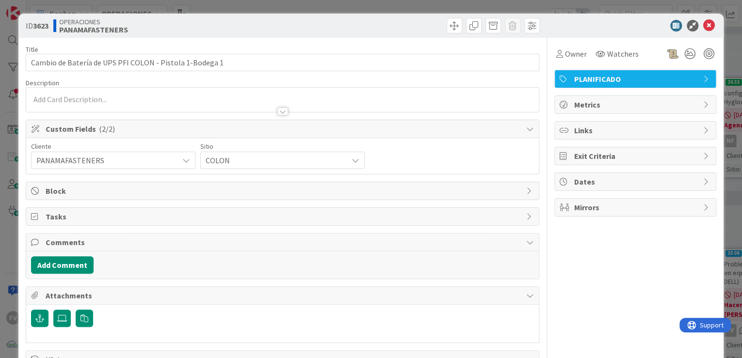
click at [113, 180] on div "Title 55 / 128 Cambio de Batería de UPS PFI COLON - Pistola 1-Bodega 1 Descript…" at bounding box center [282, 270] width 513 height 464
click at [112, 191] on span "Block" at bounding box center [284, 191] width 476 height 12
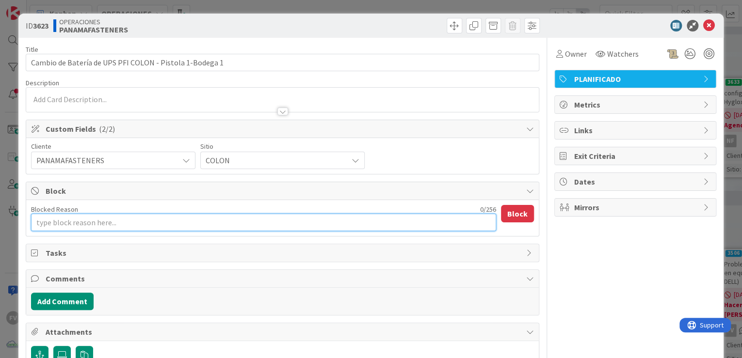
click at [105, 223] on textarea "Blocked Reason" at bounding box center [263, 222] width 465 height 17
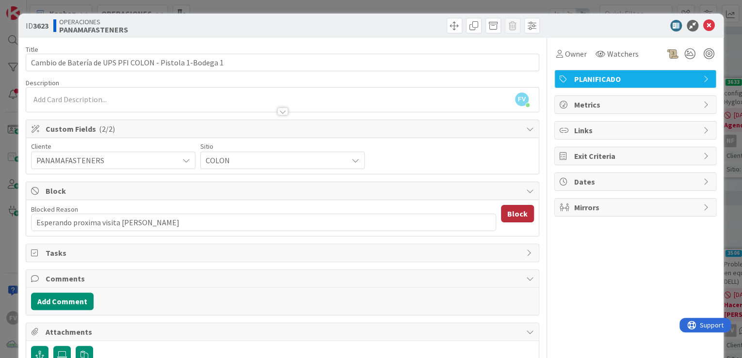
click at [520, 218] on button "Block" at bounding box center [517, 213] width 33 height 17
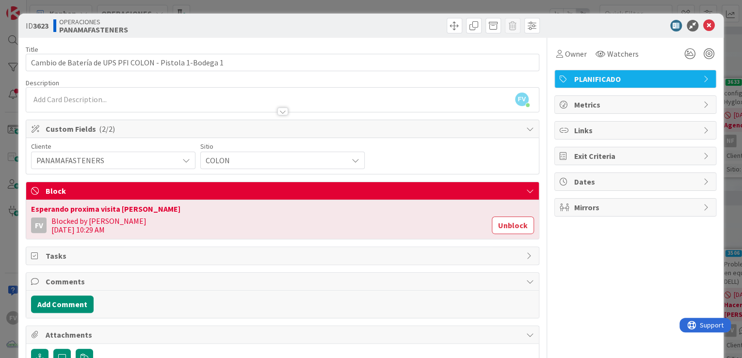
click at [730, 175] on div "ID 3623 OPERACIONES PANAMAFASTENERS Title 55 / 128 Cambio de Batería de UPS PFI…" at bounding box center [371, 179] width 742 height 358
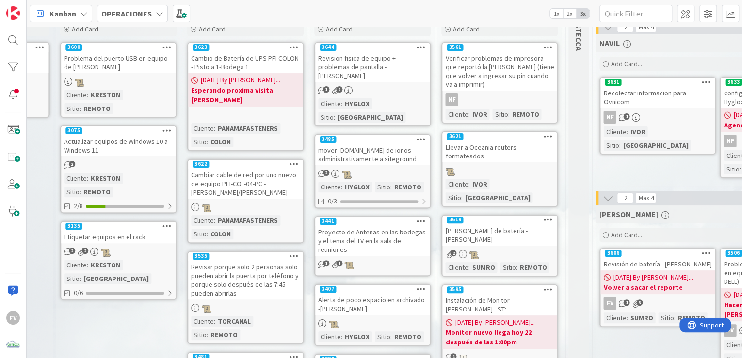
click at [252, 171] on div "Cambiar cable de red por uno nuevo de equipo PFI-COL-04-PC - [PERSON_NAME]/[PER…" at bounding box center [245, 184] width 114 height 30
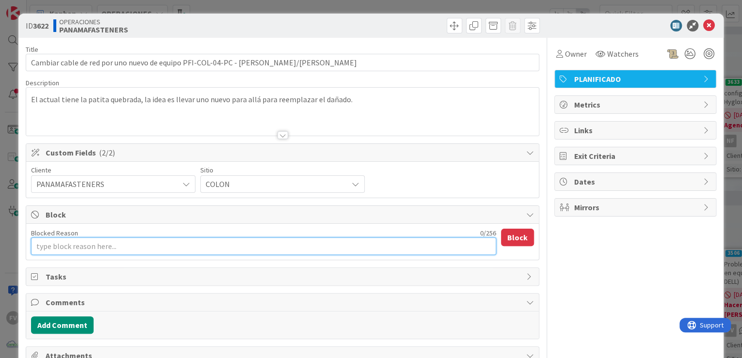
paste textarea "Esperando proxima visita [PERSON_NAME]"
click at [96, 242] on textarea "Esperando proxima visita [PERSON_NAME]" at bounding box center [263, 246] width 465 height 17
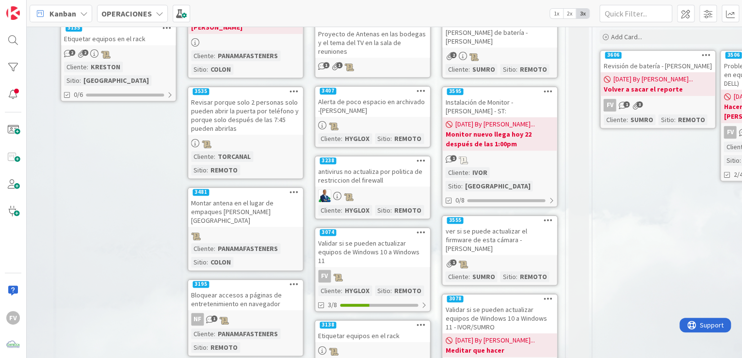
scroll to position [271, 509]
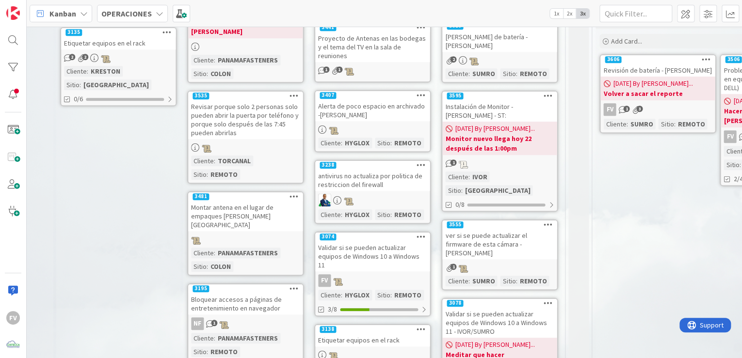
click at [283, 116] on div "Revisar porque solo 2 personas solo pueden abrir la puerta por teléfono y porqu…" at bounding box center [245, 119] width 114 height 39
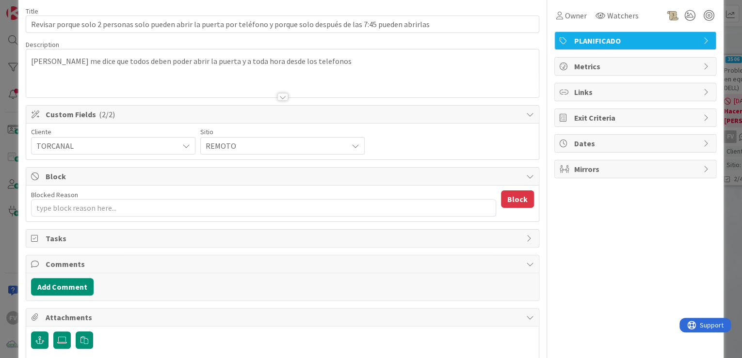
scroll to position [39, 0]
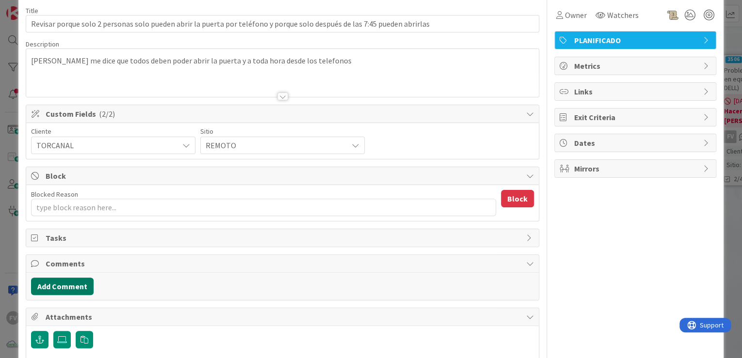
click at [73, 280] on button "Add Comment" at bounding box center [62, 286] width 63 height 17
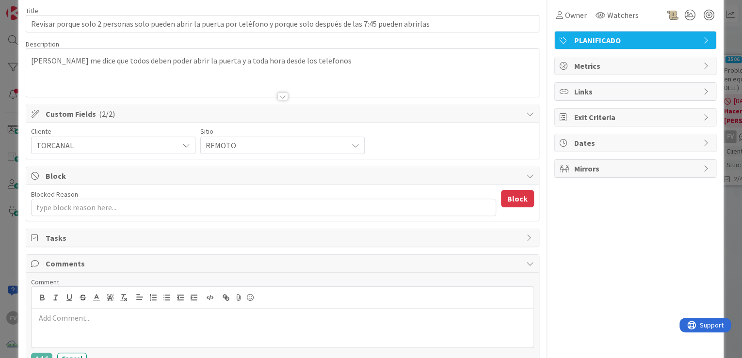
click at [110, 316] on p at bounding box center [282, 318] width 494 height 11
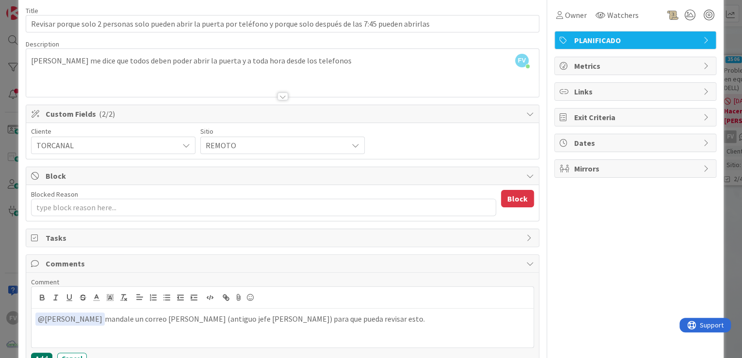
click at [45, 355] on button "Add" at bounding box center [41, 359] width 21 height 12
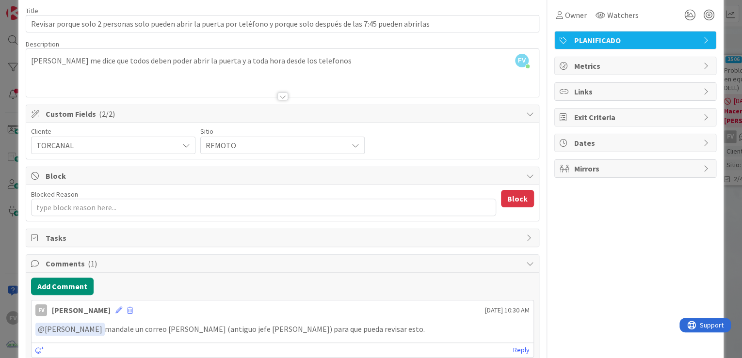
click at [16, 254] on div "ID 3535 OPERACIONES PANAMAFASTENERS Title 121 / 128 Revisar porque solo 2 perso…" at bounding box center [371, 179] width 742 height 358
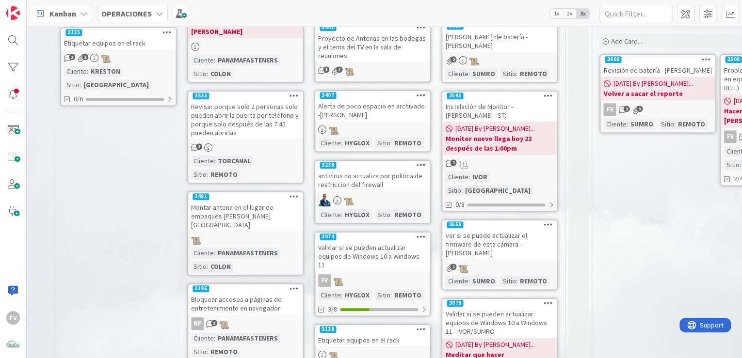
click at [246, 201] on div "Montar antena en el lugar de empaques [PERSON_NAME][GEOGRAPHIC_DATA]" at bounding box center [245, 216] width 114 height 30
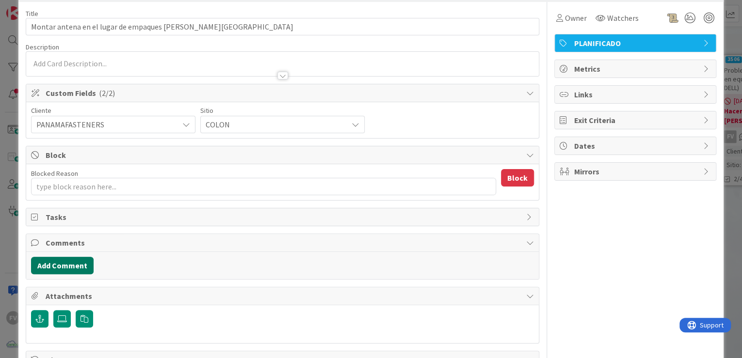
scroll to position [39, 0]
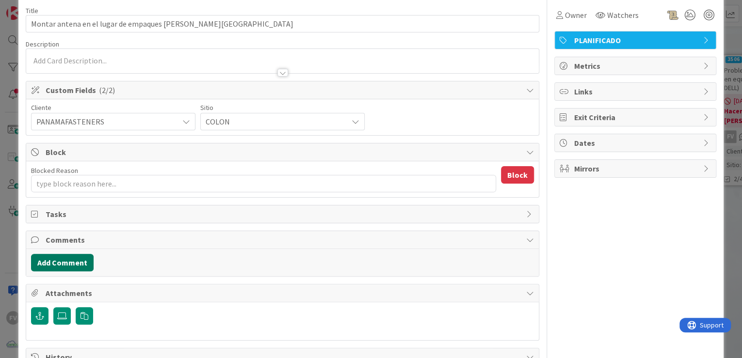
click at [79, 258] on button "Add Comment" at bounding box center [62, 262] width 63 height 17
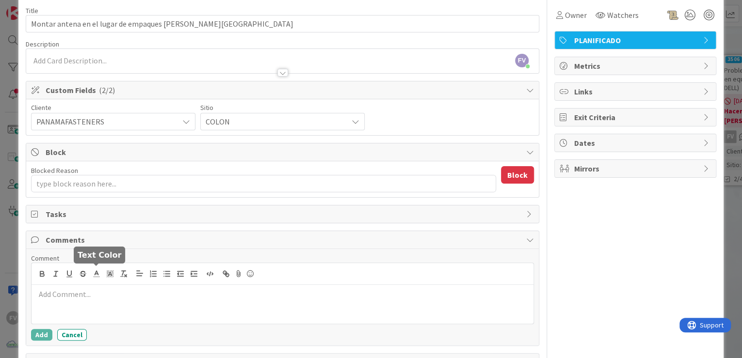
click at [97, 289] on p at bounding box center [282, 294] width 494 height 11
click at [42, 334] on button "Add" at bounding box center [41, 335] width 21 height 12
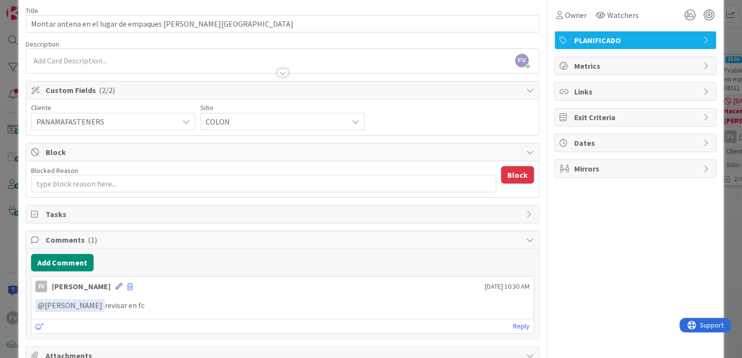
click at [115, 287] on icon at bounding box center [118, 286] width 7 height 7
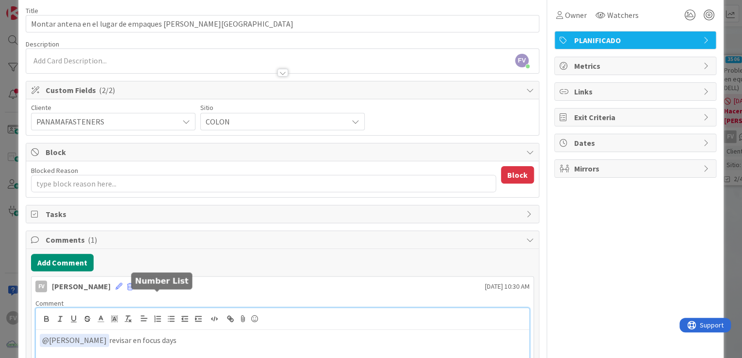
scroll to position [116, 0]
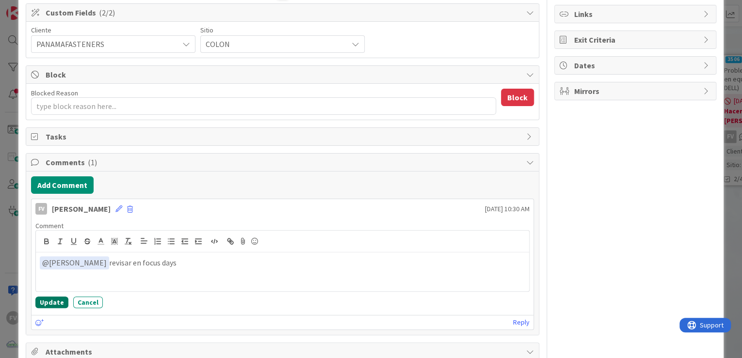
drag, startPoint x: 46, startPoint y: 301, endPoint x: 45, endPoint y: 294, distance: 7.4
click at [47, 301] on button "Update" at bounding box center [51, 303] width 33 height 12
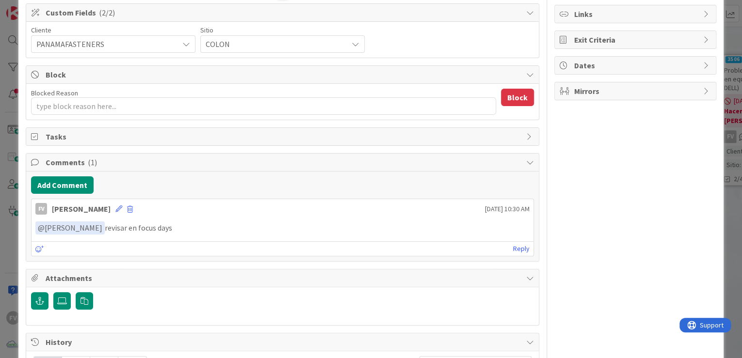
click at [17, 215] on div "ID 3481 OPERACIONES PANAMAFASTENERS Title 46 / 128 Montar antena en el lugar de…" at bounding box center [371, 179] width 742 height 358
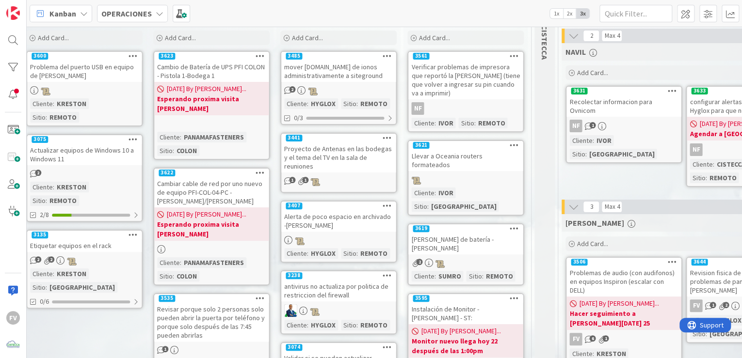
scroll to position [146, 543]
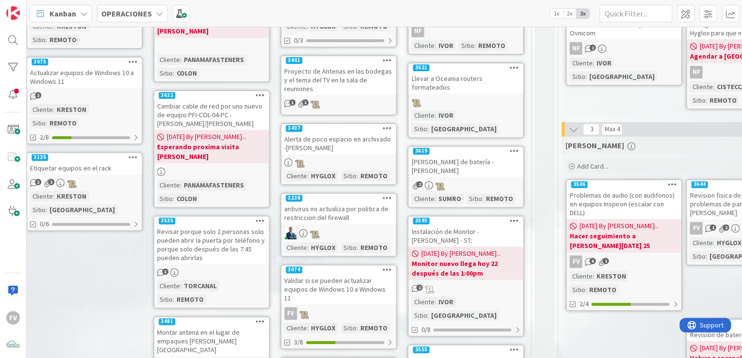
click at [378, 83] on div "Proyecto de Antenas en las bodegas y el tema del TV en la sala de reuniones" at bounding box center [338, 80] width 114 height 30
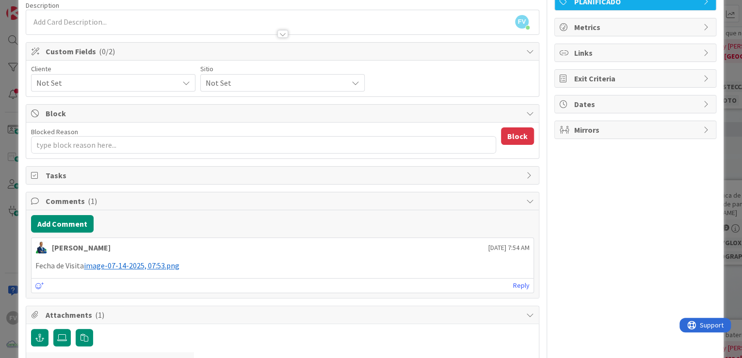
click at [10, 206] on div "ID 3441 OPERACIONES HYGLOX Title 75 / 128 Proyecto de Antenas en las bodegas y …" at bounding box center [371, 179] width 742 height 358
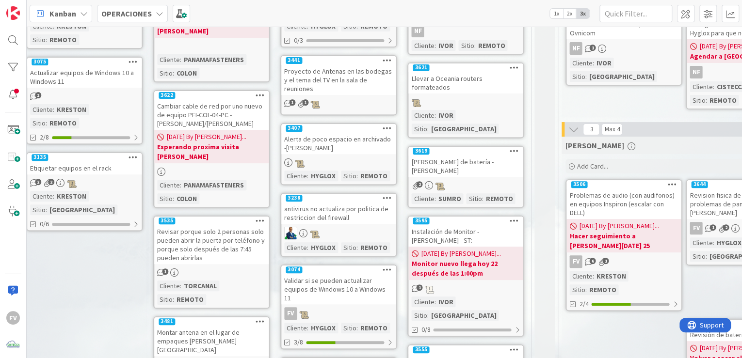
scroll to position [185, 543]
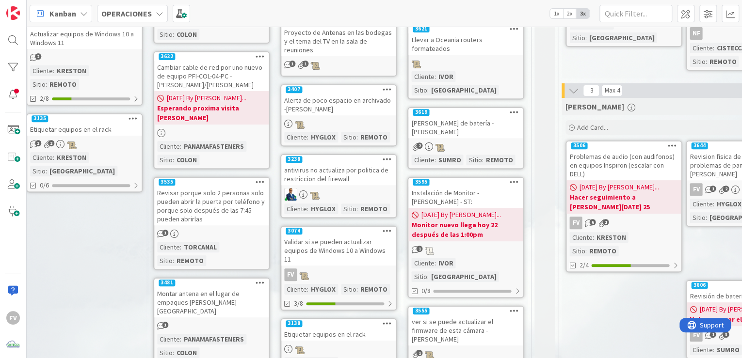
click at [378, 118] on div at bounding box center [338, 123] width 114 height 11
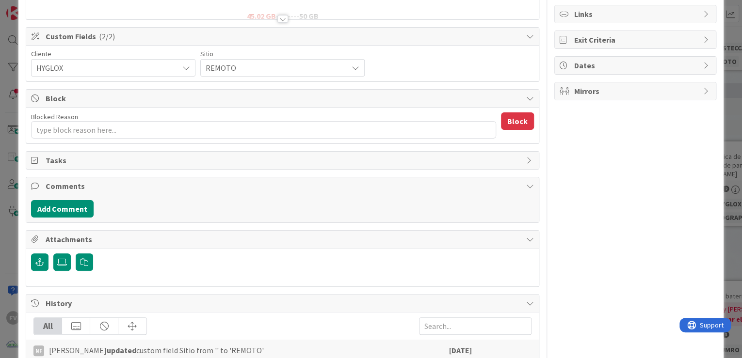
scroll to position [155, 0]
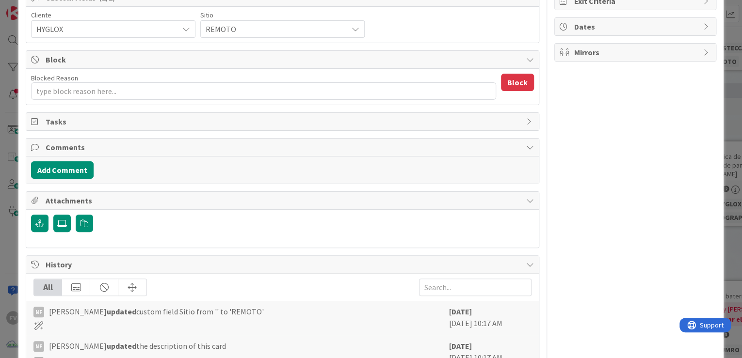
click at [721, 202] on div "ID 3407 OPERACIONES HYGLOX Title 49 / 128 Alerta de poco espacio en archivado -…" at bounding box center [371, 179] width 742 height 358
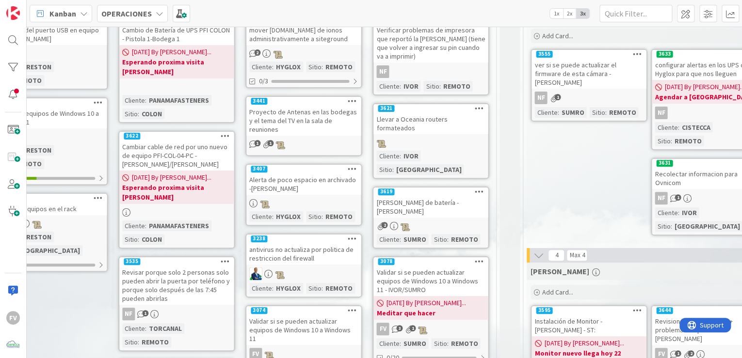
scroll to position [120, 578]
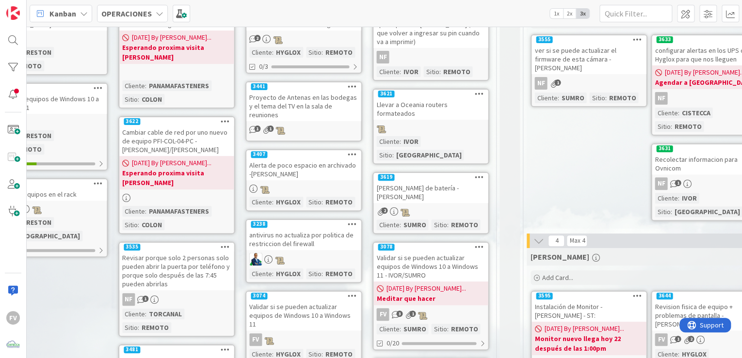
click at [442, 109] on div "Llevar a Oceania routers formateados" at bounding box center [430, 108] width 114 height 21
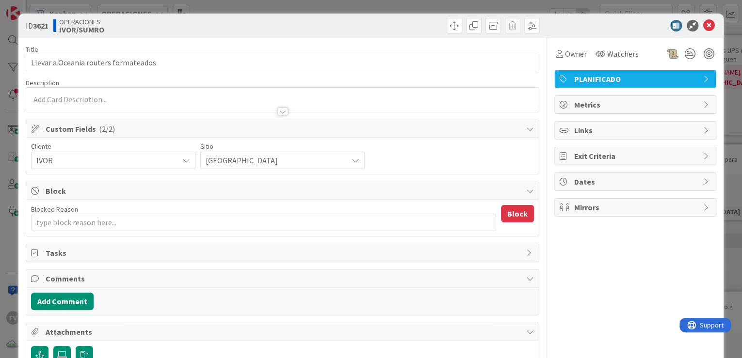
click at [721, 93] on div "ID 3621 OPERACIONES [PERSON_NAME]/SUMRO Title 36 / 128 Llevar a Oceania routers…" at bounding box center [371, 179] width 742 height 358
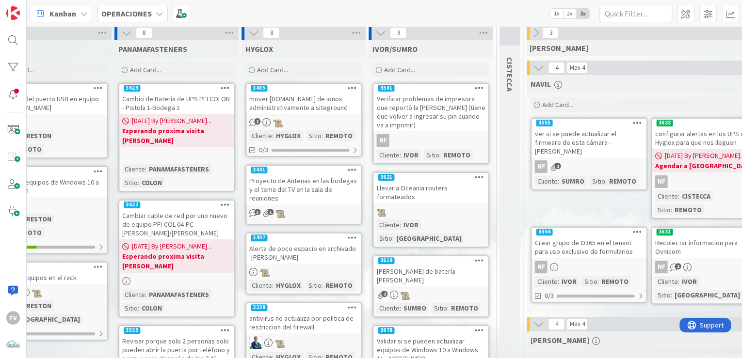
scroll to position [0, 578]
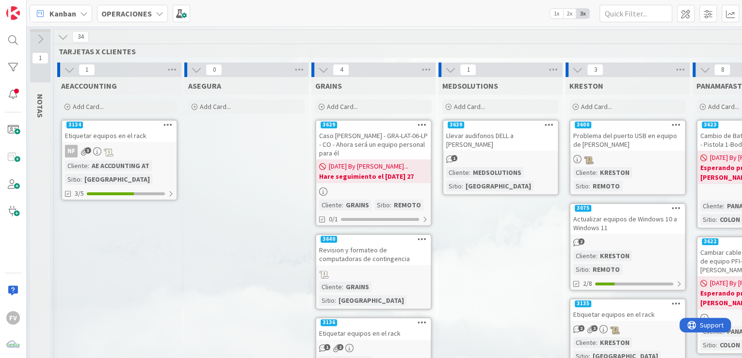
click at [64, 37] on icon at bounding box center [63, 37] width 11 height 11
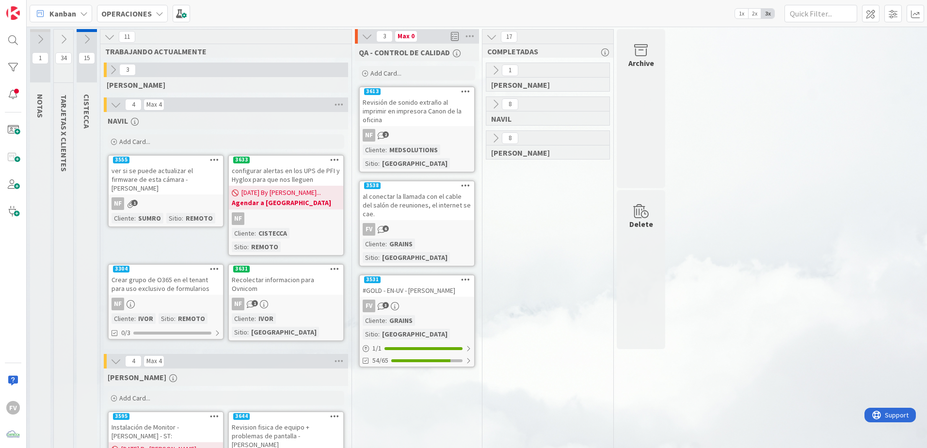
drag, startPoint x: 87, startPoint y: 31, endPoint x: 99, endPoint y: 35, distance: 12.4
click at [88, 31] on div at bounding box center [87, 30] width 20 height 3
click at [86, 41] on icon at bounding box center [86, 39] width 11 height 11
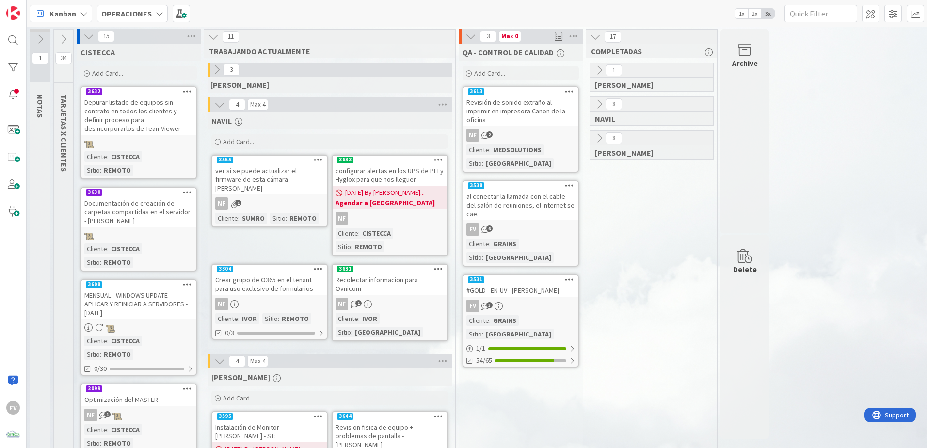
click at [90, 33] on icon at bounding box center [88, 36] width 11 height 11
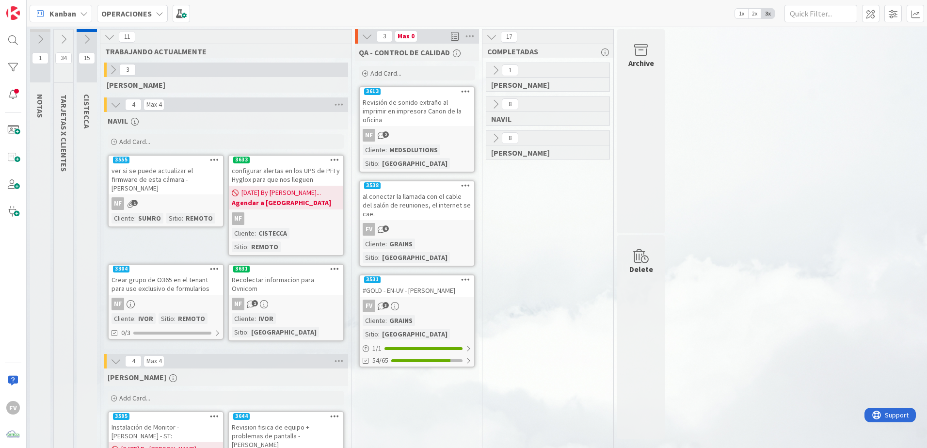
click at [58, 39] on icon at bounding box center [63, 39] width 11 height 11
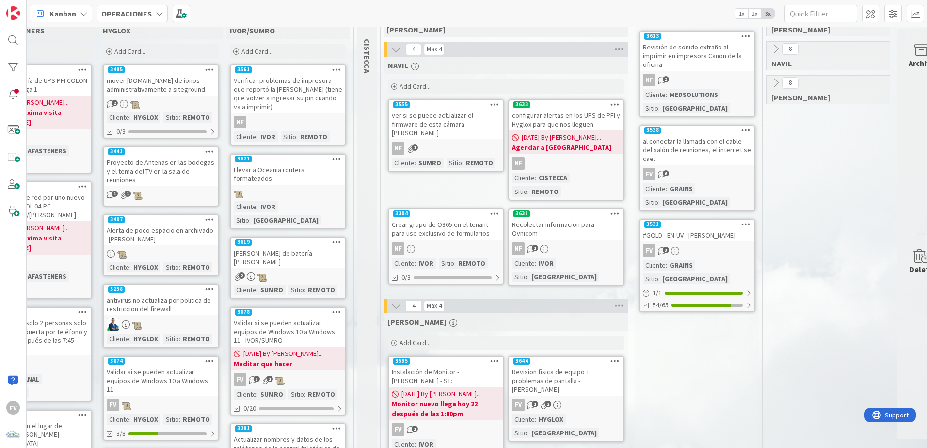
scroll to position [97, 720]
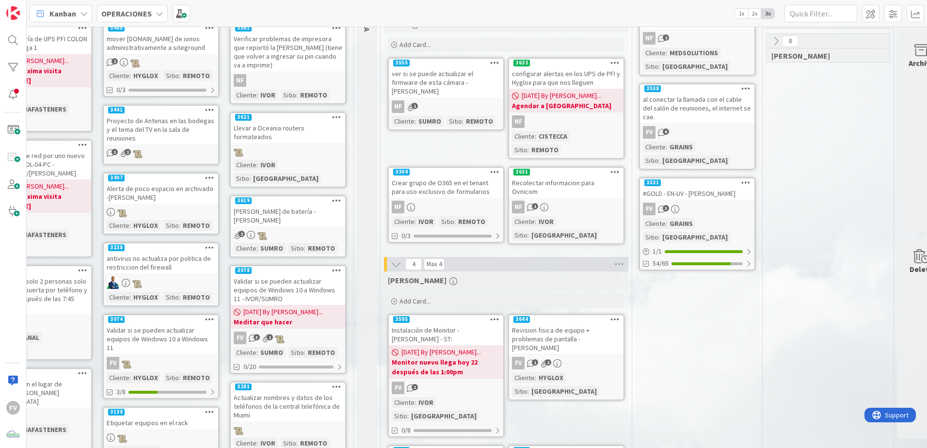
click at [288, 146] on div at bounding box center [288, 151] width 114 height 11
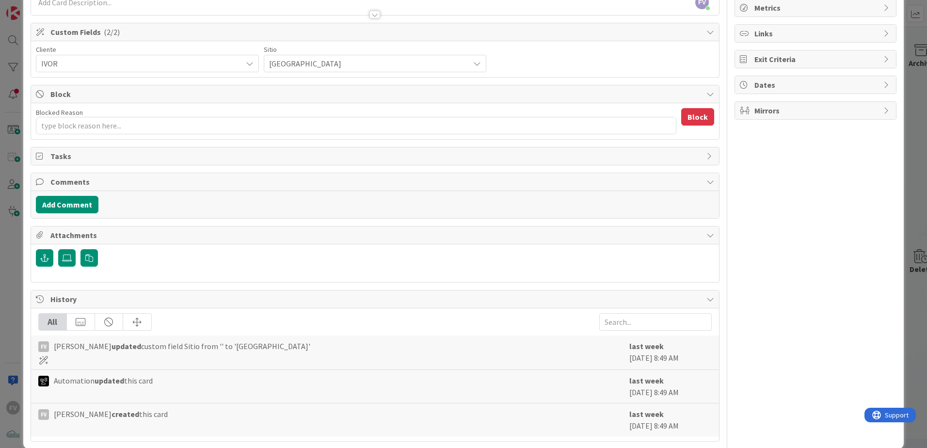
click at [109, 237] on span "Attachments" at bounding box center [375, 235] width 651 height 12
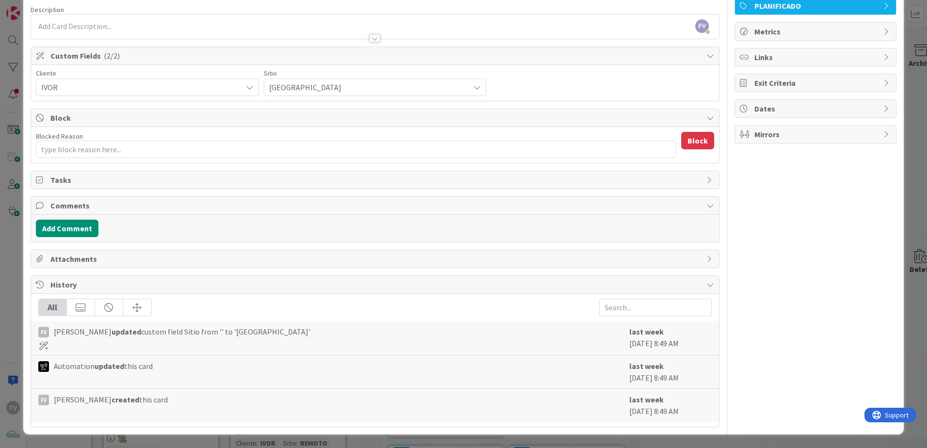
click at [771, 63] on span "Links" at bounding box center [816, 57] width 124 height 12
click at [755, 84] on button "Add Link" at bounding box center [766, 79] width 53 height 17
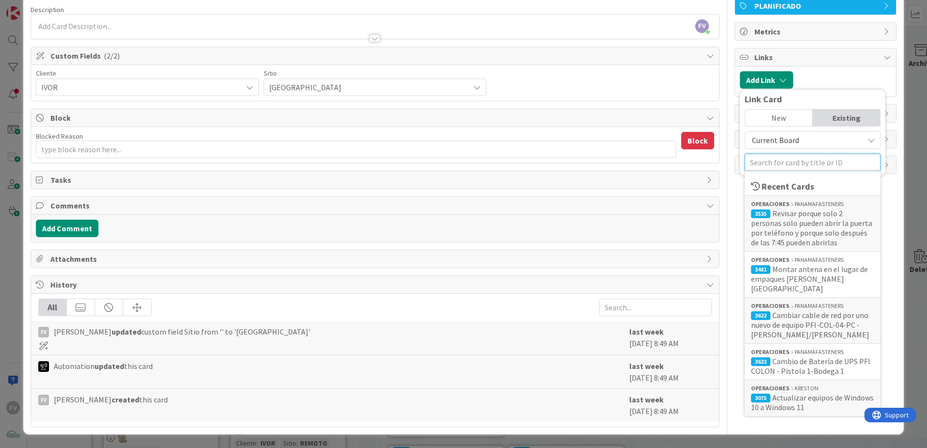
click at [807, 166] on input "text" at bounding box center [813, 162] width 136 height 17
click at [887, 153] on div "Owner Watchers PLANIFICADO Metrics Links Add Link Link Card New Existing Curren…" at bounding box center [815, 196] width 162 height 462
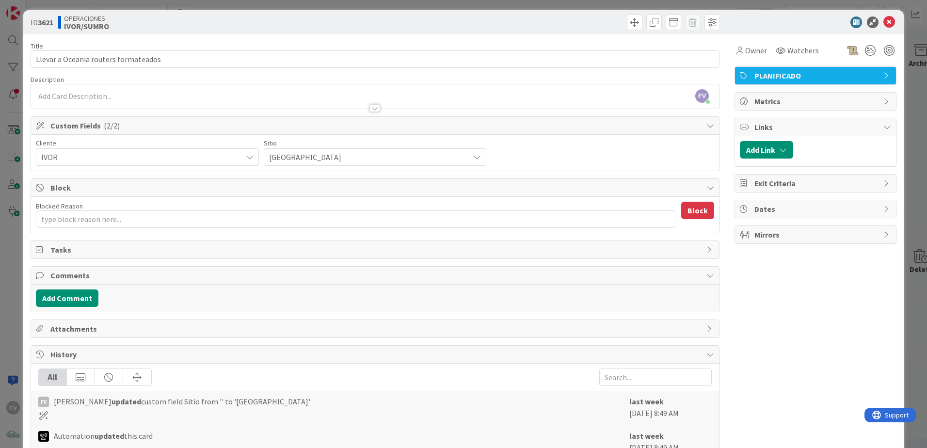
scroll to position [0, 0]
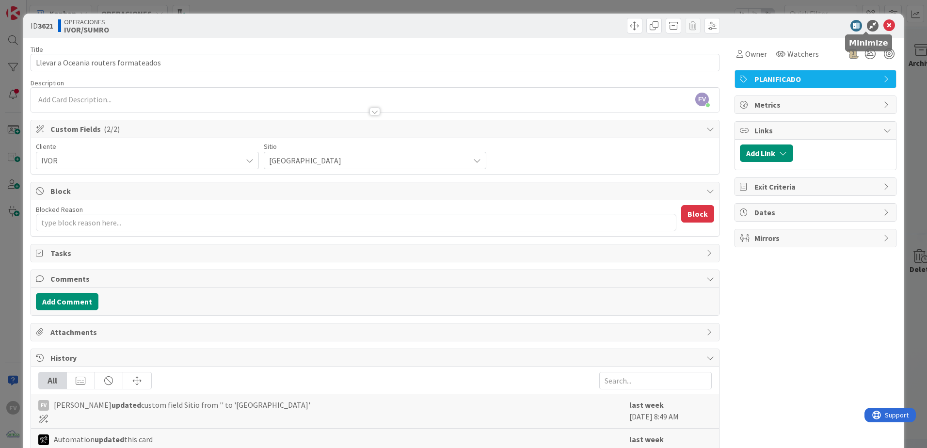
click at [867, 21] on icon at bounding box center [873, 26] width 12 height 12
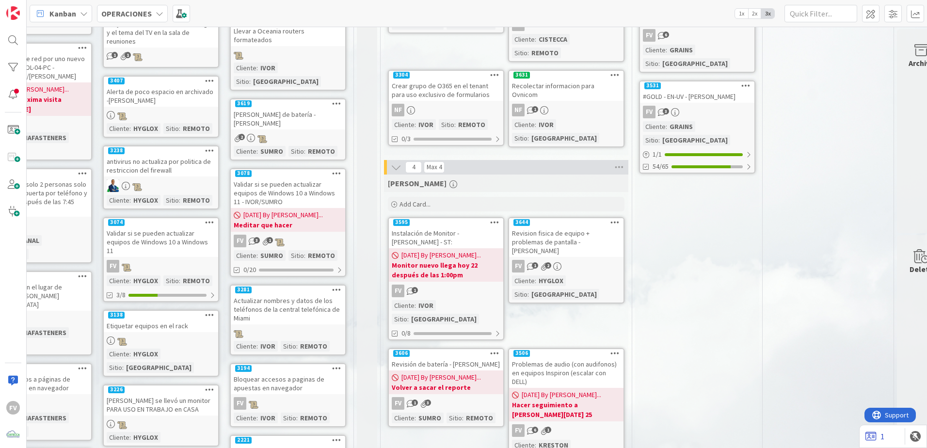
click at [881, 437] on link "1" at bounding box center [874, 436] width 19 height 12
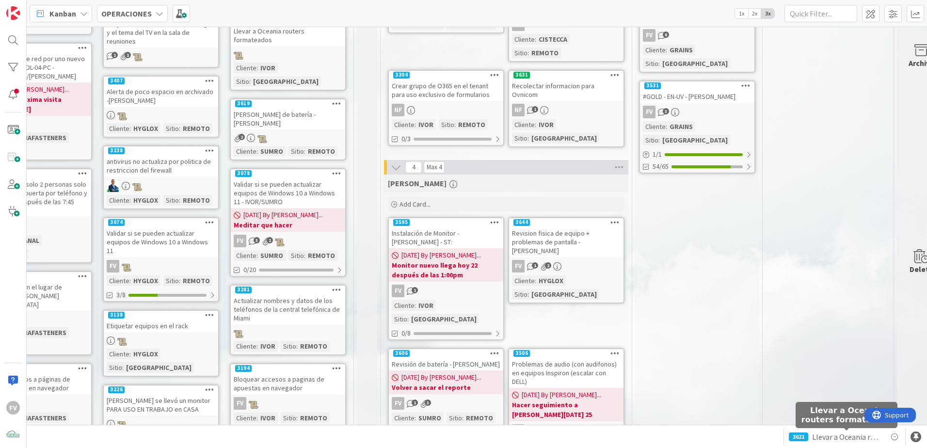
click at [824, 432] on span "Llevar a Oceania routers formateados" at bounding box center [846, 437] width 69 height 12
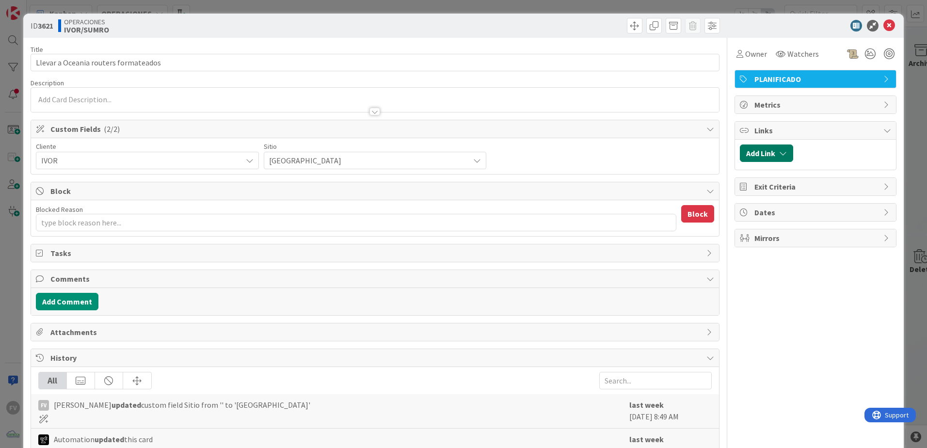
click at [779, 157] on icon "button" at bounding box center [783, 153] width 8 height 8
click at [798, 241] on input "text" at bounding box center [813, 235] width 136 height 17
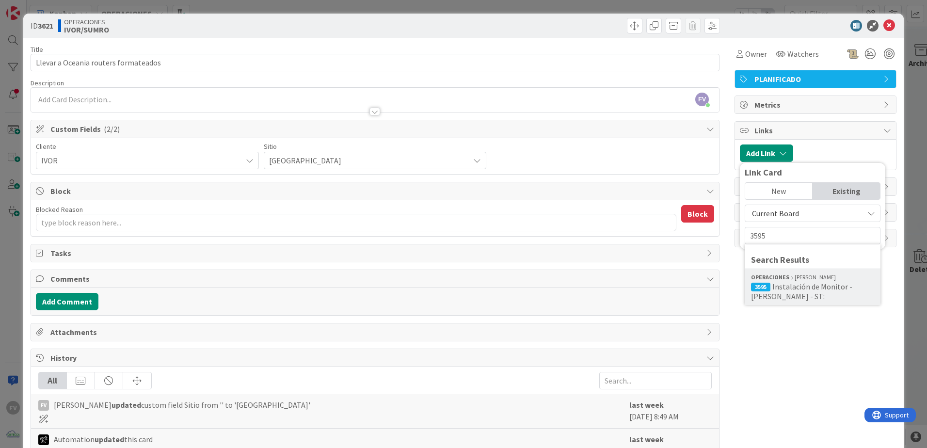
click at [800, 288] on span "Instalación de Monitor - [PERSON_NAME] - ST:" at bounding box center [801, 291] width 101 height 19
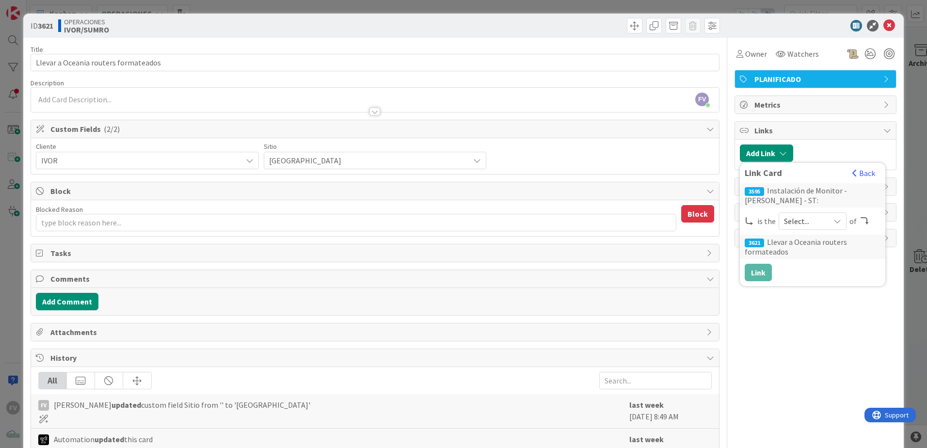
click at [784, 223] on span "Select..." at bounding box center [804, 221] width 41 height 14
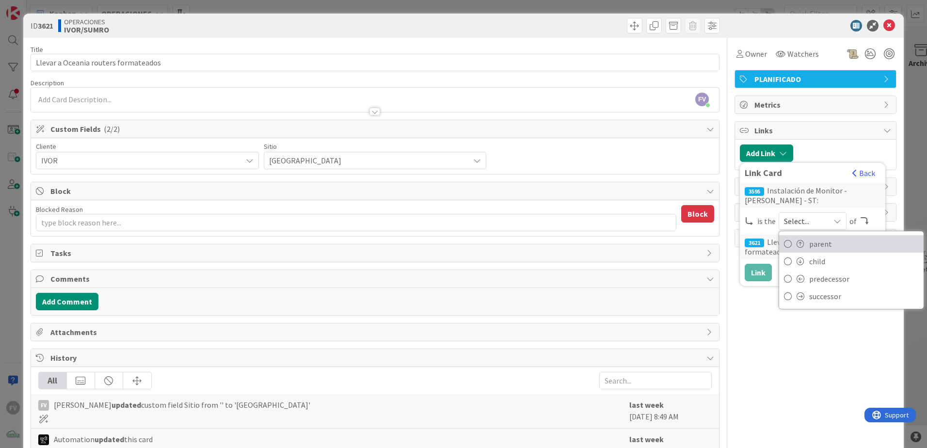
click at [818, 246] on span "parent" at bounding box center [864, 244] width 110 height 15
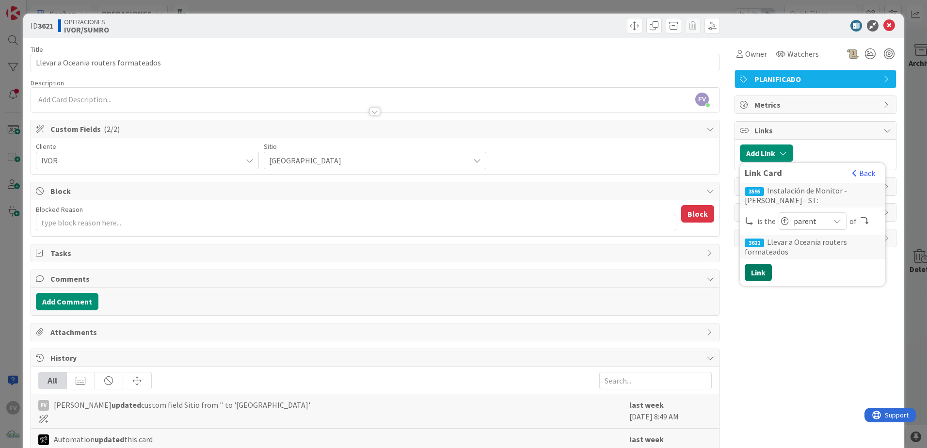
click at [751, 275] on button "Link" at bounding box center [758, 272] width 27 height 17
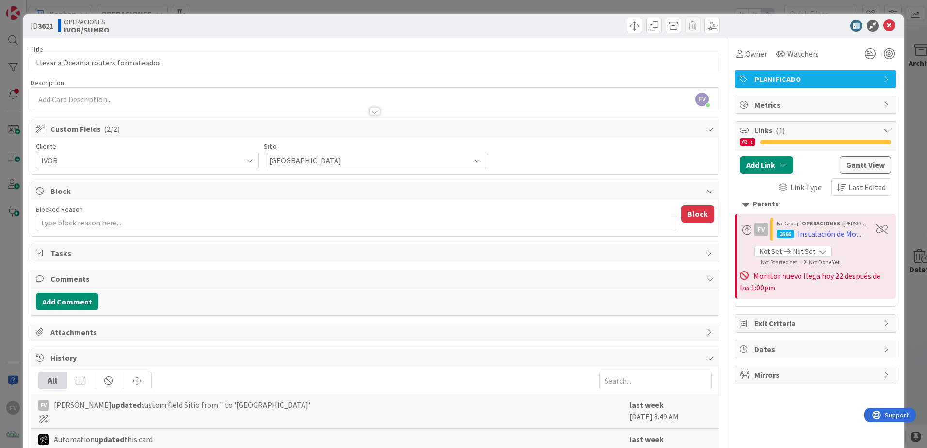
click at [903, 144] on div "ID 3621 OPERACIONES [PERSON_NAME]/SUMRO Title 36 / 128 Llevar a Oceania routers…" at bounding box center [463, 224] width 927 height 448
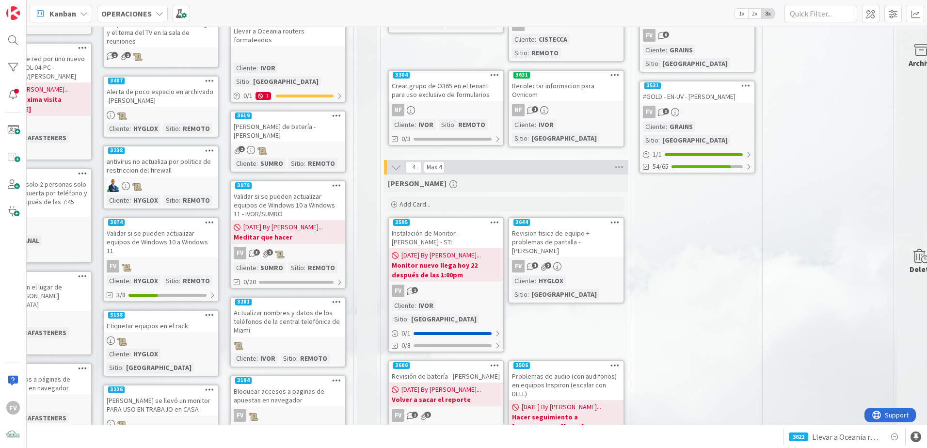
click at [474, 260] on b "Monitor nuevo llega hoy 22 después de las 1:00pm" at bounding box center [446, 269] width 109 height 19
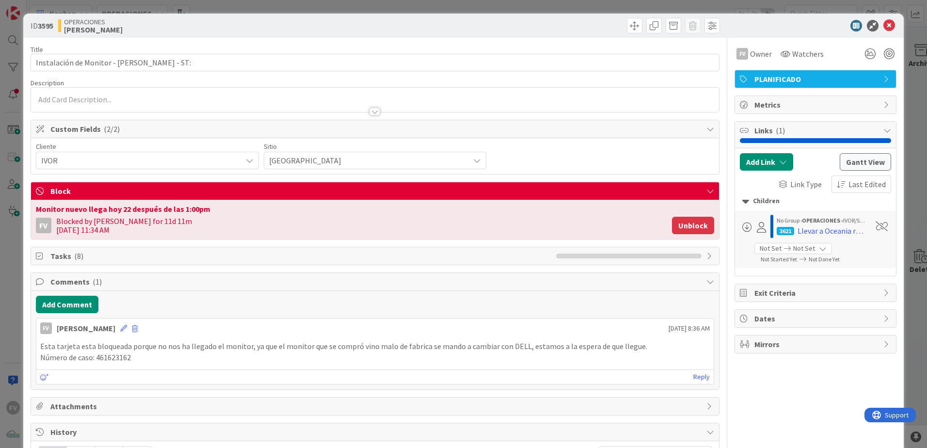
click at [685, 220] on button "Unblock" at bounding box center [693, 225] width 42 height 17
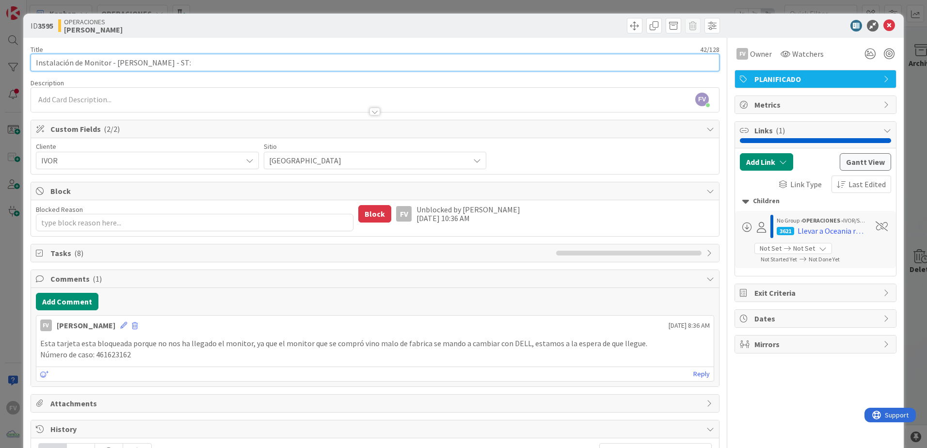
click at [228, 62] on input "Instalación de Monitor - [PERSON_NAME] - ST:" at bounding box center [375, 62] width 689 height 17
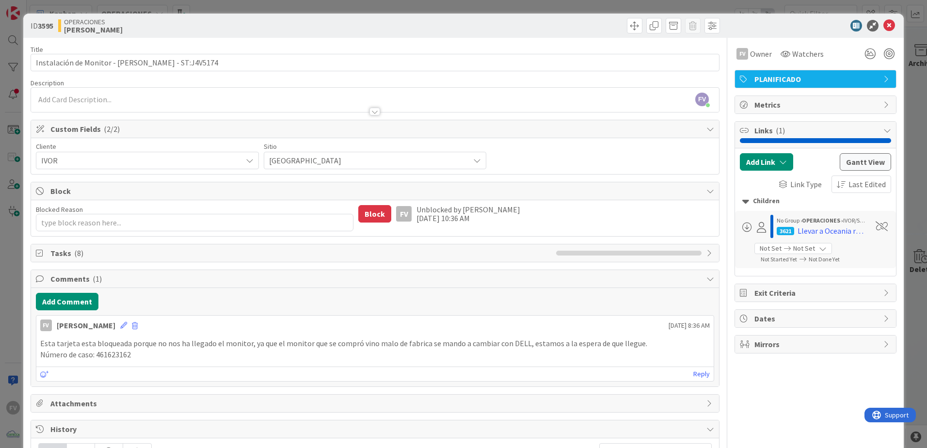
click at [799, 407] on div "FV Owner Watchers PLANIFICADO Metrics Links ( 1 ) Add Link Link Type Last Edite…" at bounding box center [815, 348] width 162 height 620
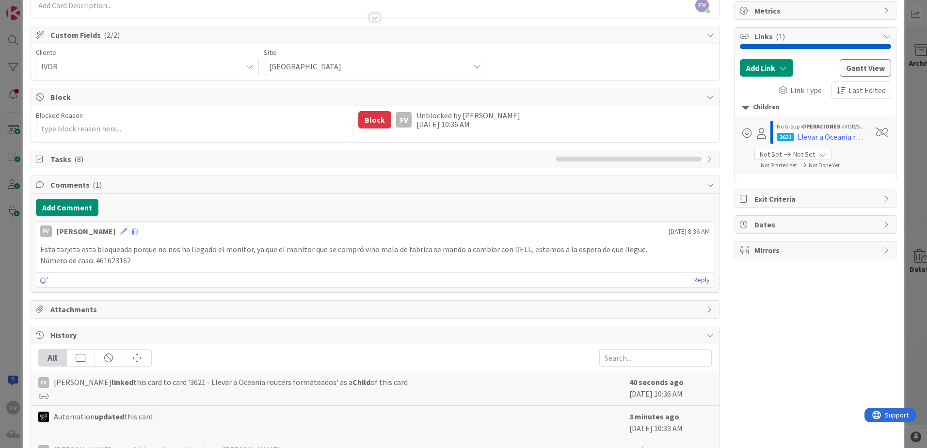
scroll to position [97, 0]
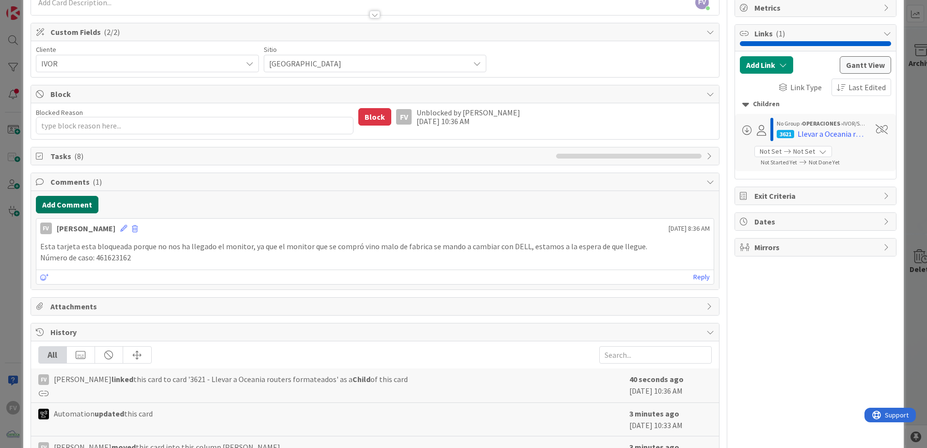
click at [69, 202] on button "Add Comment" at bounding box center [67, 204] width 63 height 17
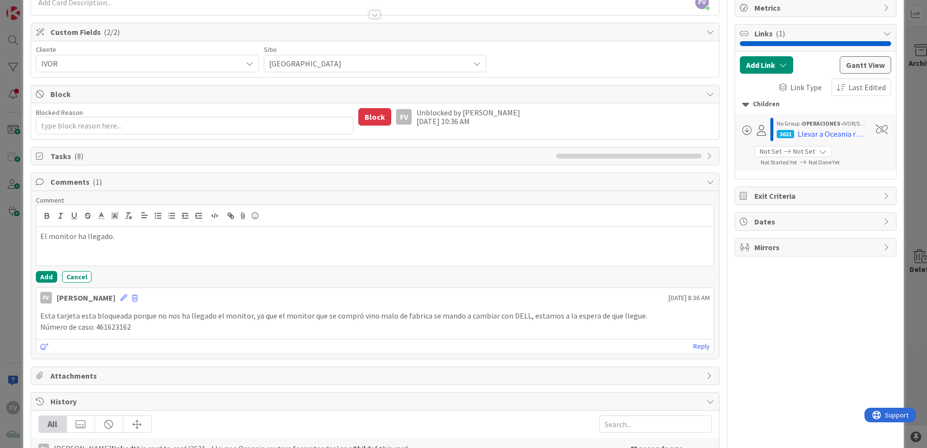
click at [135, 239] on p "El monitor ha llegado." at bounding box center [374, 236] width 669 height 11
click at [51, 279] on button "Add" at bounding box center [46, 277] width 21 height 12
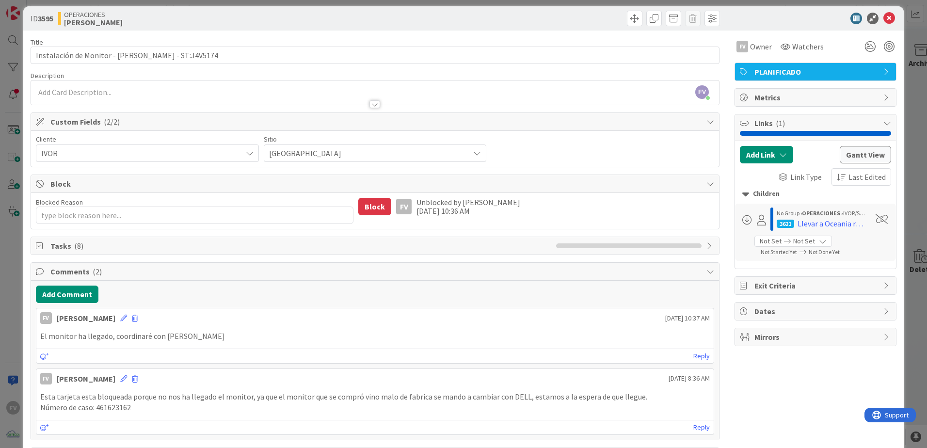
scroll to position [0, 0]
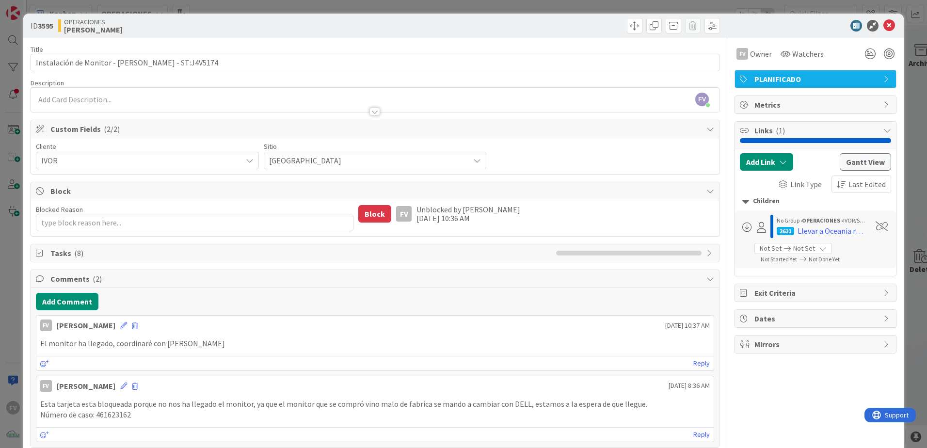
click at [109, 283] on span "Comments ( 2 )" at bounding box center [375, 279] width 651 height 12
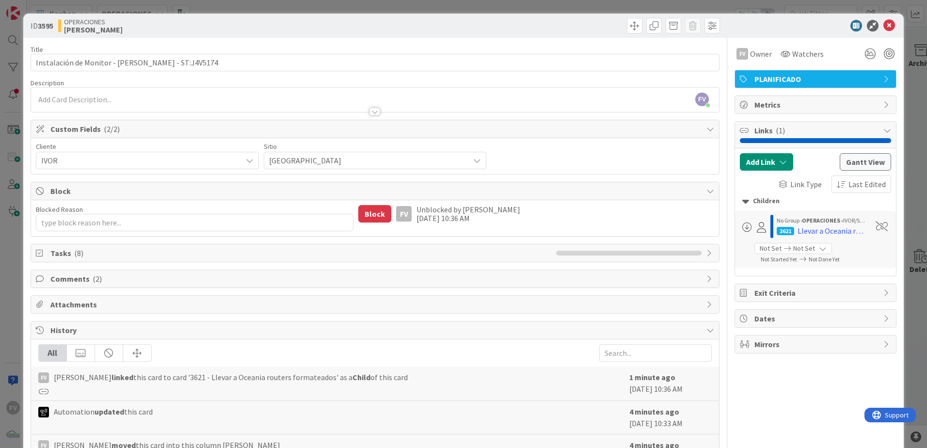
click at [109, 257] on span "Tasks ( 8 )" at bounding box center [300, 253] width 501 height 12
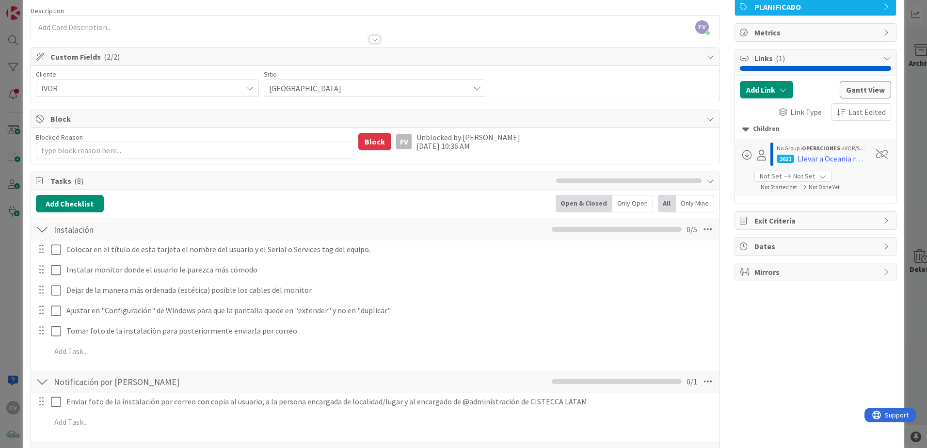
scroll to position [48, 0]
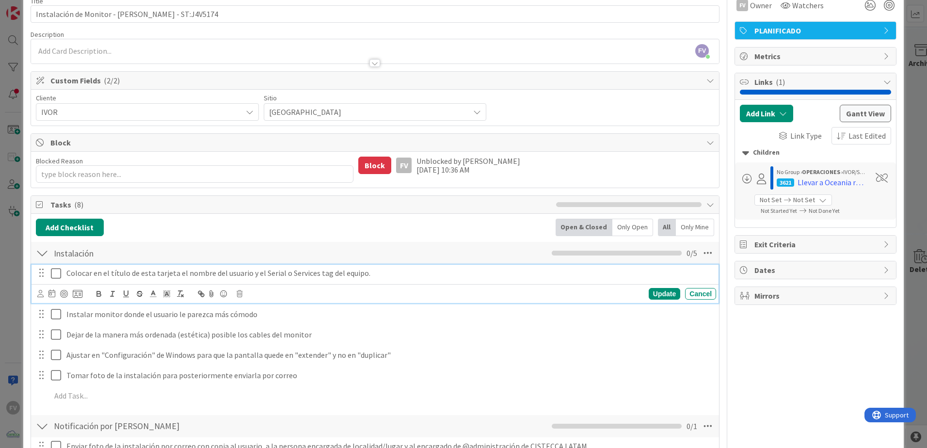
click at [54, 273] on icon at bounding box center [58, 274] width 15 height 12
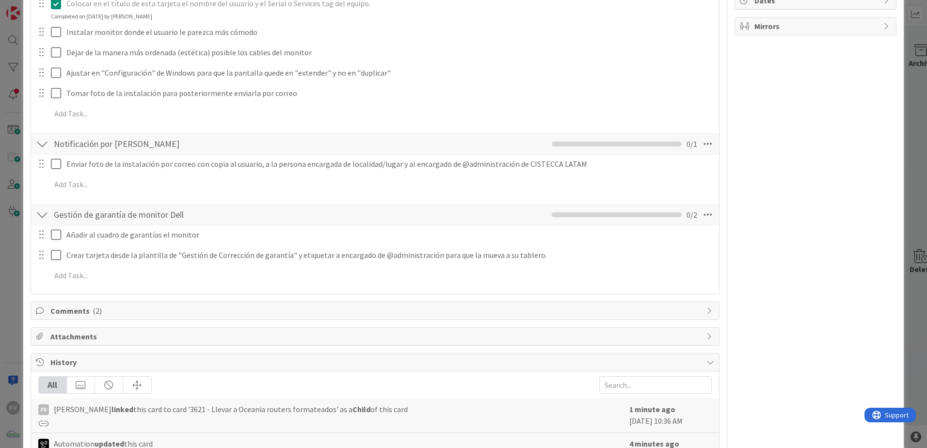
scroll to position [291, 0]
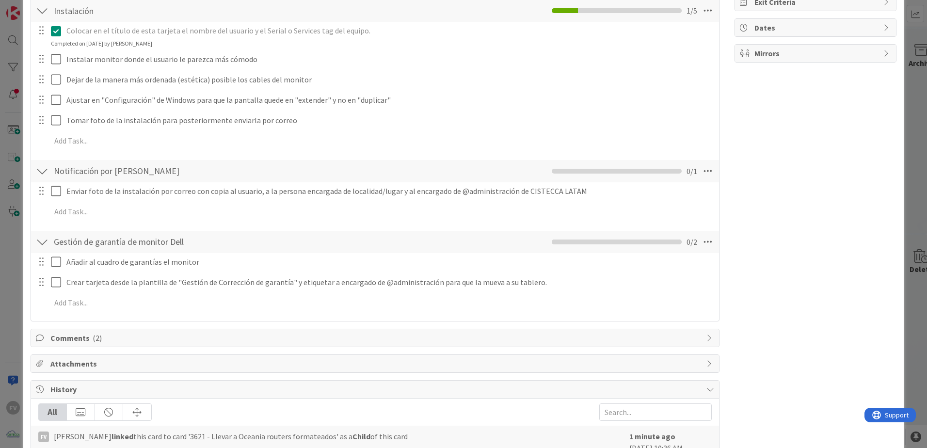
click at [5, 178] on div "ID 3595 OPERACIONES [PERSON_NAME] Title 49 / 128 Instalación de Monitor - [PERS…" at bounding box center [463, 224] width 927 height 448
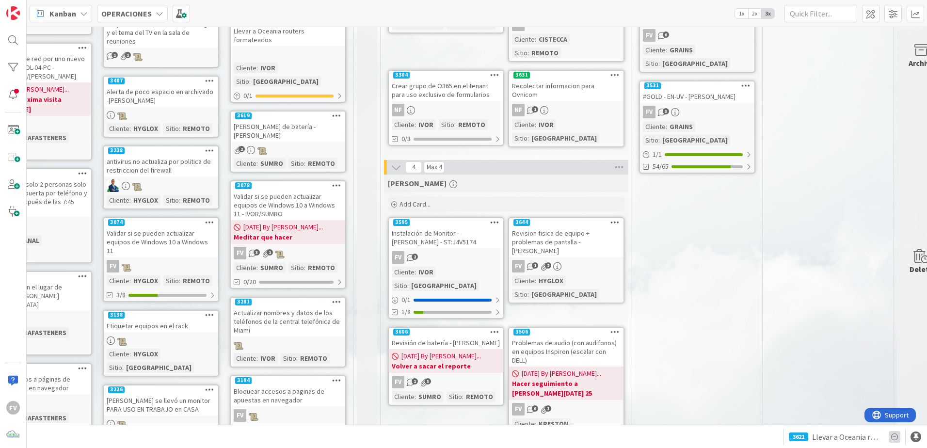
click at [897, 437] on icon at bounding box center [895, 437] width 12 height 12
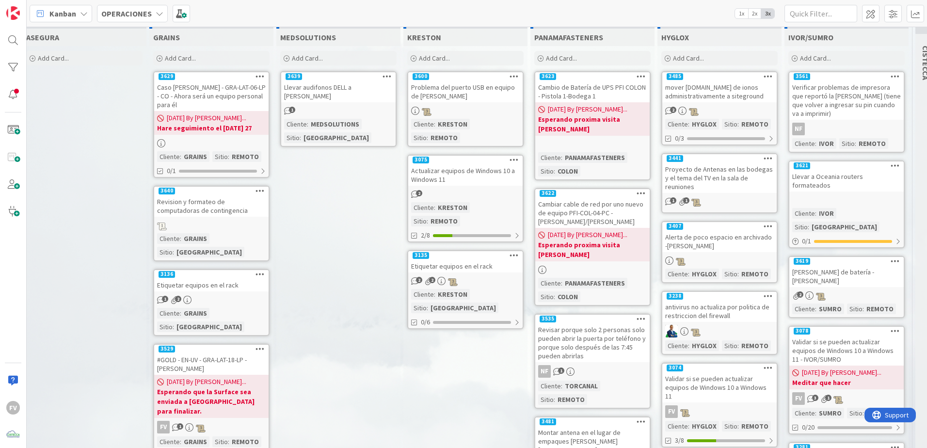
scroll to position [48, 159]
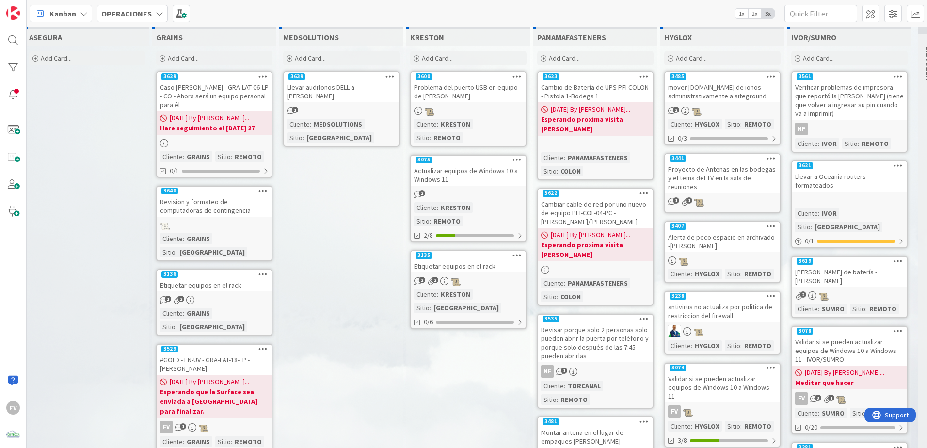
click at [207, 88] on div "Caso [PERSON_NAME] - GRA-LAT-06-LP - CO - Ahora será un equipo personal para él" at bounding box center [214, 96] width 114 height 30
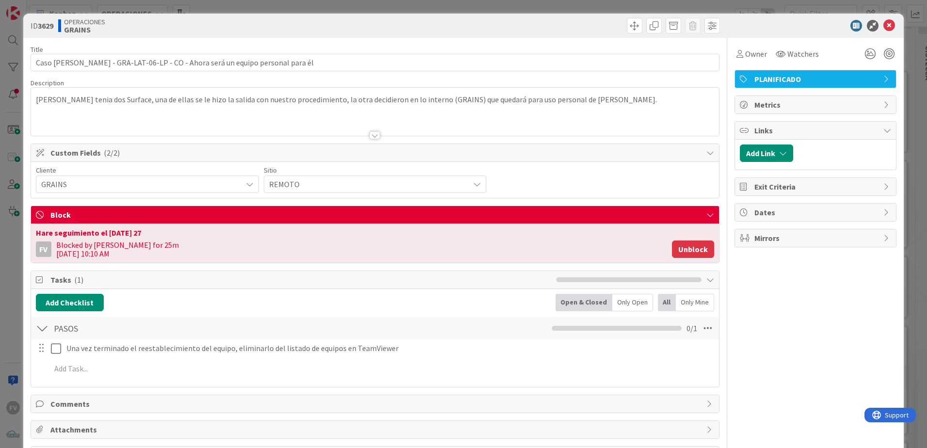
click at [682, 254] on button "Unblock" at bounding box center [693, 248] width 42 height 17
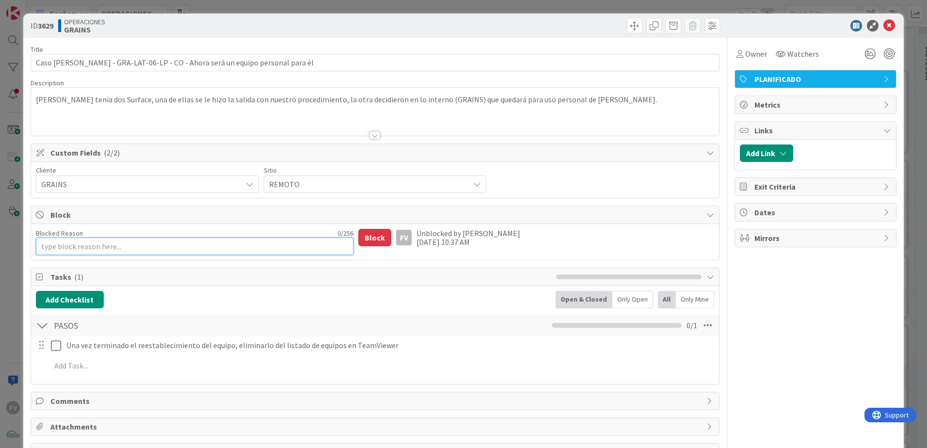
click at [148, 245] on textarea "Blocked Reason" at bounding box center [195, 246] width 318 height 17
click at [366, 242] on button "Block" at bounding box center [374, 237] width 33 height 17
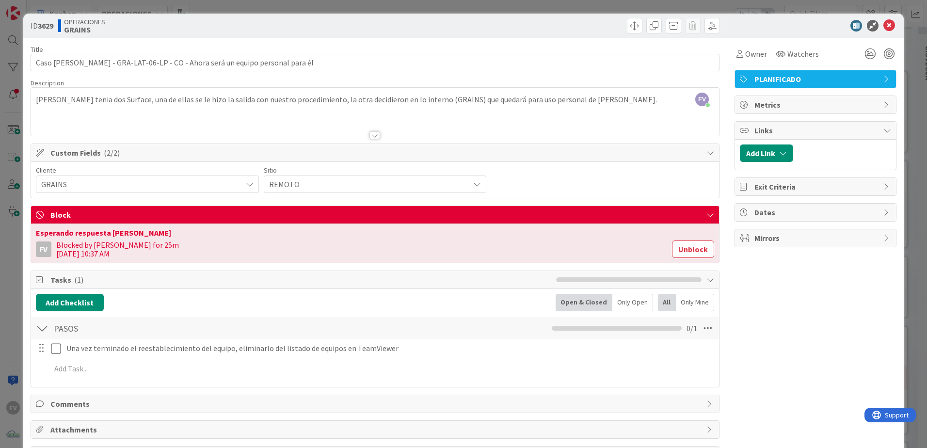
click at [0, 183] on html "FV Kanban OPERACIONES 1x 2x 3x 1 NOTAS 34 TARJETAS X CLIENTES 1 AEACCOUNTING Ad…" at bounding box center [463, 224] width 927 height 448
click at [6, 187] on div "ID 3629 OPERACIONES GRAINS Title 75 / 128 Caso [PERSON_NAME] - GRA-LAT-06-LP - …" at bounding box center [463, 224] width 927 height 448
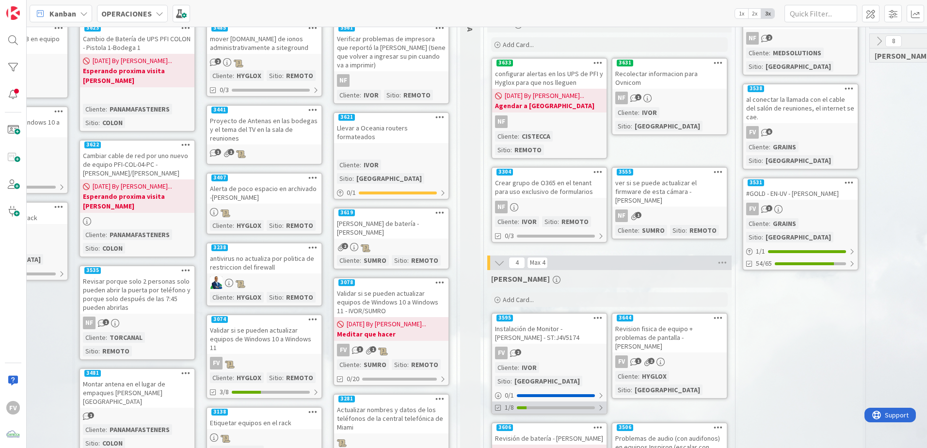
scroll to position [145, 617]
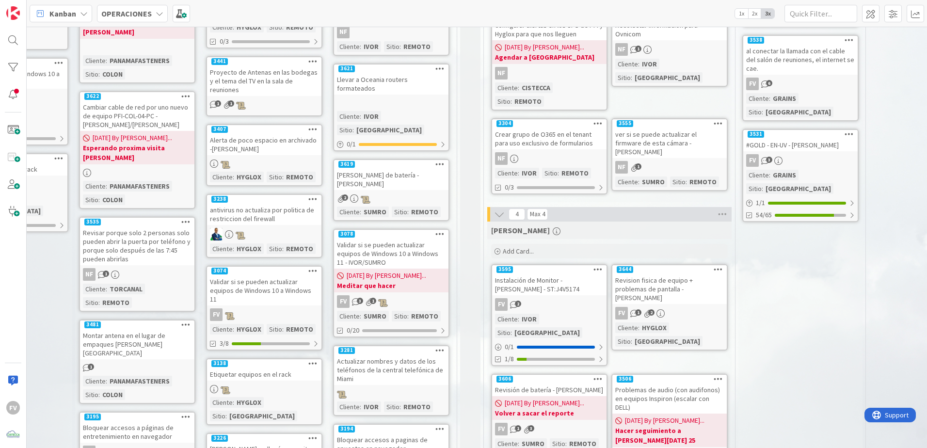
click at [530, 302] on icon at bounding box center [528, 306] width 10 height 8
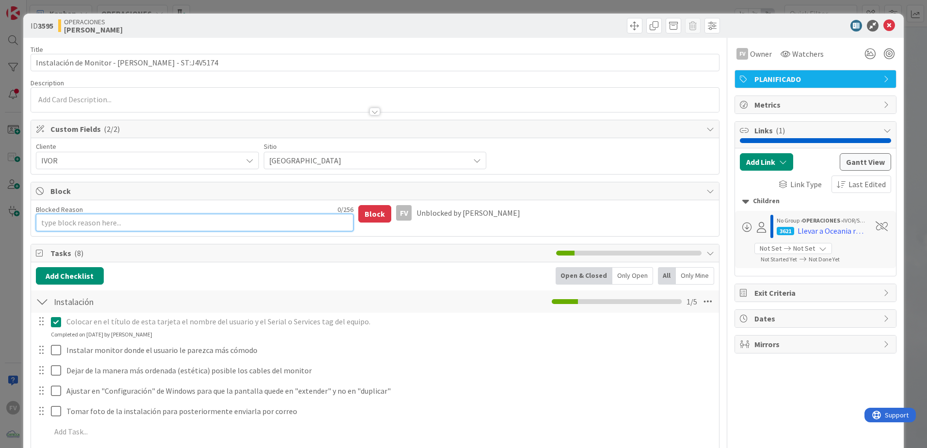
click at [139, 225] on textarea "Blocked Reason" at bounding box center [195, 222] width 318 height 17
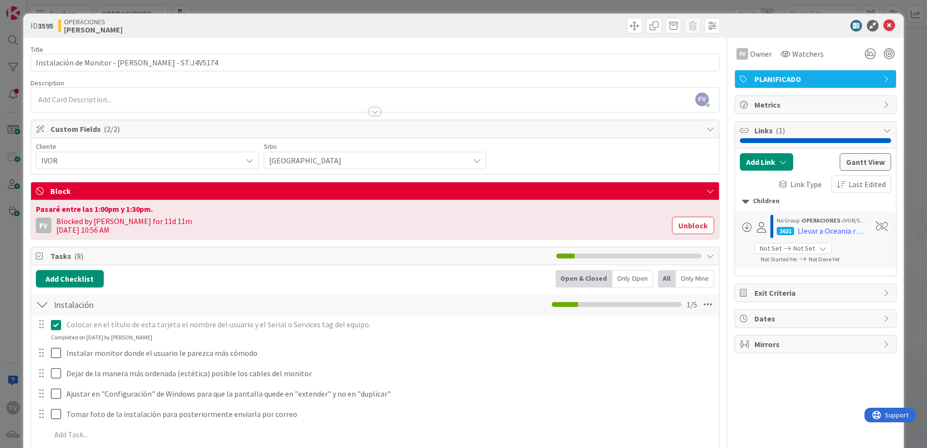
click at [911, 123] on div "ID 3595 OPERACIONES [PERSON_NAME] Title 49 / 128 Instalación de Monitor - [PERS…" at bounding box center [463, 224] width 927 height 448
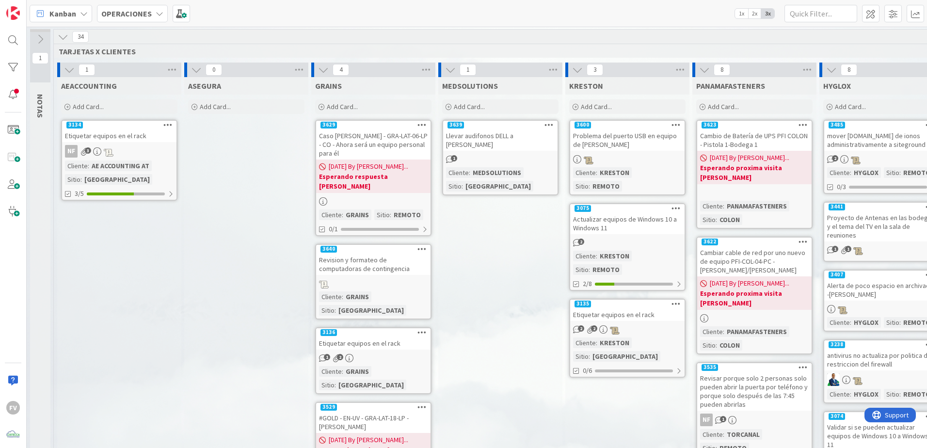
click at [66, 40] on icon at bounding box center [63, 37] width 11 height 11
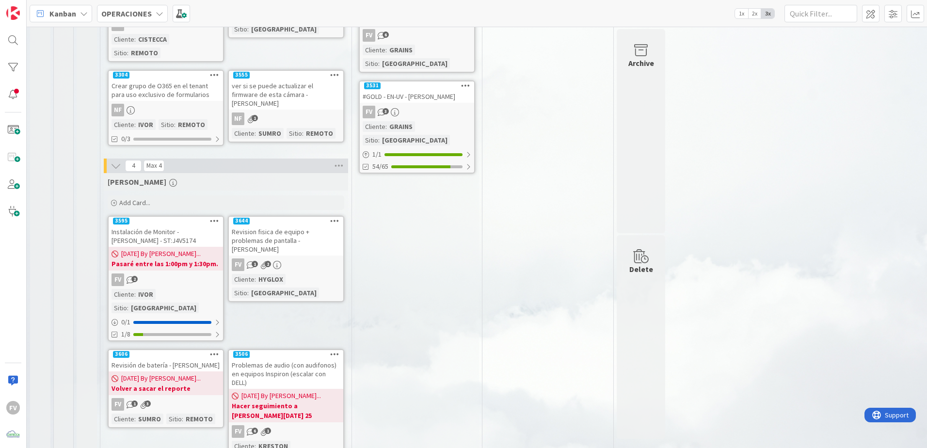
scroll to position [204, 0]
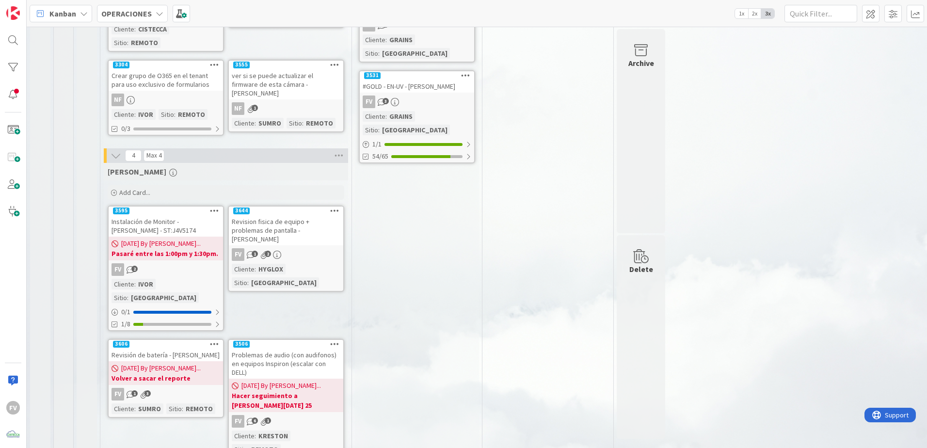
click at [523, 337] on div "1 [PERSON_NAME] 8 [PERSON_NAME] 8 [PERSON_NAME]" at bounding box center [547, 170] width 127 height 625
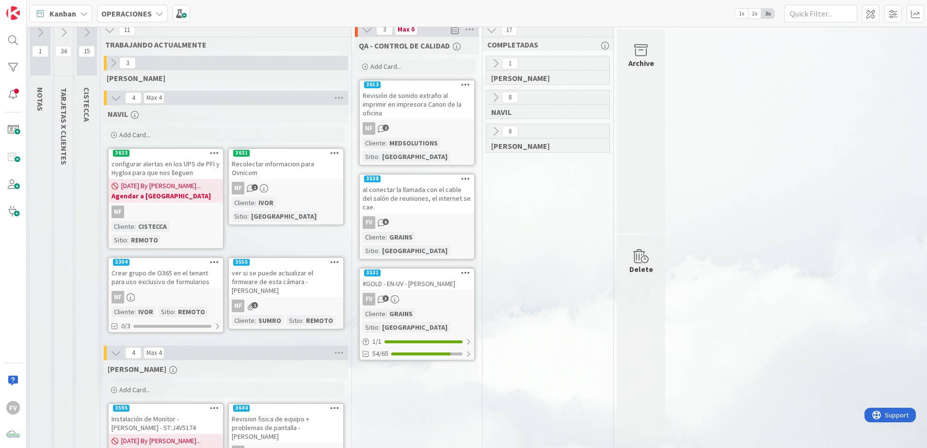
scroll to position [0, 0]
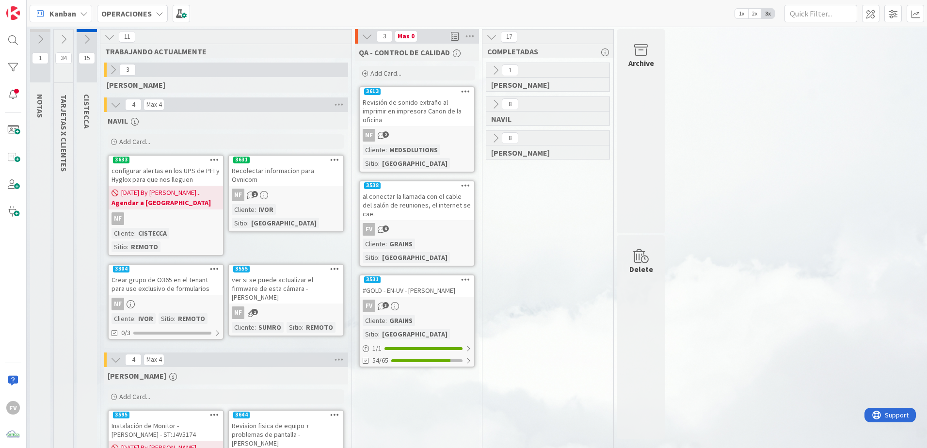
click at [122, 103] on button at bounding box center [116, 104] width 13 height 13
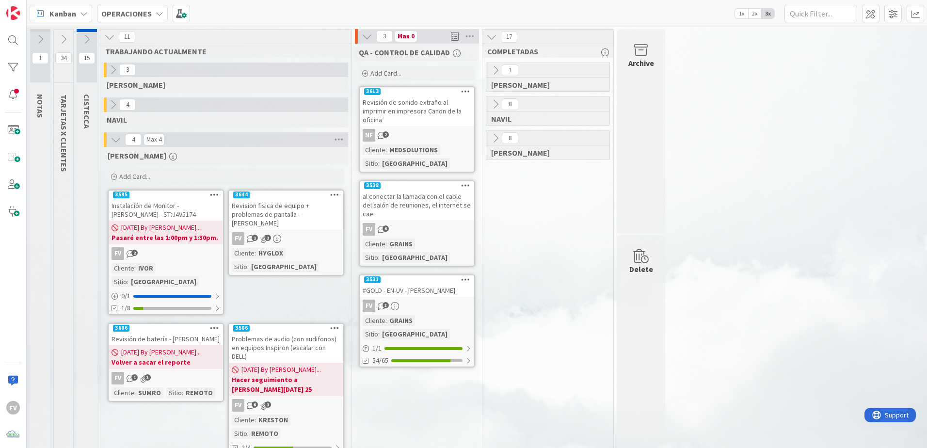
click at [117, 69] on icon at bounding box center [113, 69] width 11 height 11
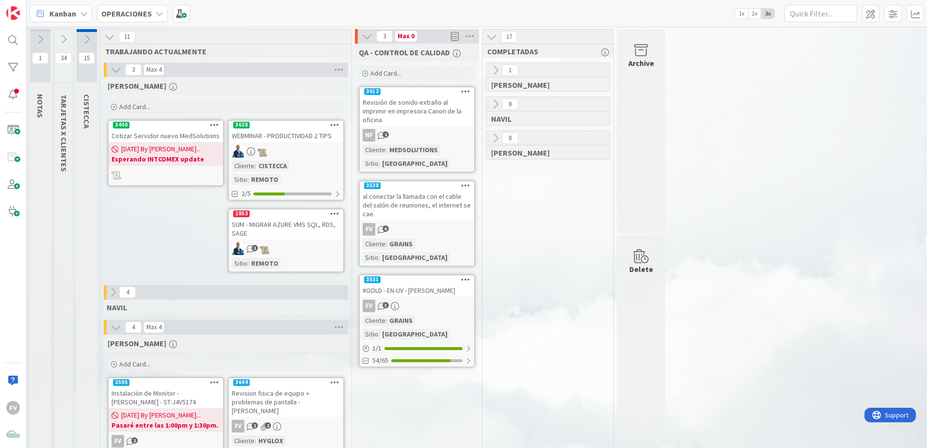
click at [91, 39] on icon at bounding box center [86, 39] width 11 height 11
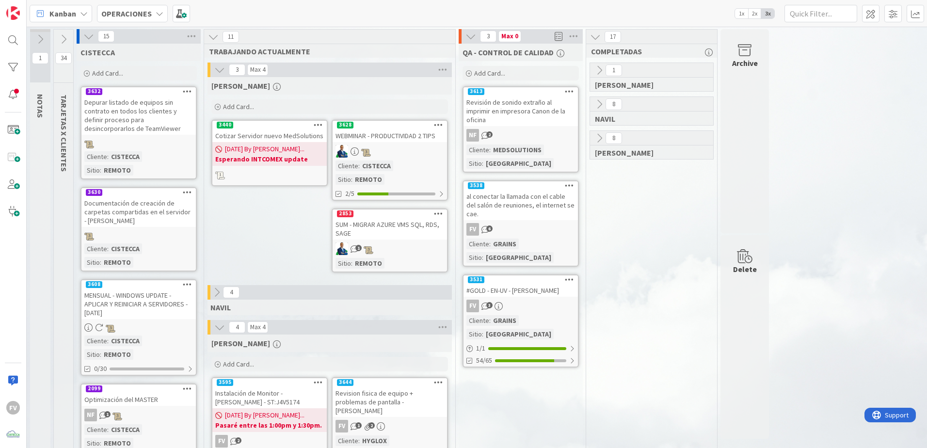
click at [69, 38] on button at bounding box center [63, 39] width 19 height 15
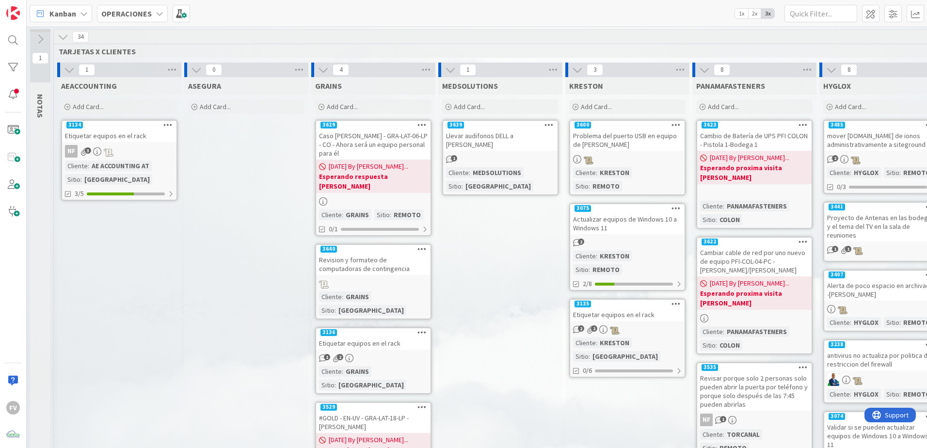
click at [61, 37] on icon at bounding box center [63, 37] width 11 height 11
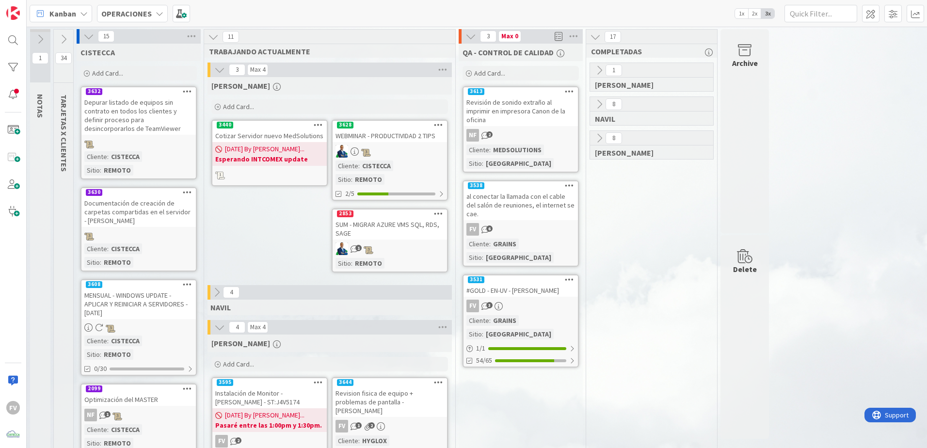
click at [218, 75] on icon at bounding box center [219, 69] width 11 height 11
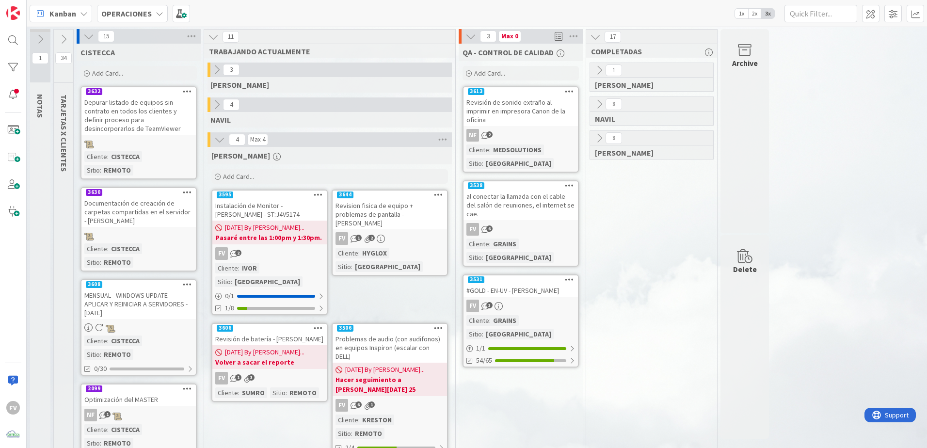
click at [89, 40] on icon at bounding box center [88, 36] width 11 height 11
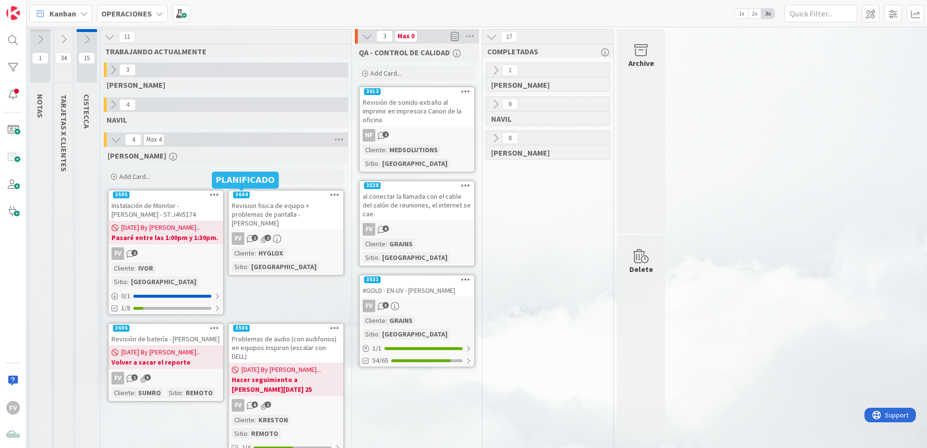
click at [193, 214] on div "Instalación de Monitor - [PERSON_NAME] - ST:J4V5174" at bounding box center [166, 209] width 114 height 21
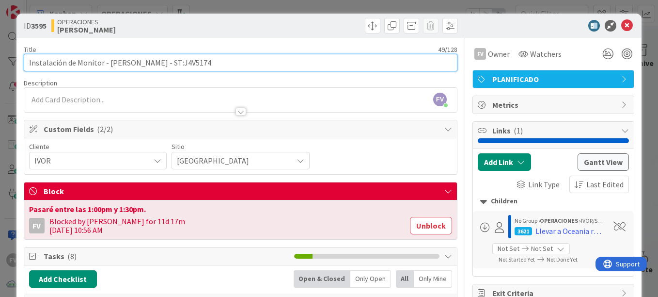
drag, startPoint x: 225, startPoint y: 65, endPoint x: 166, endPoint y: 65, distance: 59.6
click at [166, 65] on input "Instalación de Monitor - [PERSON_NAME] - ST:J4V5174" at bounding box center [241, 62] width 434 height 17
drag, startPoint x: 323, startPoint y: 63, endPoint x: 189, endPoint y: 58, distance: 134.4
click at [189, 58] on input "Instalación de Monitor - [PERSON_NAME] - ST:J4V5174" at bounding box center [241, 62] width 434 height 17
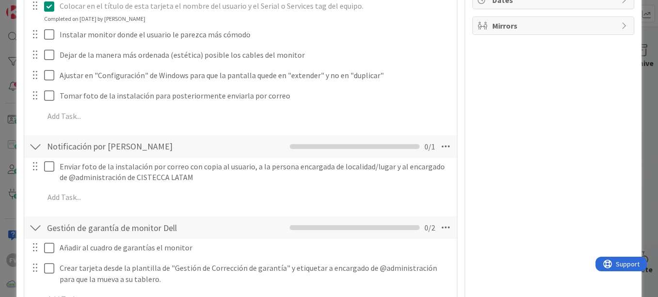
scroll to position [388, 0]
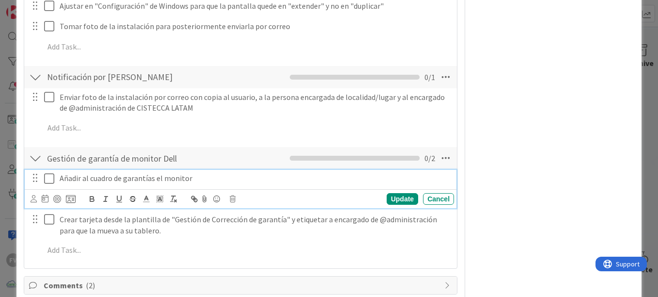
click at [49, 179] on icon at bounding box center [51, 179] width 15 height 12
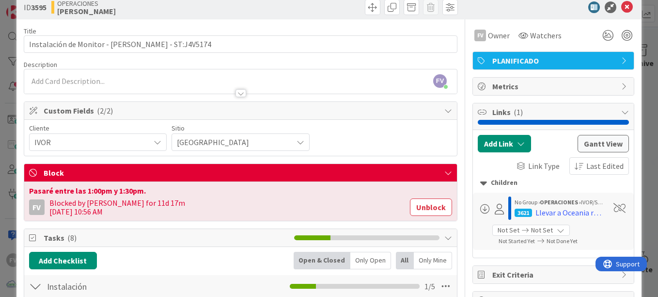
scroll to position [0, 0]
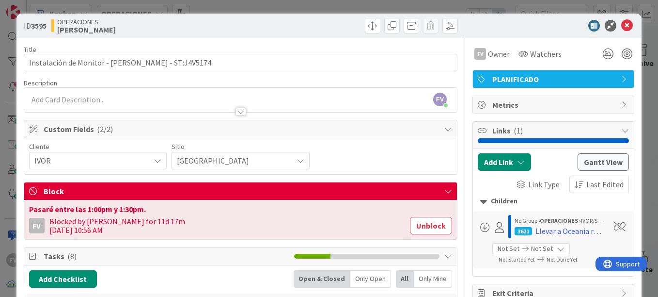
click at [639, 26] on div "ID 3595 OPERACIONES [PERSON_NAME] Title 49 / 128 Instalación de Monitor - [PERS…" at bounding box center [329, 148] width 658 height 297
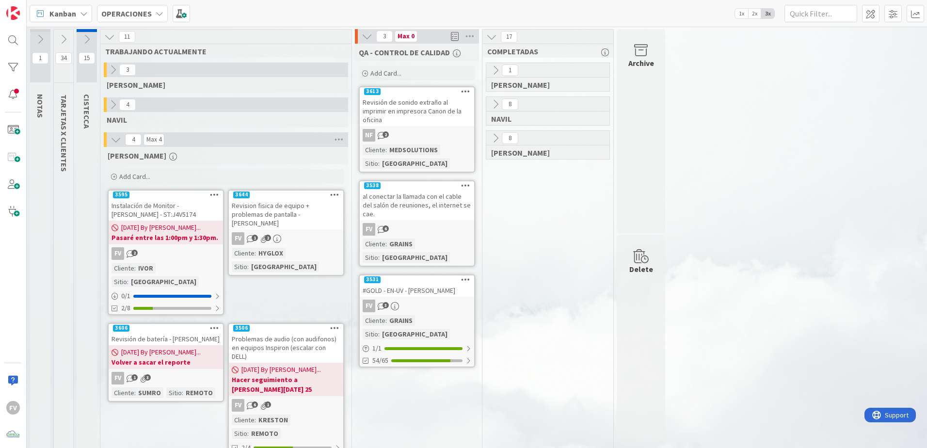
click at [289, 236] on icon at bounding box center [289, 240] width 10 height 8
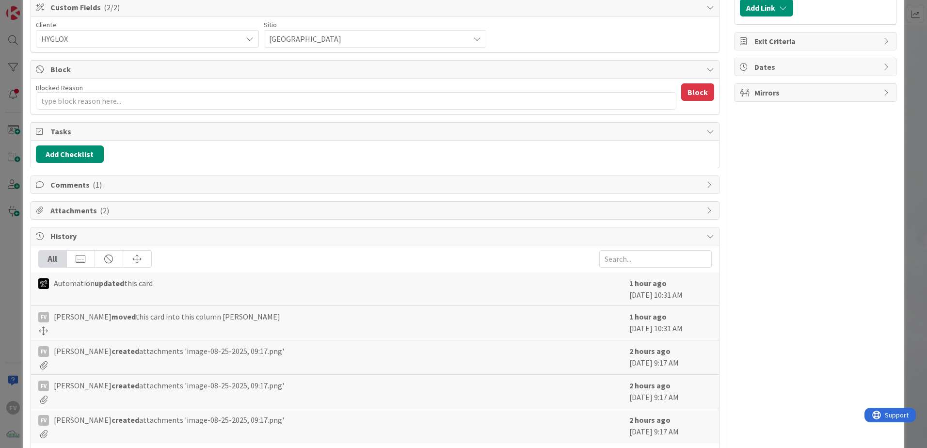
click at [155, 241] on span "History" at bounding box center [375, 236] width 651 height 12
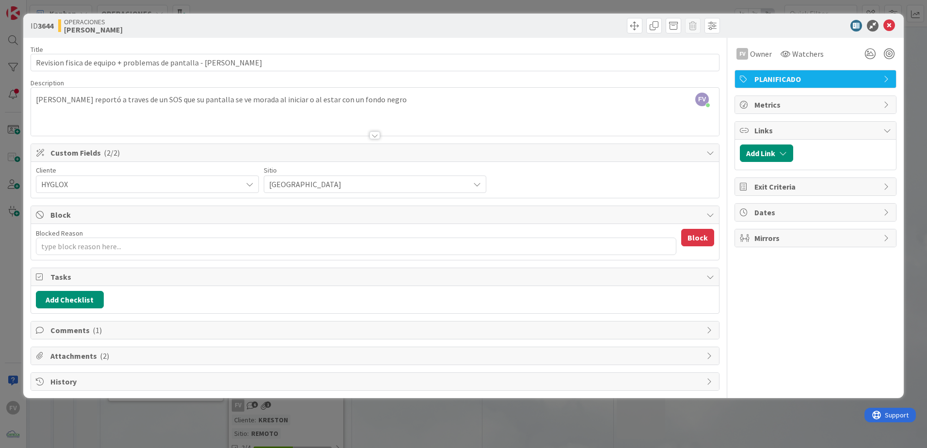
click at [152, 214] on span "Block" at bounding box center [375, 215] width 651 height 12
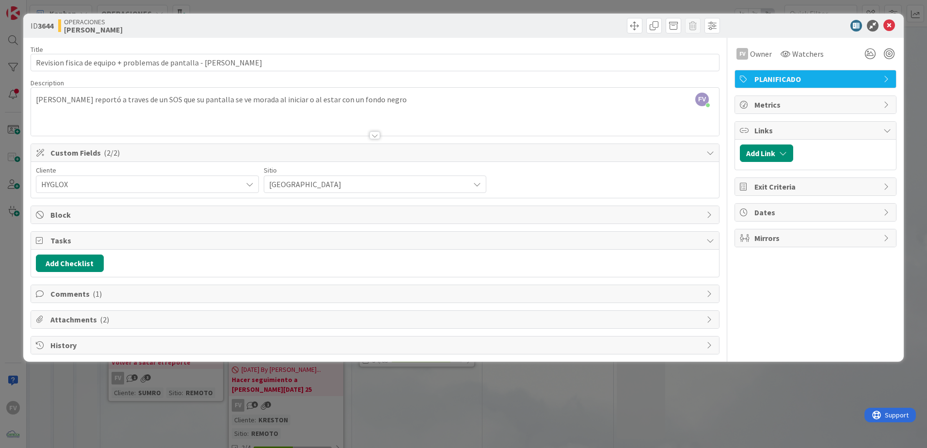
click at [116, 247] on div "Tasks" at bounding box center [375, 241] width 688 height 18
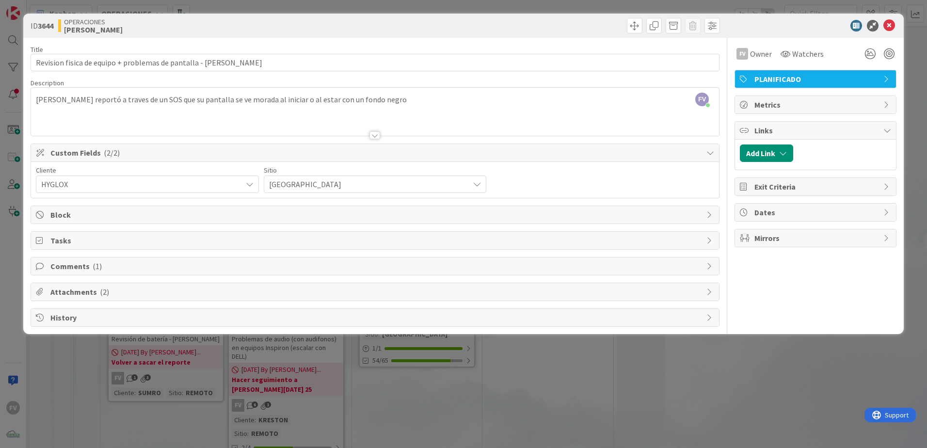
click at [110, 273] on div "Comments ( 1 )" at bounding box center [375, 265] width 688 height 17
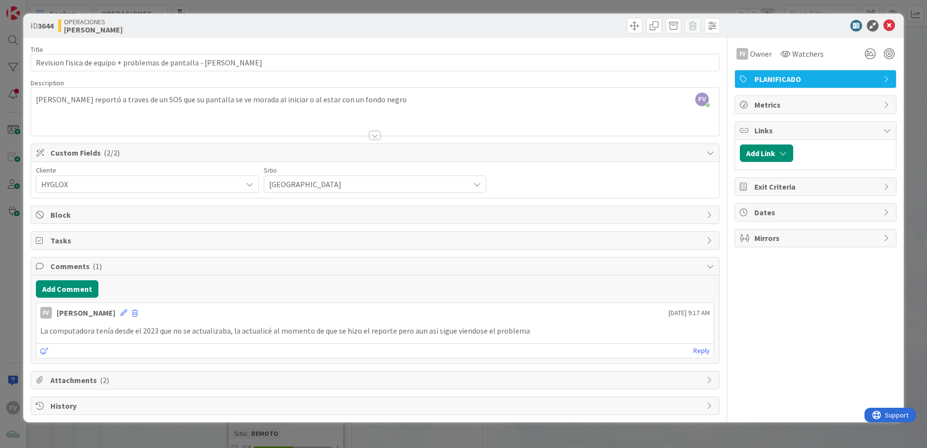
click at [110, 273] on div "Comments ( 1 )" at bounding box center [375, 266] width 688 height 18
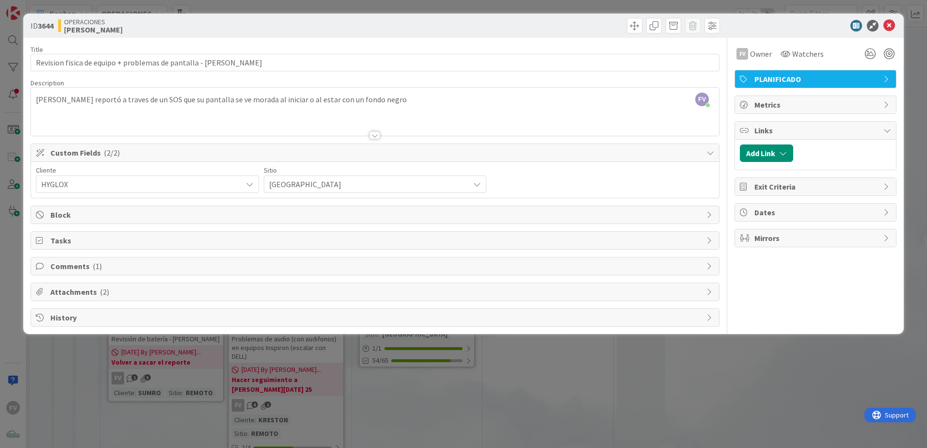
click at [107, 293] on span "Attachments ( 2 )" at bounding box center [375, 292] width 651 height 12
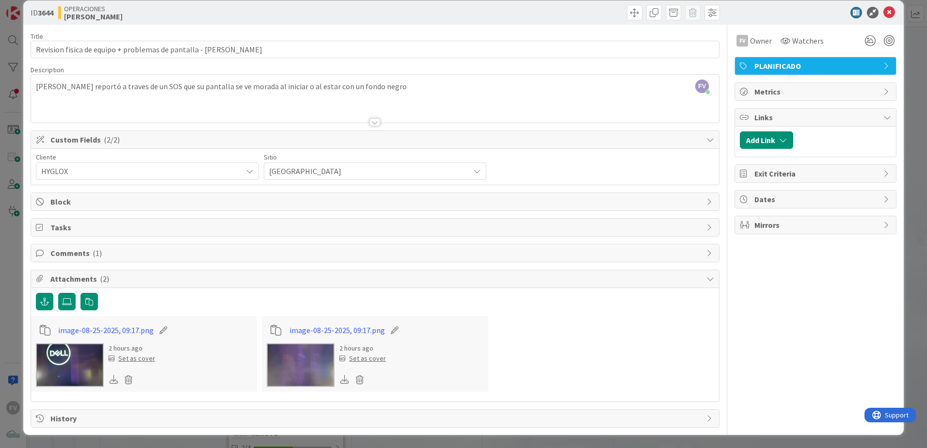
scroll to position [14, 0]
click at [15, 342] on div "ID 3644 OPERACIONES [PERSON_NAME] Title 63 / 128 Revision fisica de equipo + pr…" at bounding box center [463, 224] width 927 height 448
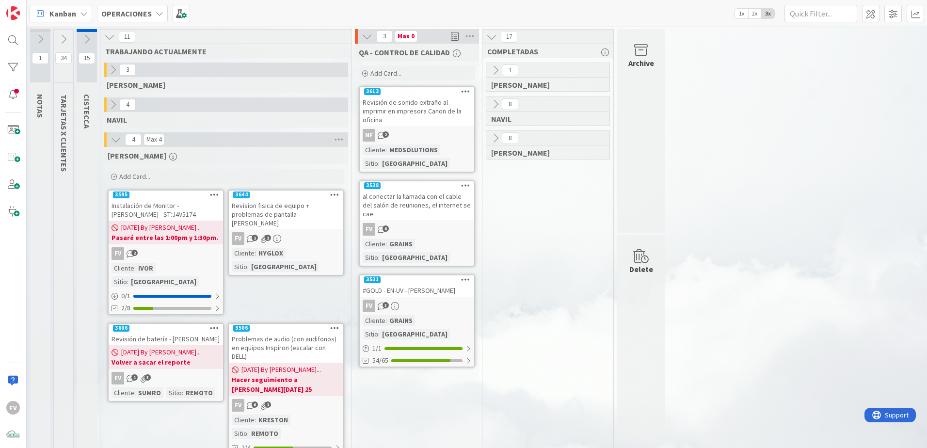
click at [361, 36] on button at bounding box center [367, 36] width 13 height 13
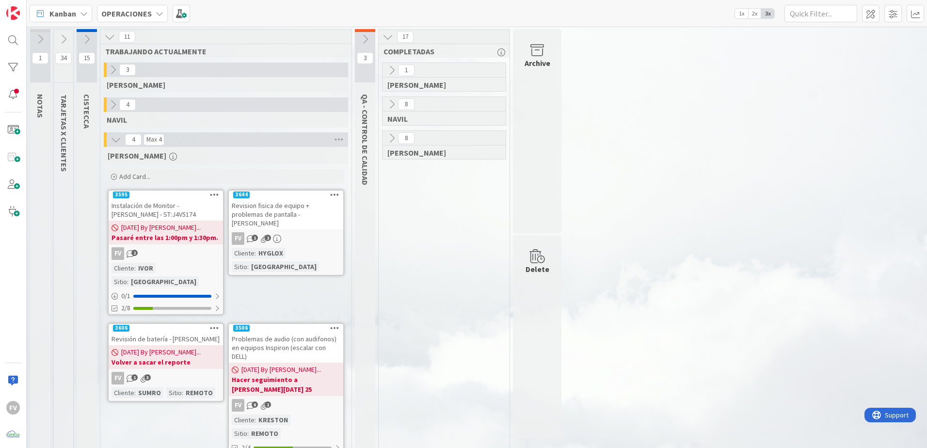
click at [390, 100] on icon at bounding box center [391, 104] width 11 height 11
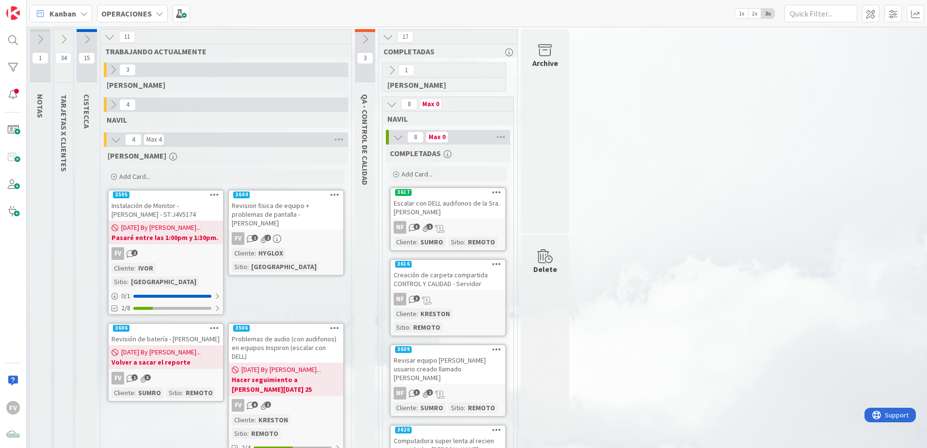
click at [386, 136] on div at bounding box center [387, 137] width 3 height 15
click at [395, 135] on icon at bounding box center [398, 137] width 11 height 11
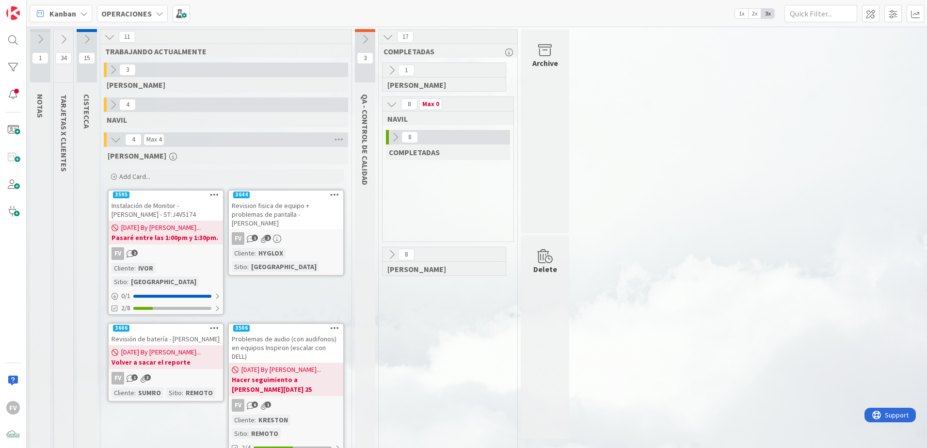
click at [390, 254] on icon at bounding box center [391, 254] width 11 height 11
click at [394, 287] on icon at bounding box center [395, 287] width 11 height 11
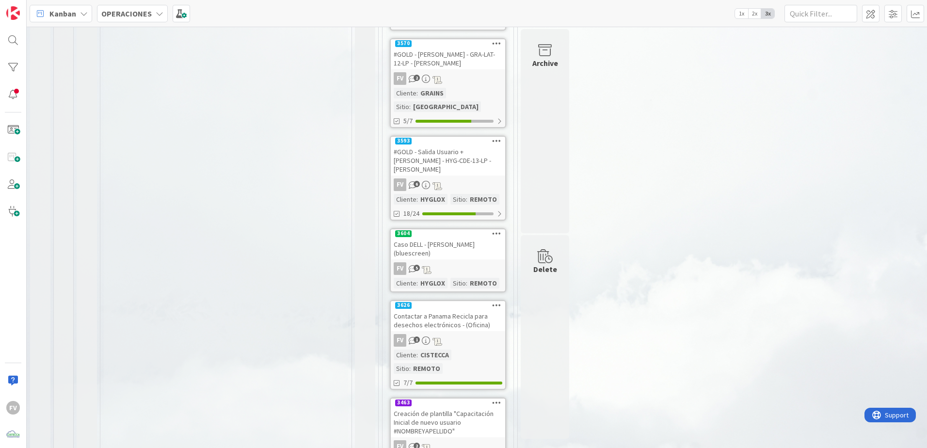
scroll to position [533, 0]
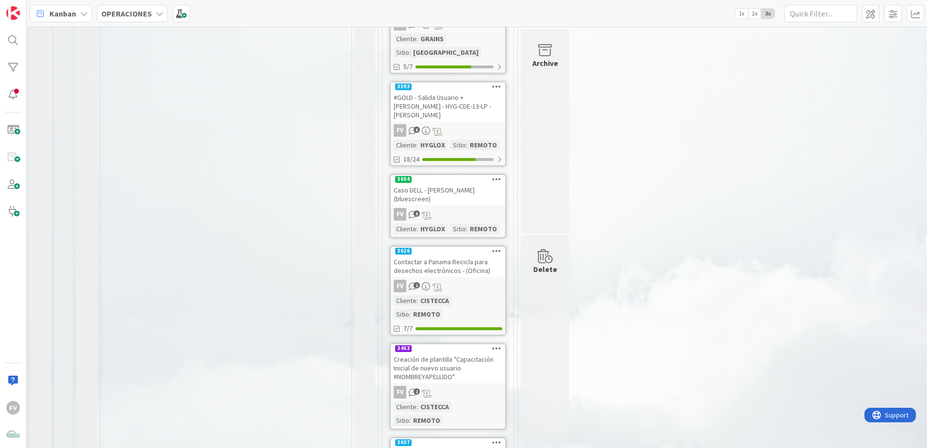
click at [450, 255] on div "Contactar a Panama Recicla para desechos electrónicos - (Oficina)" at bounding box center [448, 265] width 114 height 21
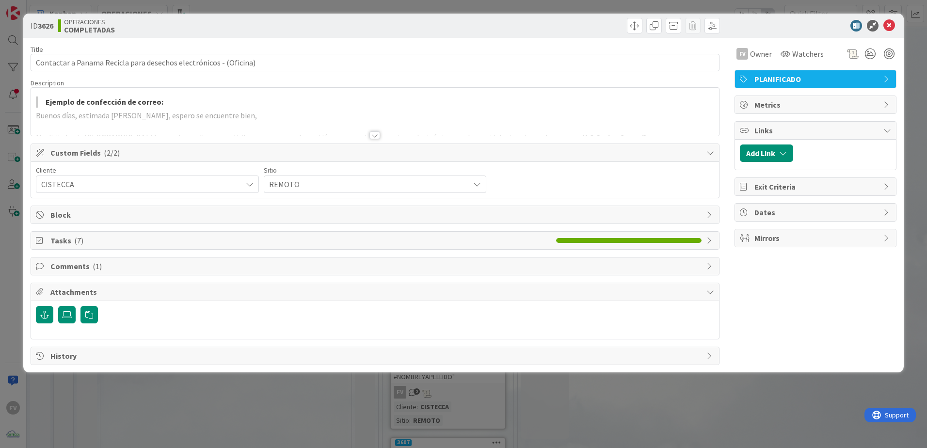
click at [114, 265] on span "Comments ( 1 )" at bounding box center [375, 266] width 651 height 12
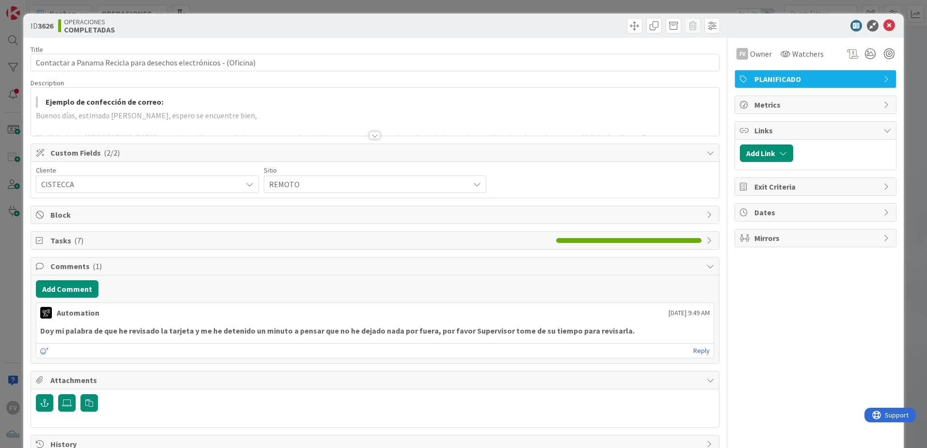
click at [118, 271] on span "Comments ( 1 )" at bounding box center [375, 266] width 651 height 12
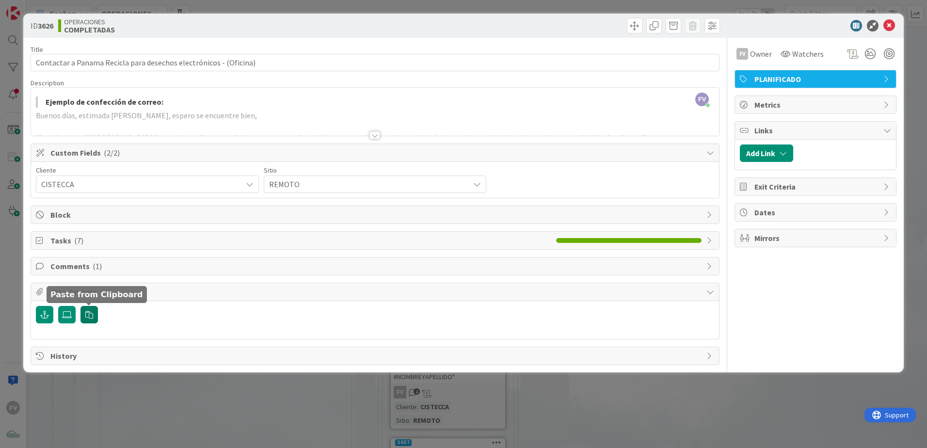
click at [95, 313] on button "button" at bounding box center [88, 314] width 17 height 17
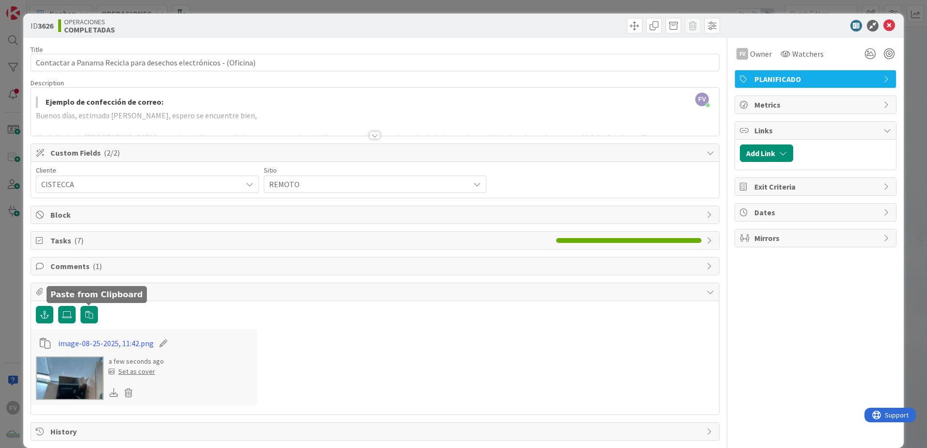
drag, startPoint x: 122, startPoint y: 270, endPoint x: 112, endPoint y: 270, distance: 10.2
click at [122, 270] on span "Comments ( 1 )" at bounding box center [375, 266] width 651 height 12
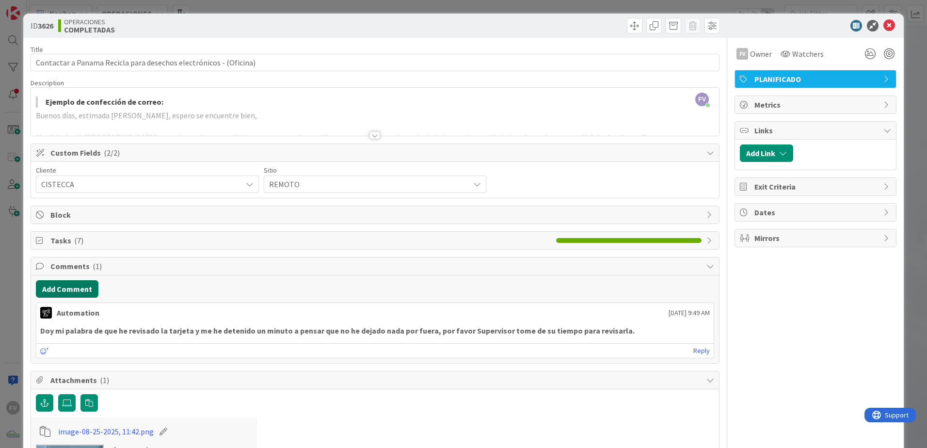
click at [77, 296] on button "Add Comment" at bounding box center [67, 288] width 63 height 17
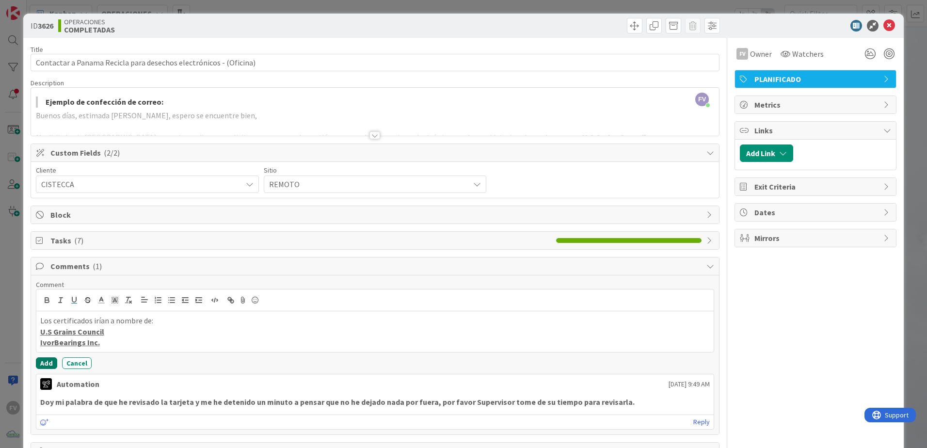
click at [46, 358] on button "Add" at bounding box center [46, 363] width 21 height 12
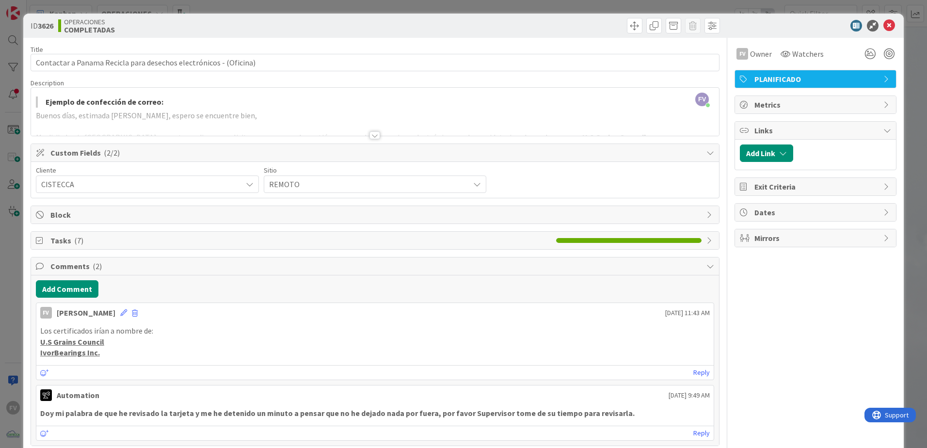
click at [95, 266] on span "( 2 )" at bounding box center [97, 266] width 9 height 10
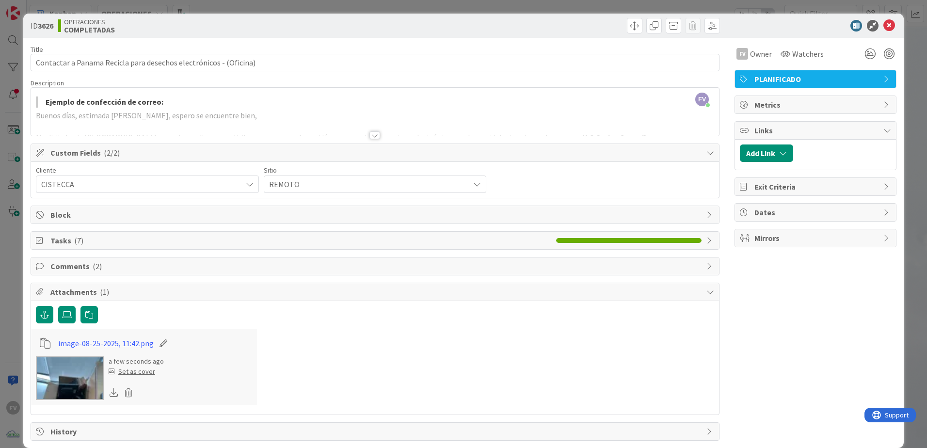
click at [66, 293] on span "Attachments ( 1 )" at bounding box center [375, 292] width 651 height 12
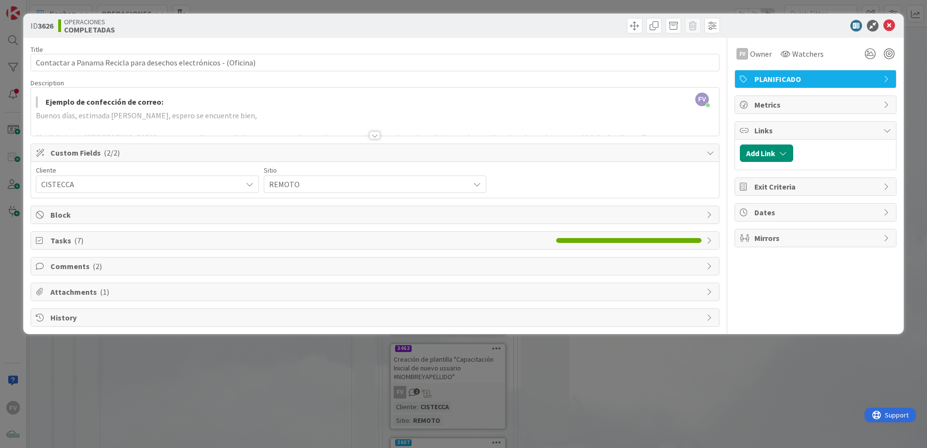
click at [9, 139] on div "ID 3626 OPERACIONES COMPLETADAS Title 65 / 128 Contactar a Panama Recicla para …" at bounding box center [463, 224] width 927 height 448
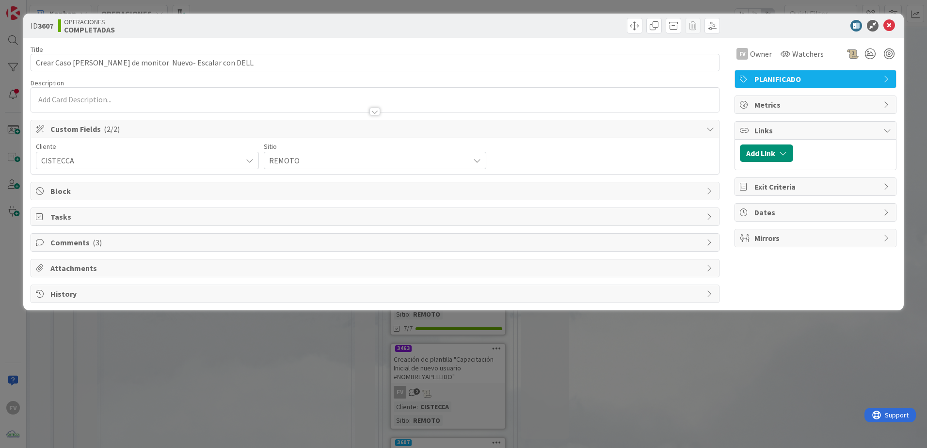
click at [97, 248] on span "Comments ( 3 )" at bounding box center [375, 243] width 651 height 12
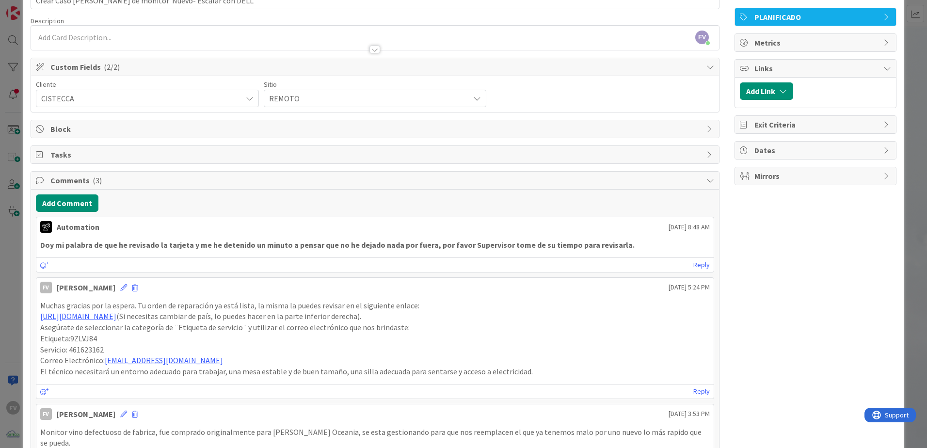
scroll to position [16, 0]
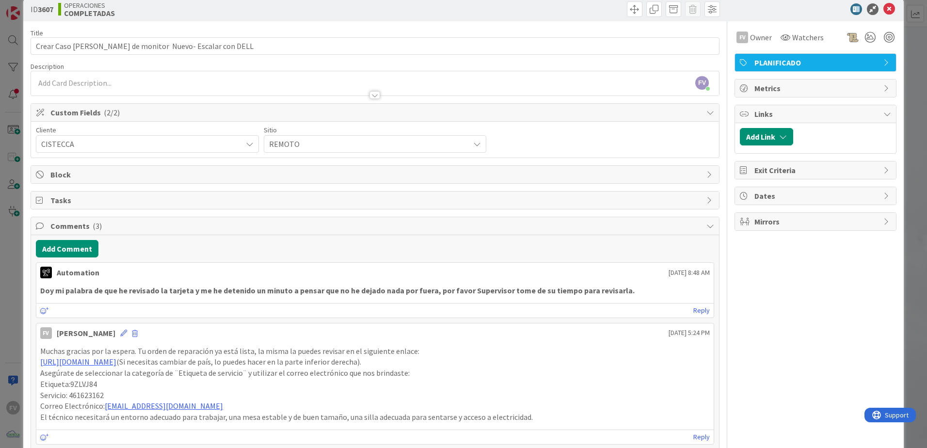
click at [11, 270] on div "ID 3607 OPERACIONES COMPLETADAS Title 55 / 128 Crear Caso [PERSON_NAME] de moni…" at bounding box center [463, 224] width 927 height 448
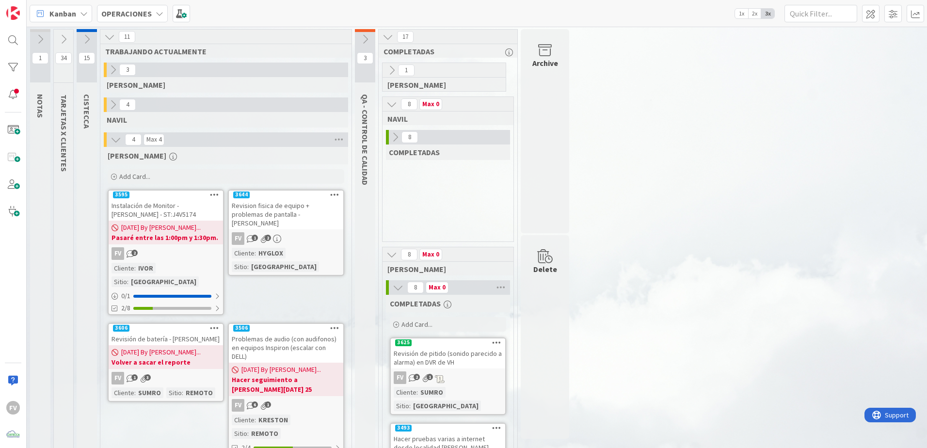
click at [392, 290] on button at bounding box center [398, 287] width 13 height 13
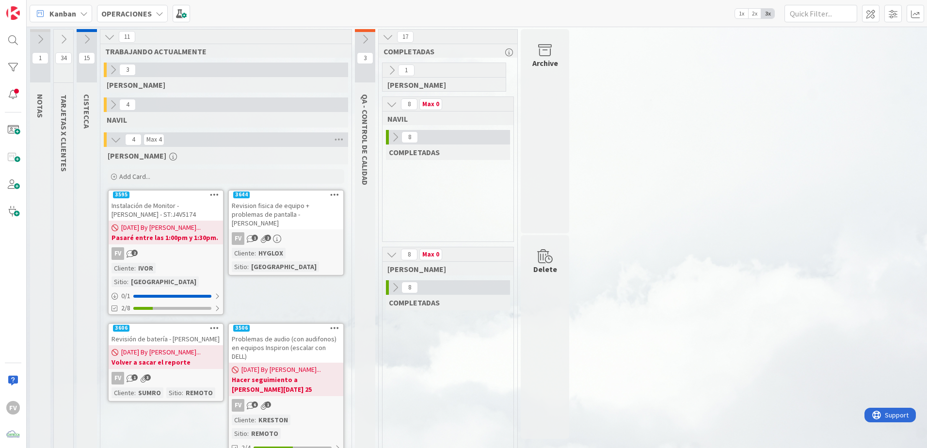
click at [396, 259] on icon at bounding box center [391, 254] width 11 height 11
click at [396, 105] on icon at bounding box center [391, 104] width 11 height 11
